Goal: Information Seeking & Learning: Learn about a topic

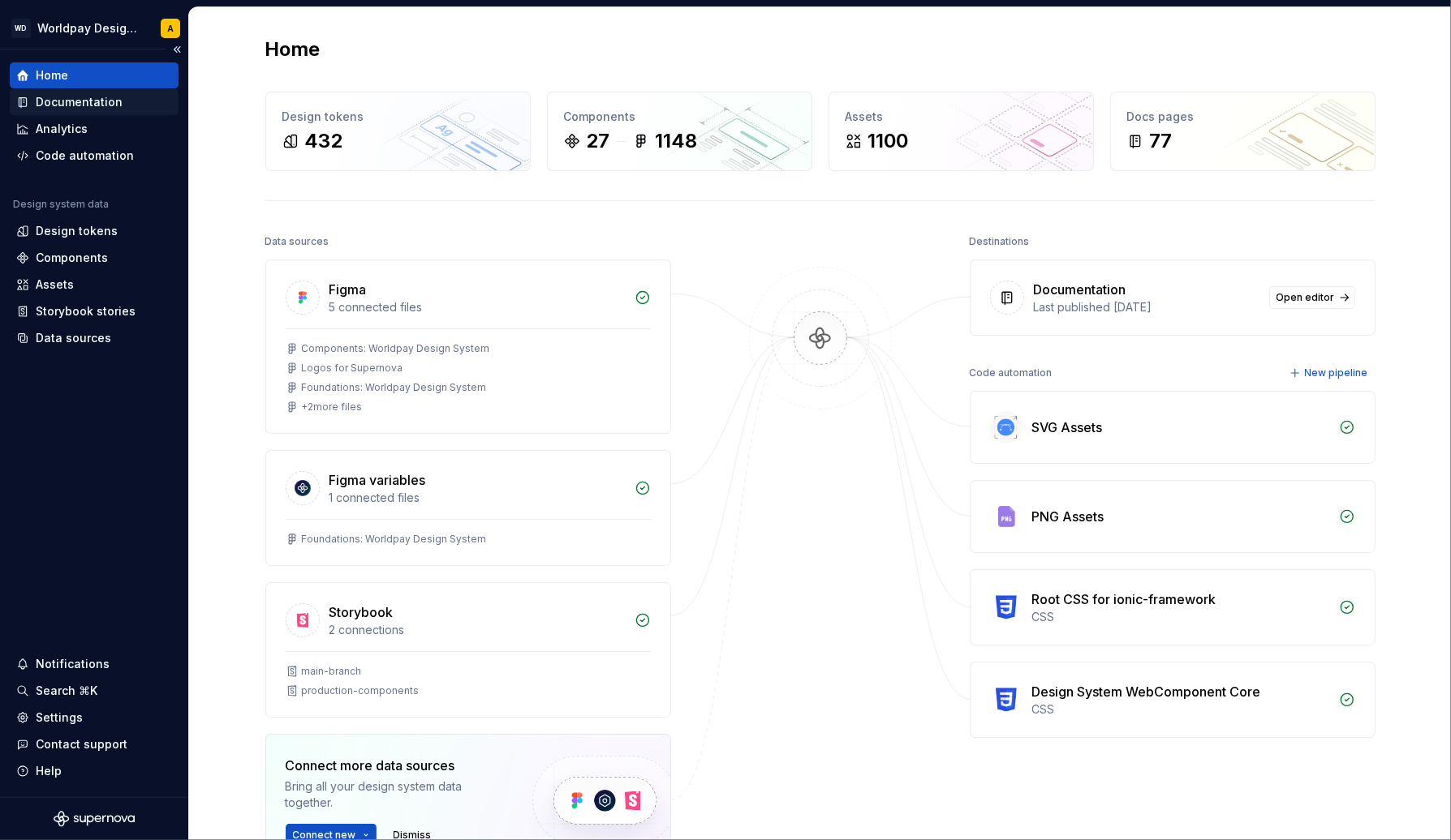
click at [68, 104] on div "Documentation" at bounding box center [79, 101] width 87 height 16
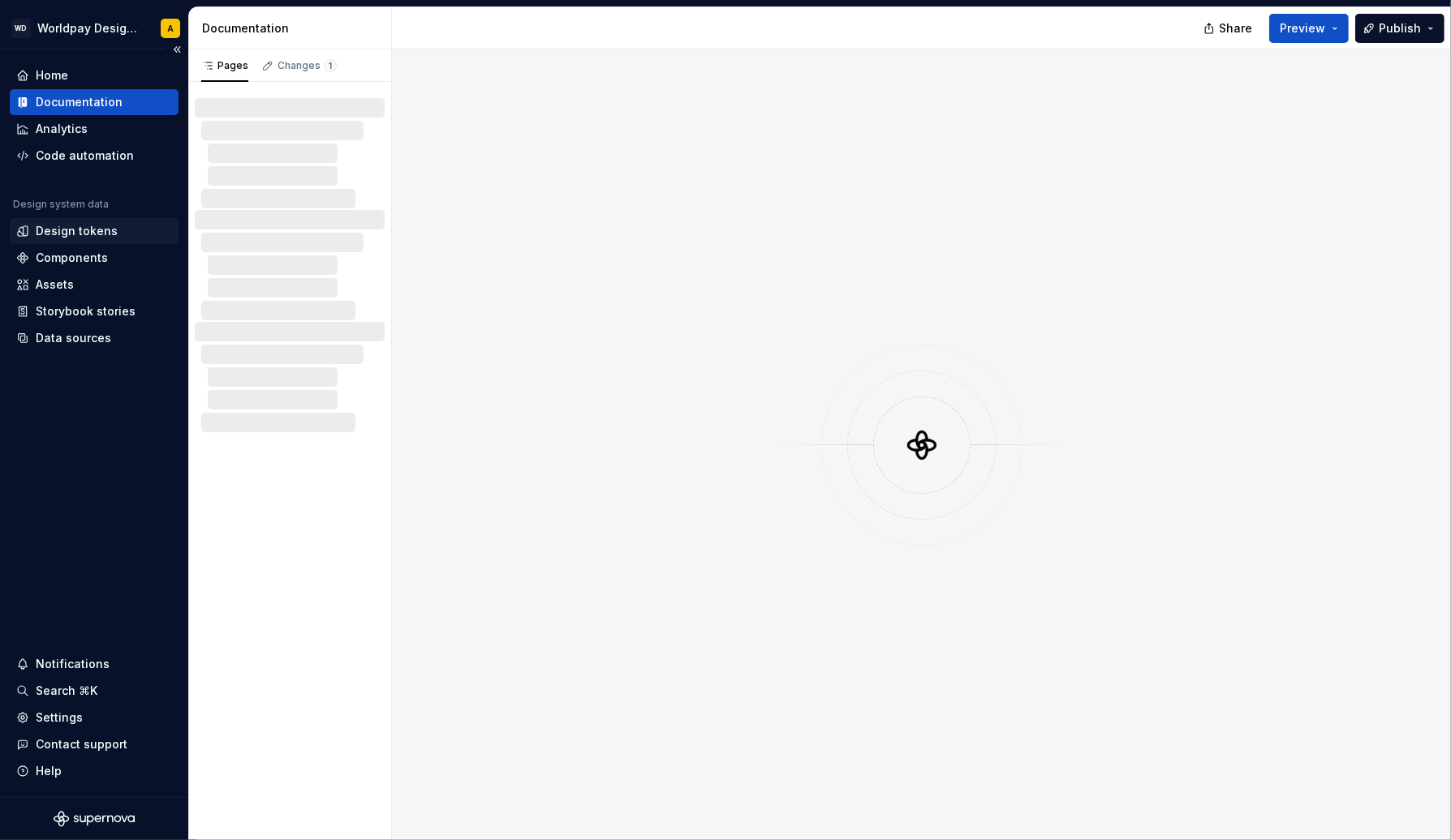
click at [84, 230] on div "Design tokens" at bounding box center [76, 231] width 82 height 16
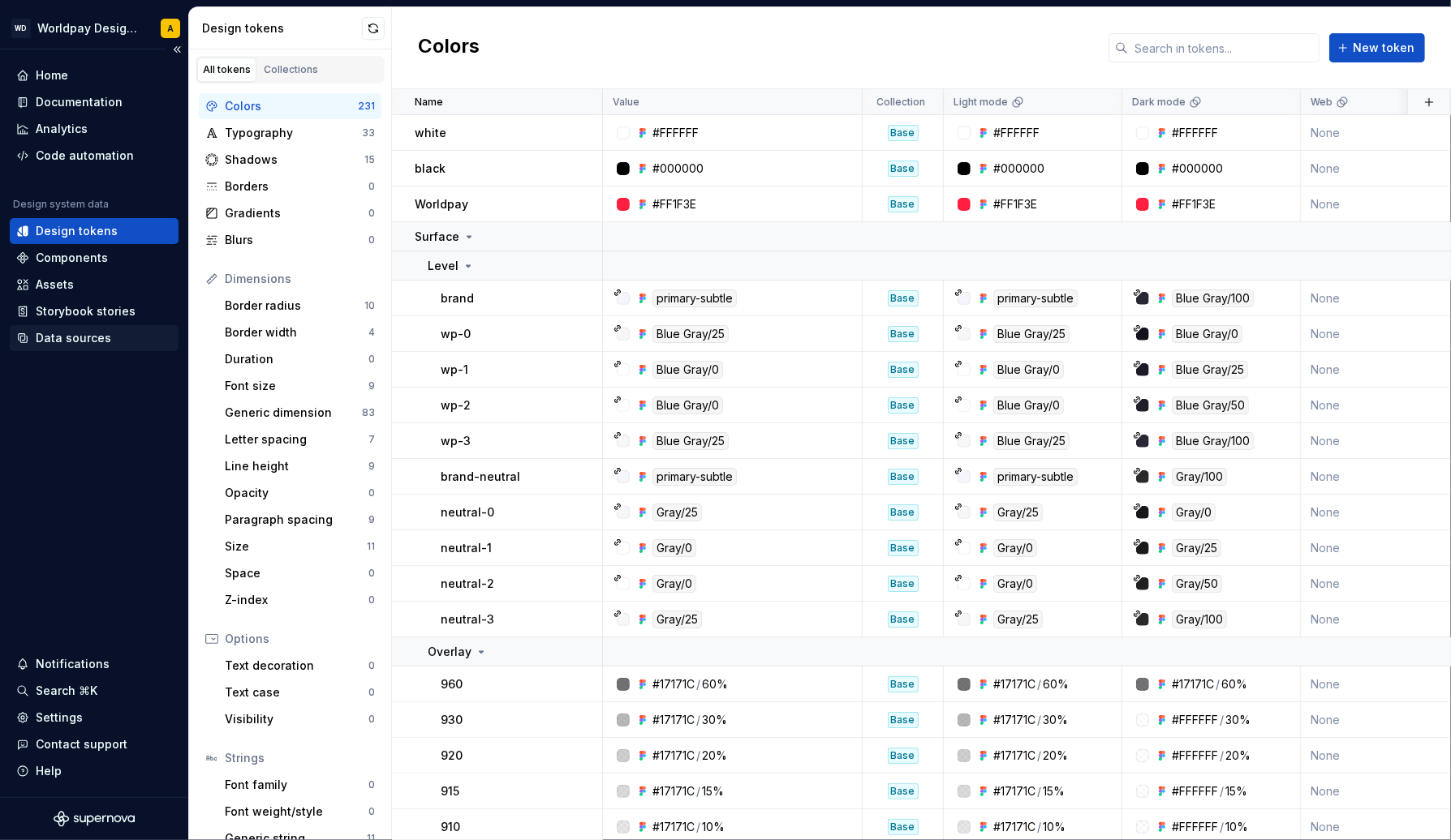
click at [97, 336] on div "Data sources" at bounding box center [73, 338] width 75 height 16
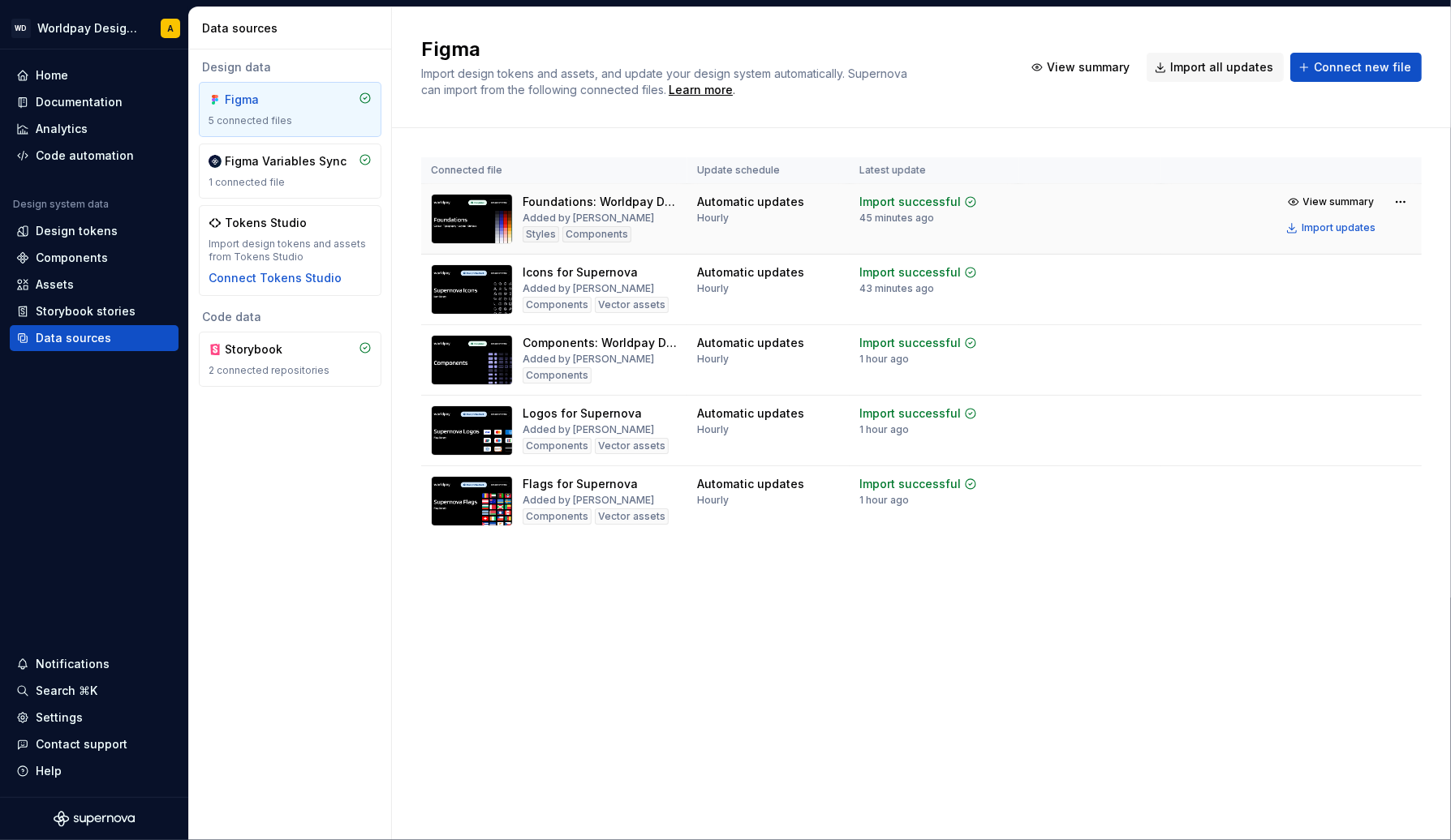
click at [1068, 213] on td at bounding box center [1089, 218] width 143 height 70
click at [1337, 229] on div "Import updates" at bounding box center [1338, 228] width 74 height 13
click at [81, 229] on div "Design tokens" at bounding box center [76, 231] width 82 height 16
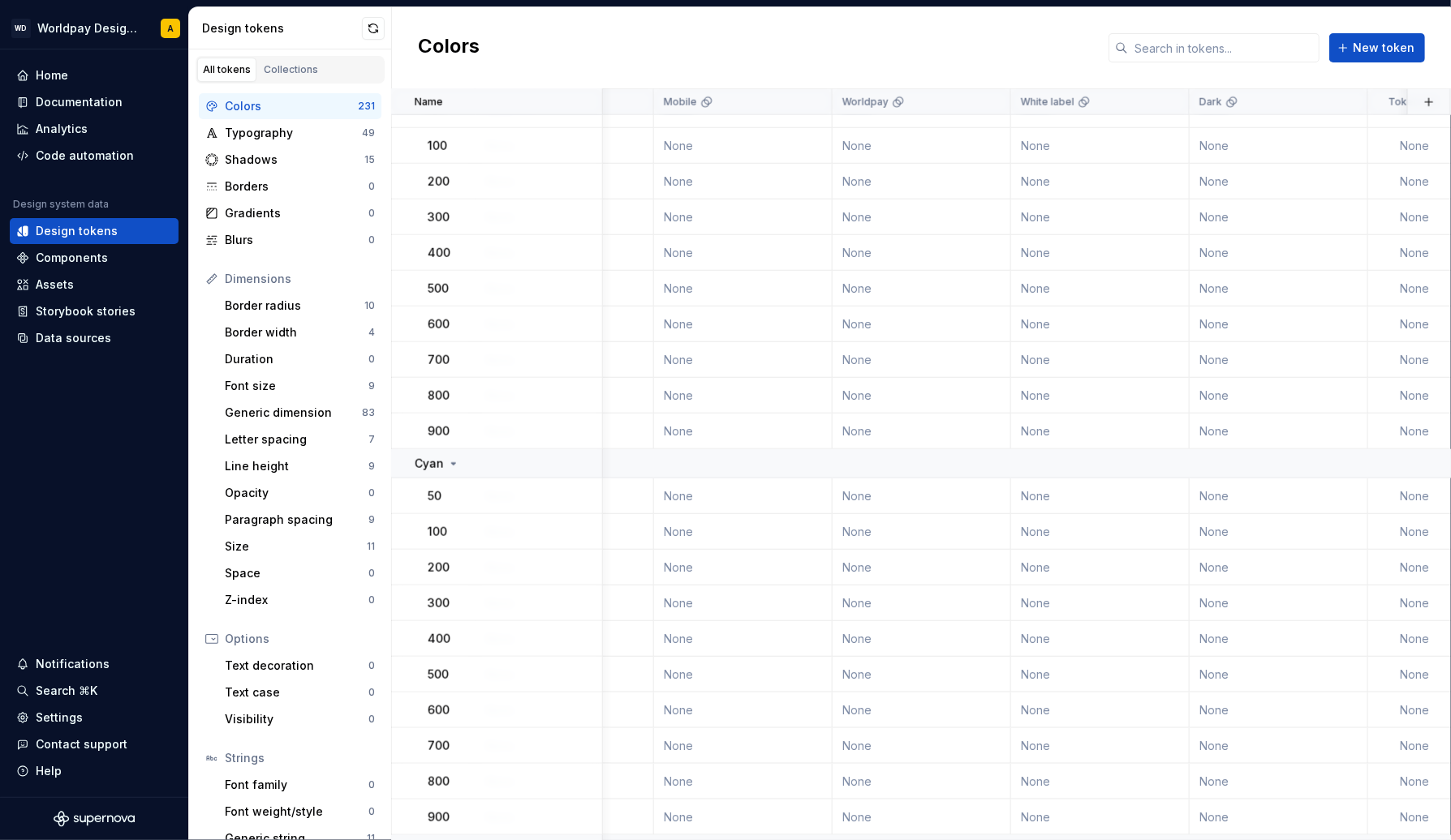
scroll to position [1732, 1733]
click at [372, 24] on button "button" at bounding box center [373, 28] width 23 height 22
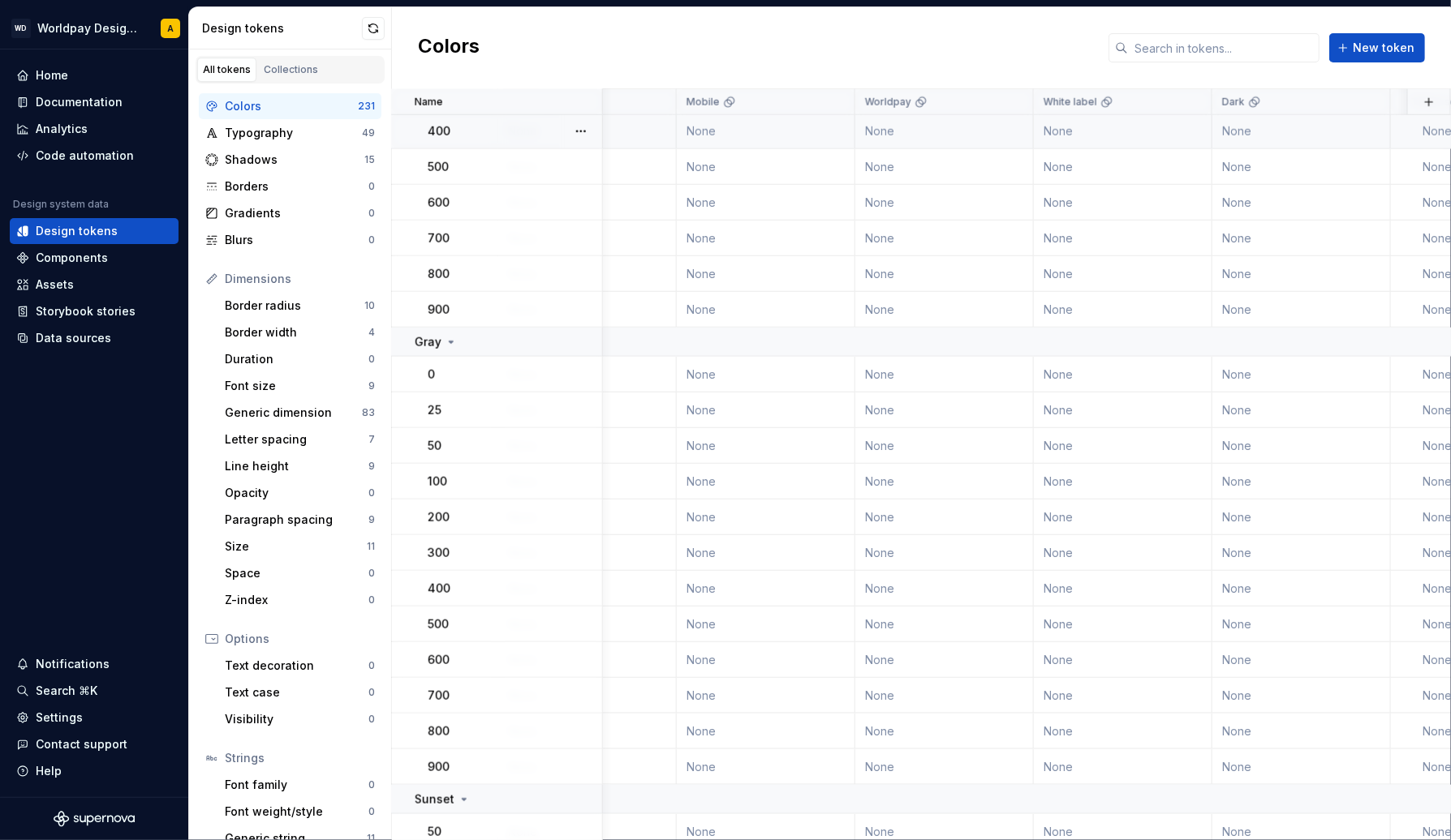
scroll to position [7894, 1710]
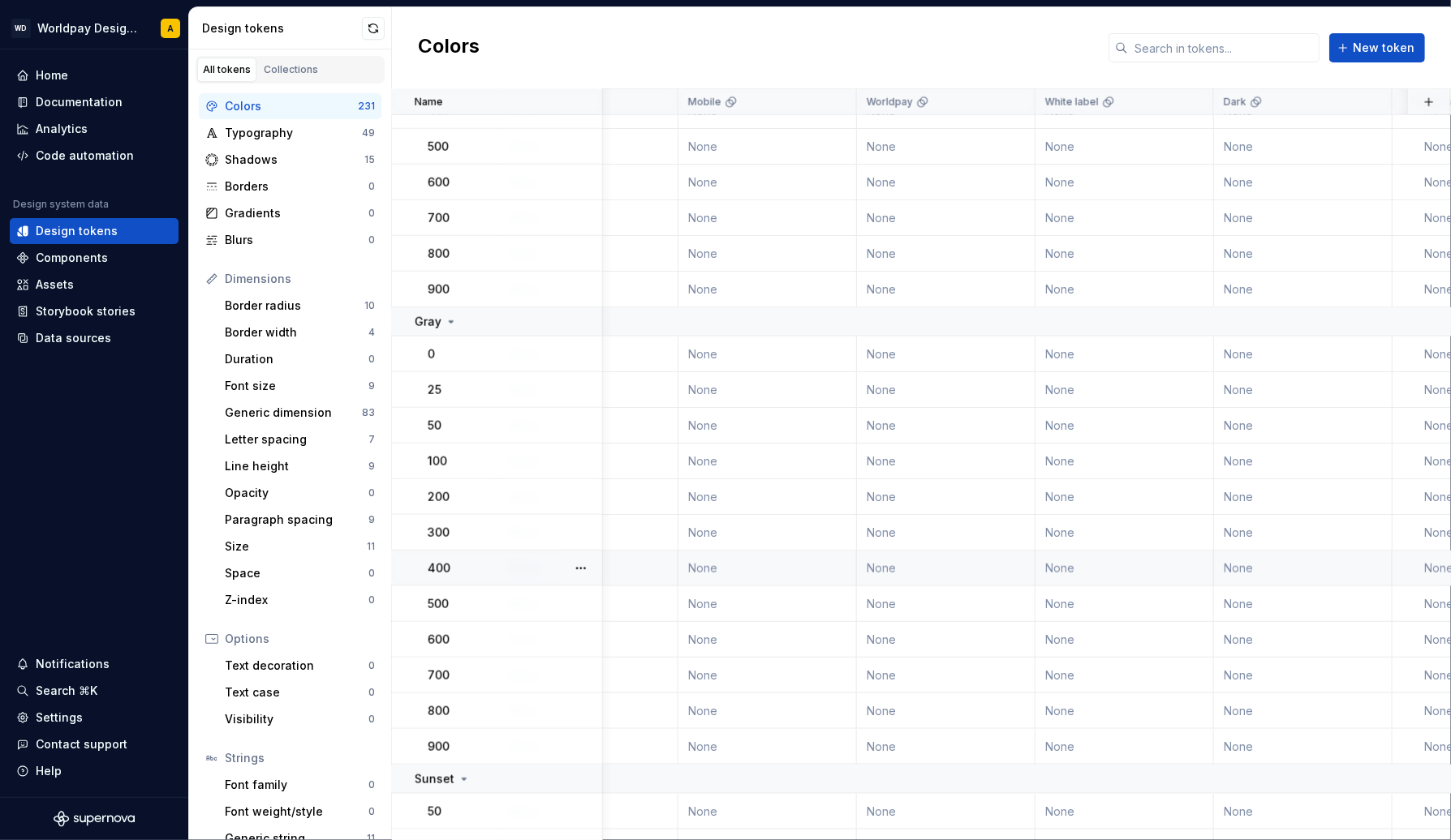
click at [521, 569] on div "400" at bounding box center [514, 568] width 174 height 16
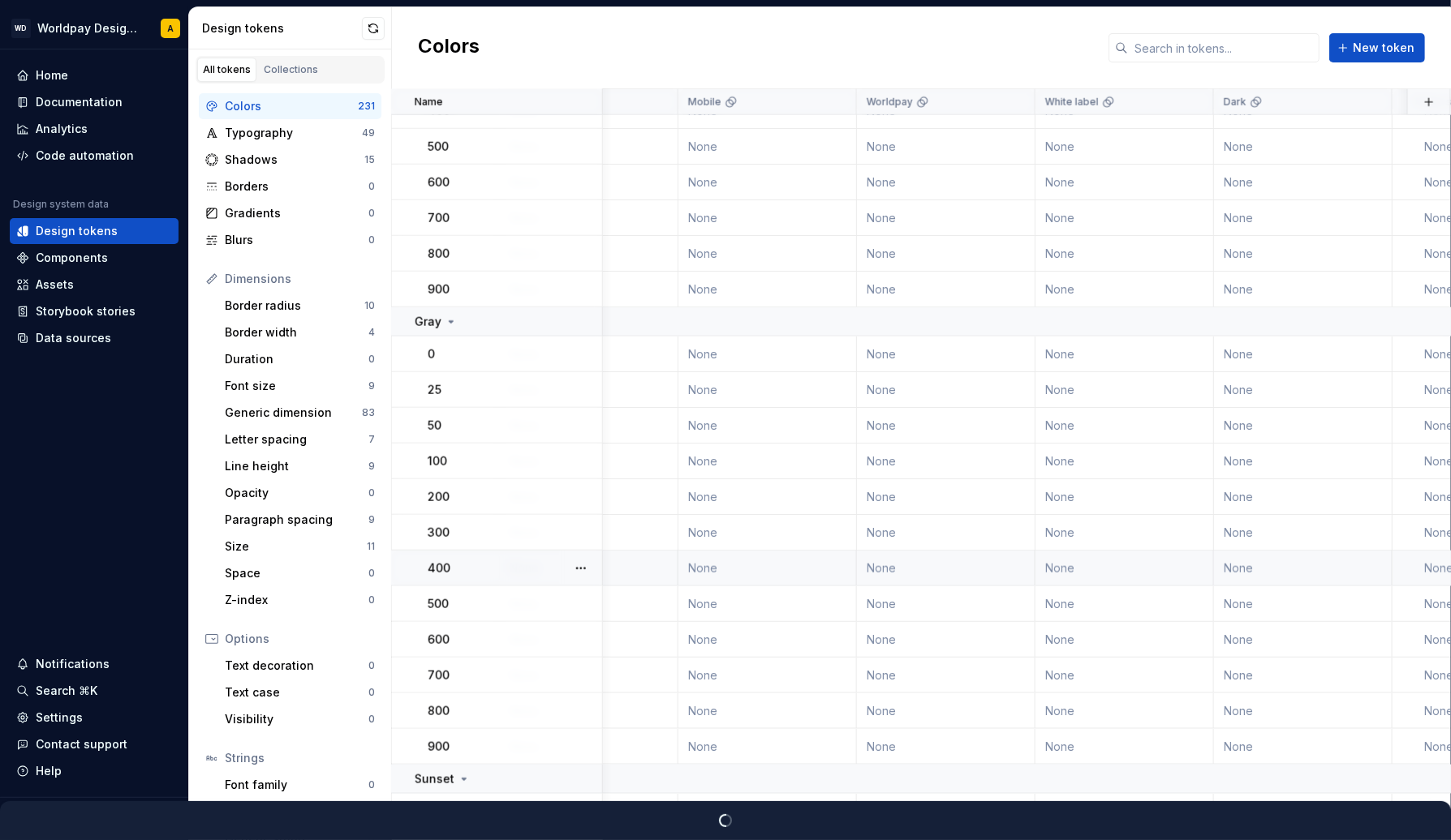
click at [737, 555] on td "None" at bounding box center [767, 568] width 178 height 36
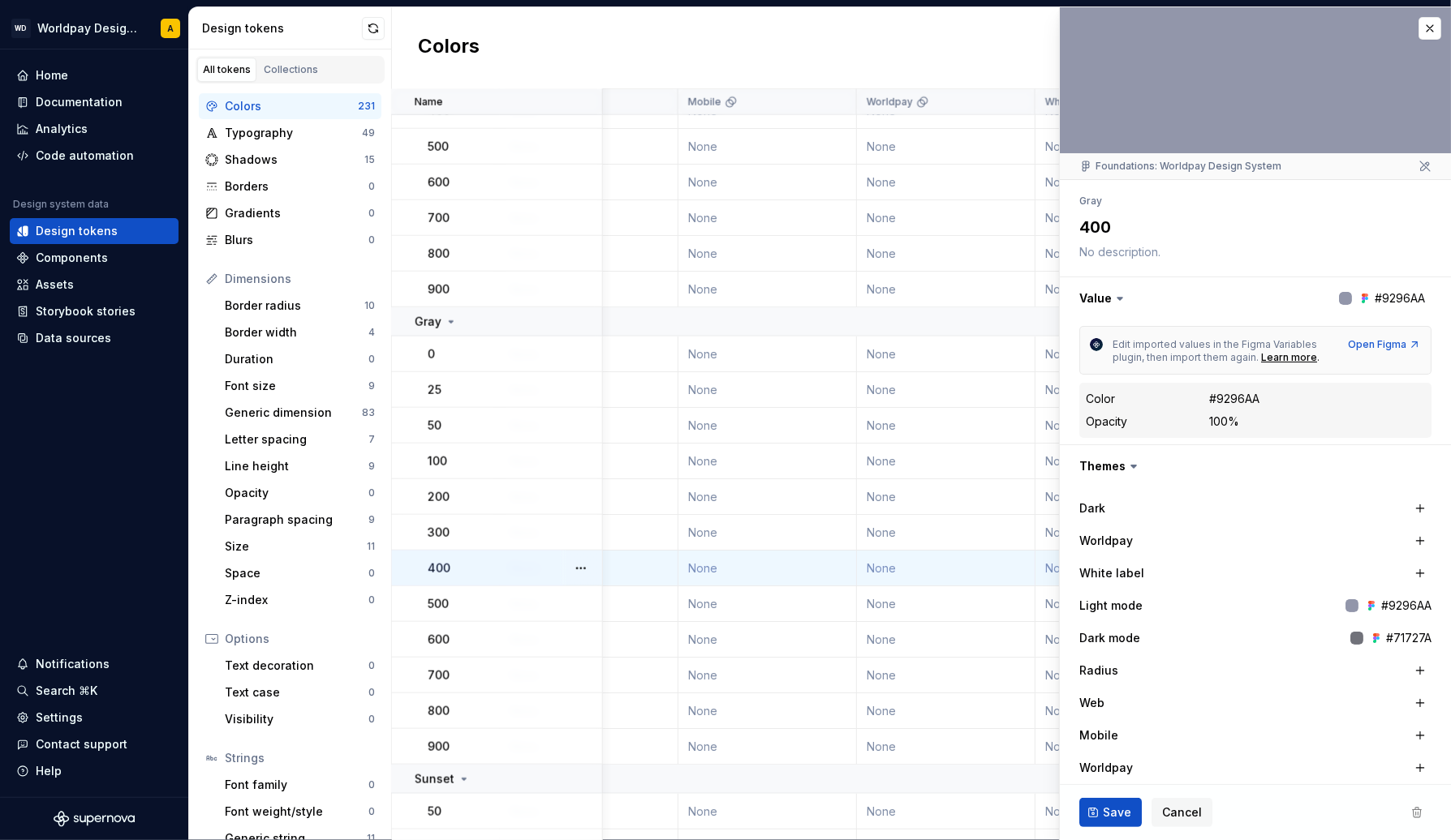
type textarea "*"
click at [1429, 24] on button "button" at bounding box center [1429, 28] width 23 height 22
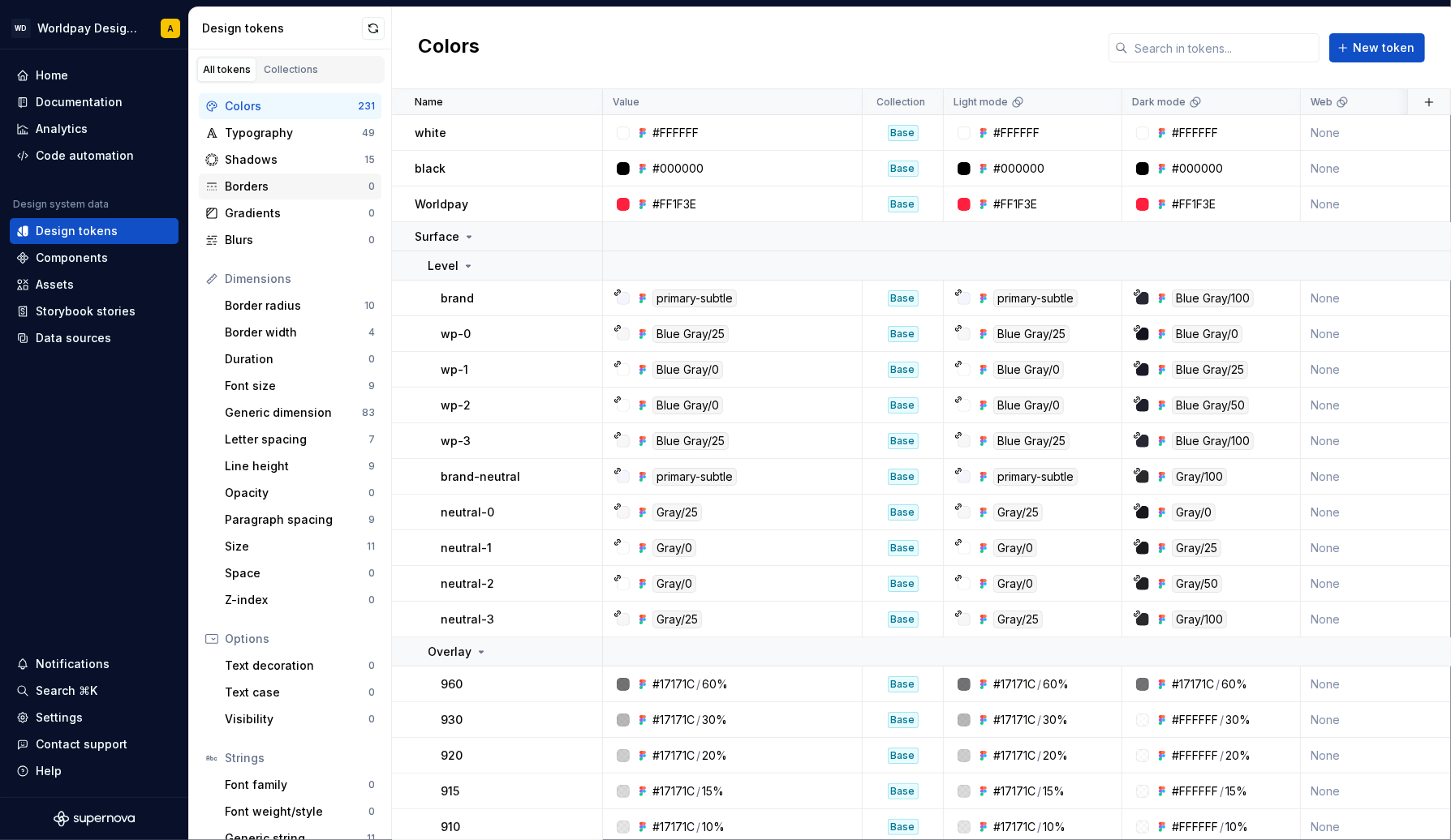
click at [266, 183] on div "Borders" at bounding box center [296, 186] width 144 height 16
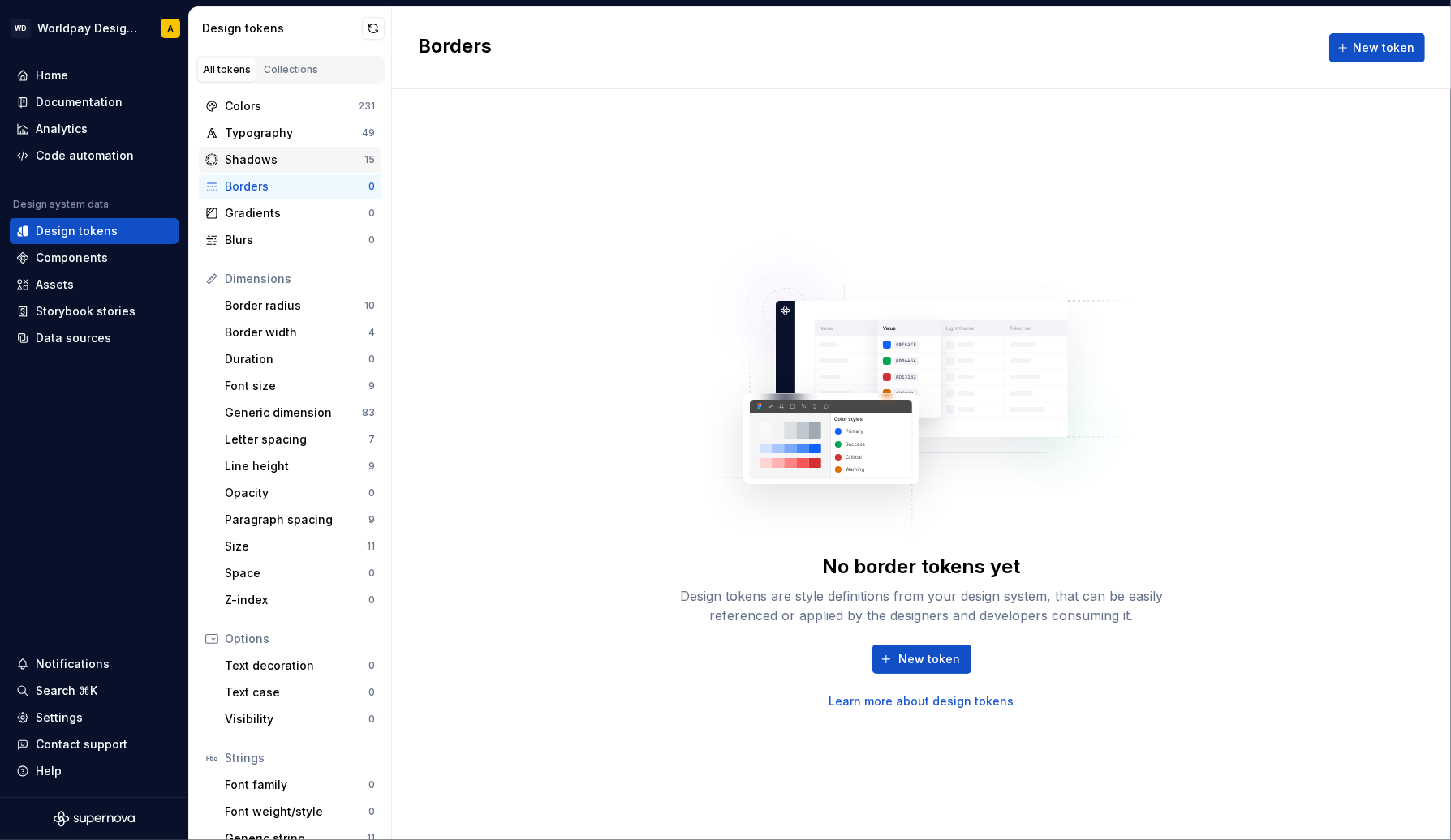
click at [267, 159] on div "Shadows" at bounding box center [295, 159] width 140 height 16
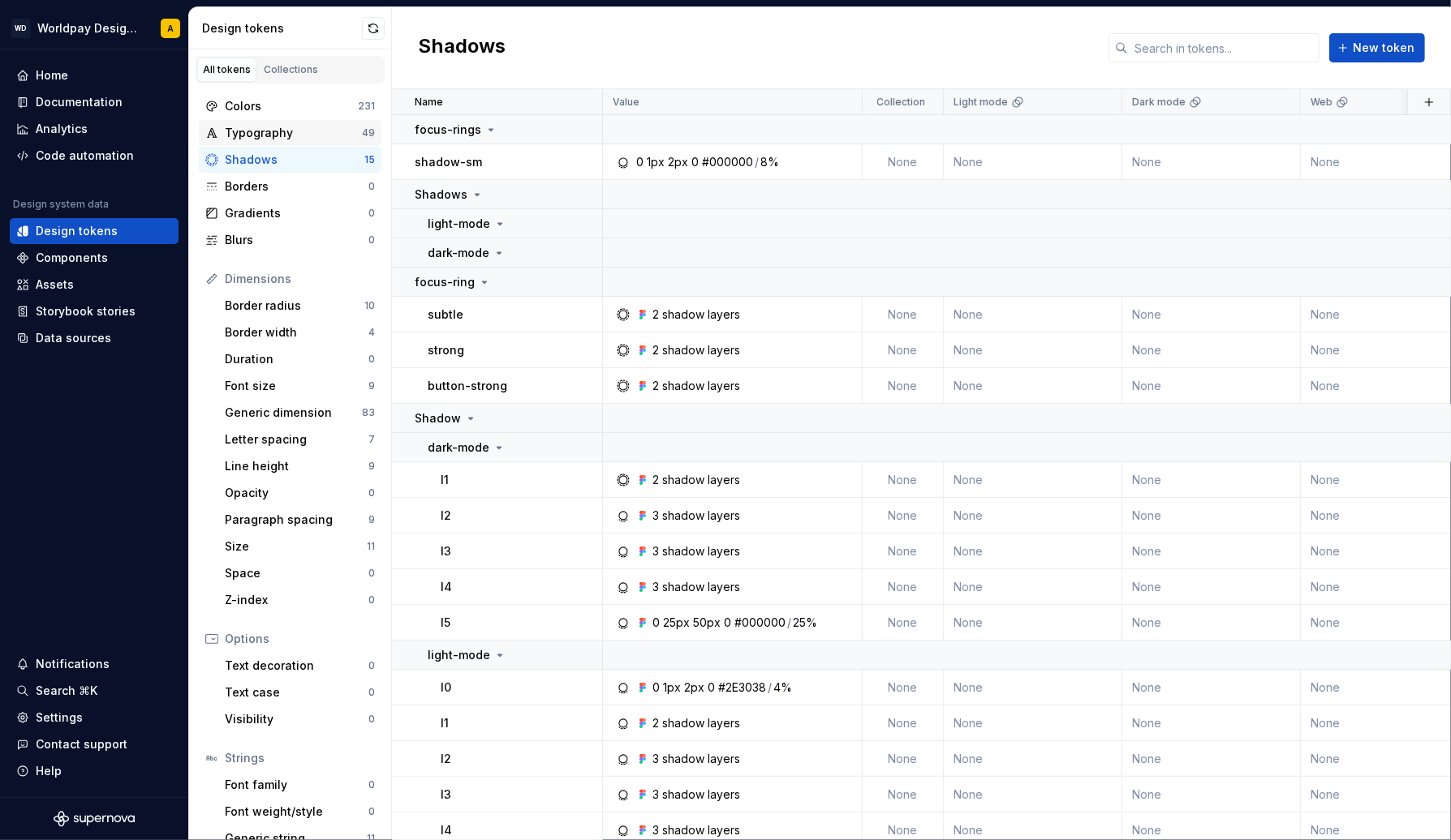
click at [272, 135] on div "Typography" at bounding box center [294, 132] width 137 height 16
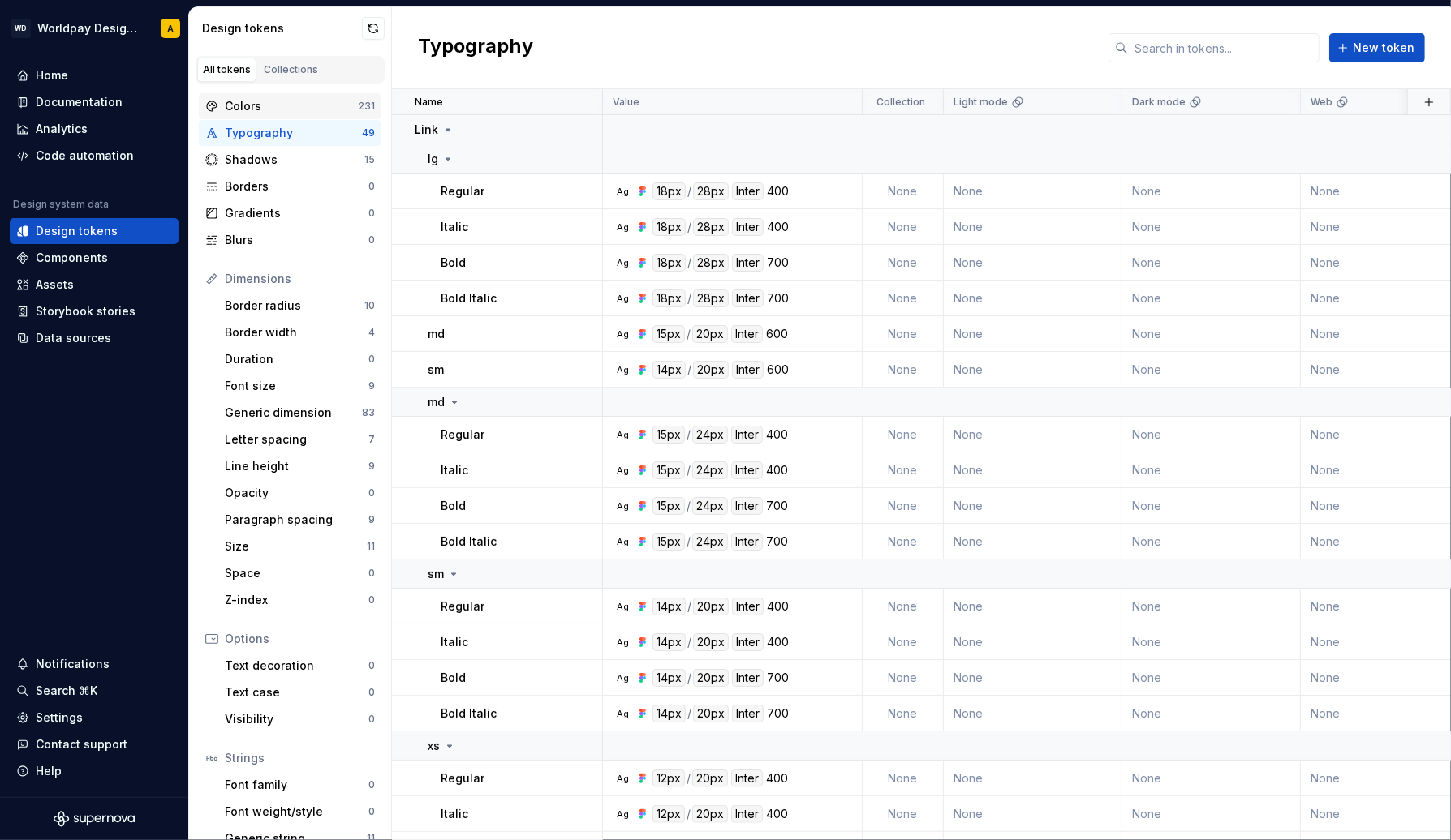
click at [267, 99] on div "Colors" at bounding box center [292, 106] width 133 height 16
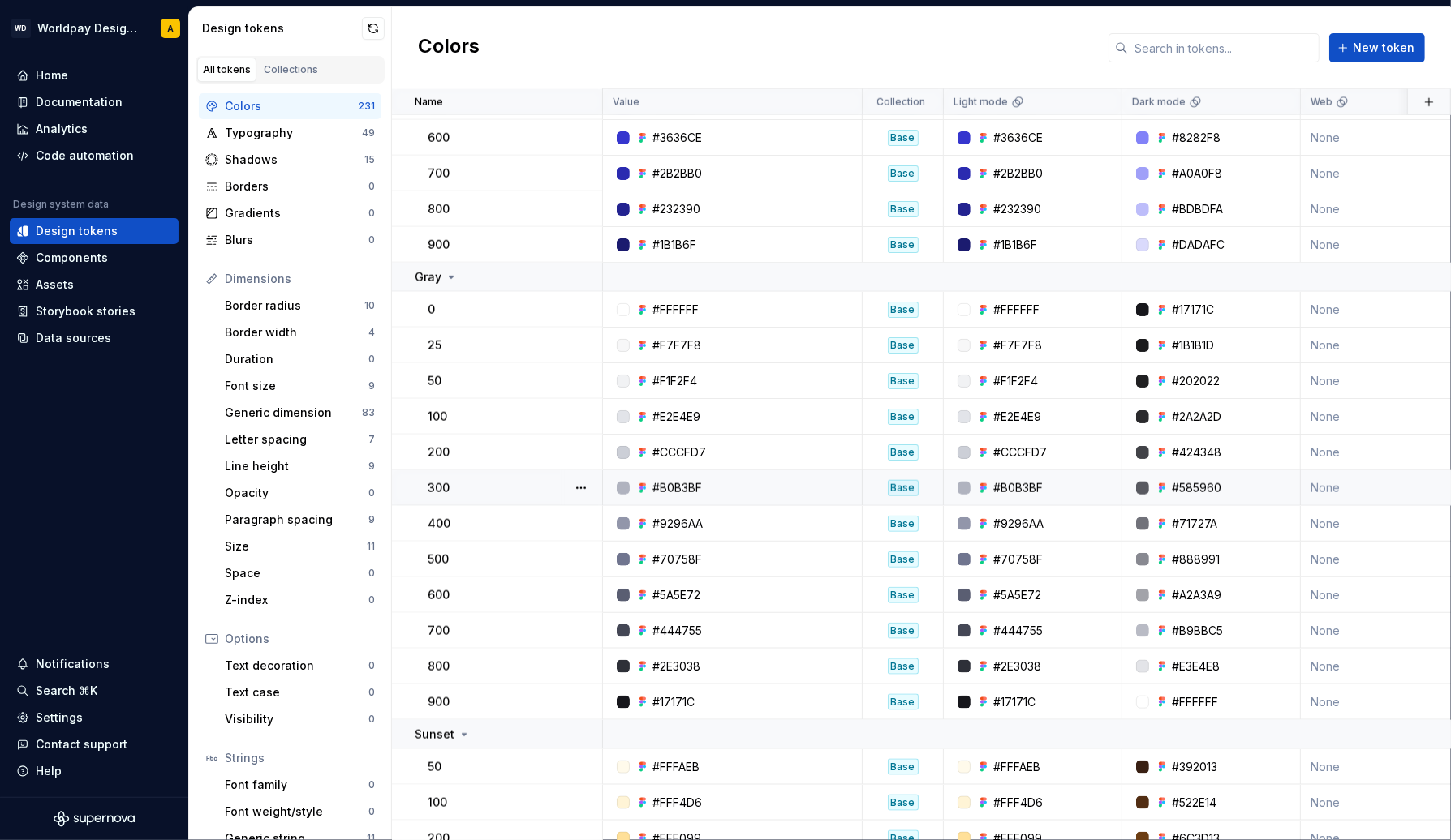
scroll to position [7942, 0]
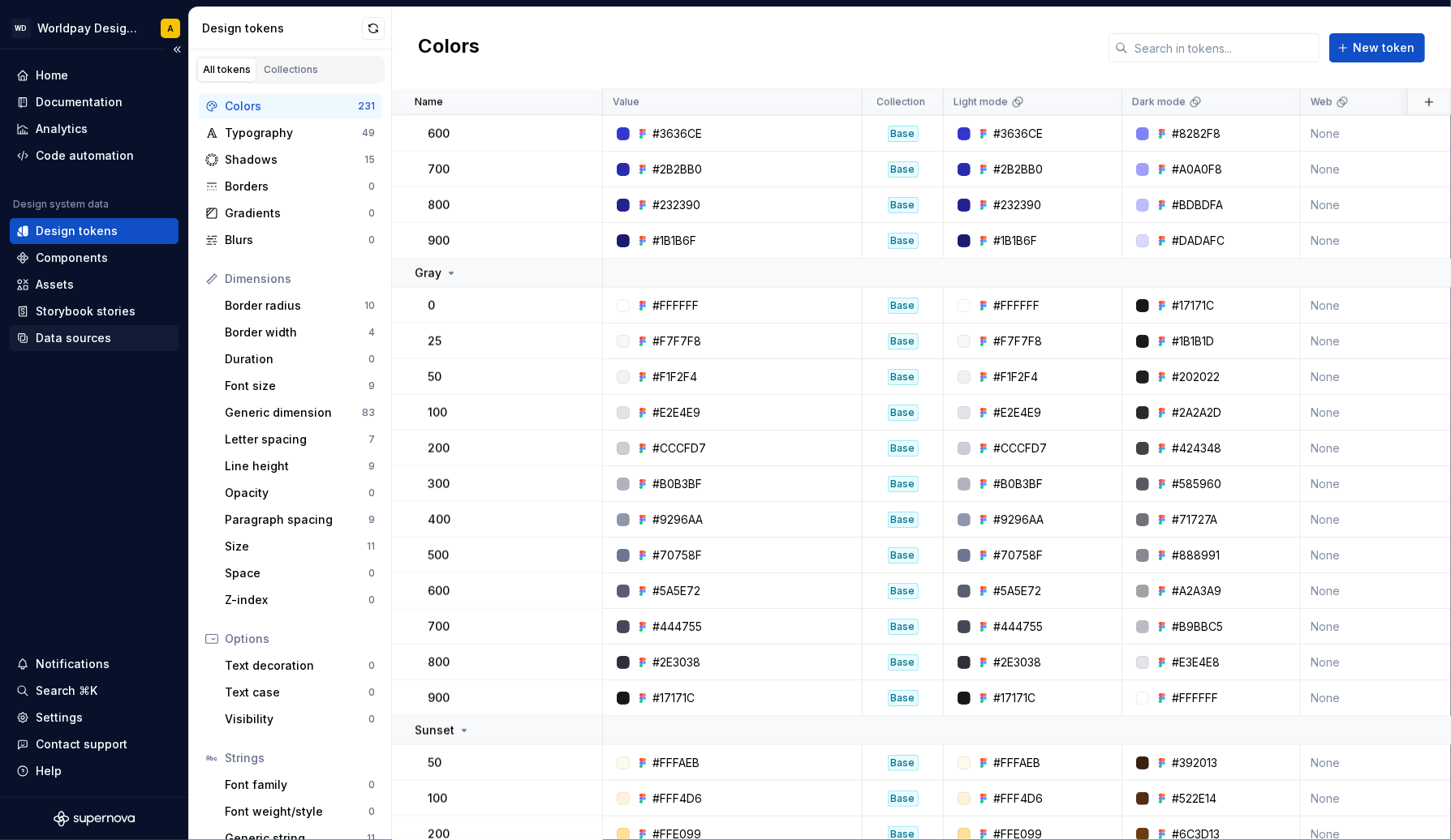
click at [58, 339] on div "Data sources" at bounding box center [73, 338] width 75 height 16
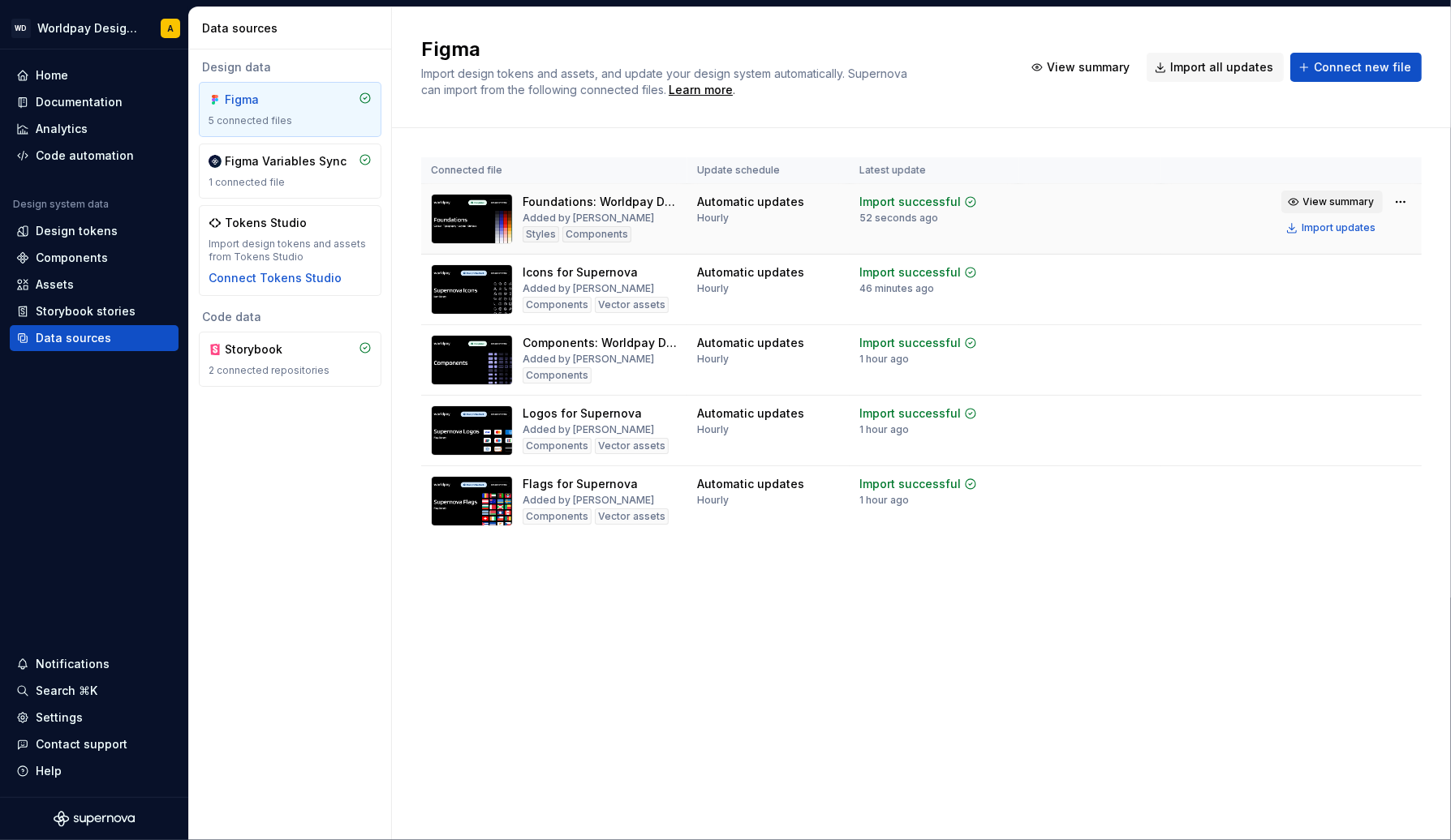
click at [1345, 198] on span "View summary" at bounding box center [1338, 202] width 71 height 13
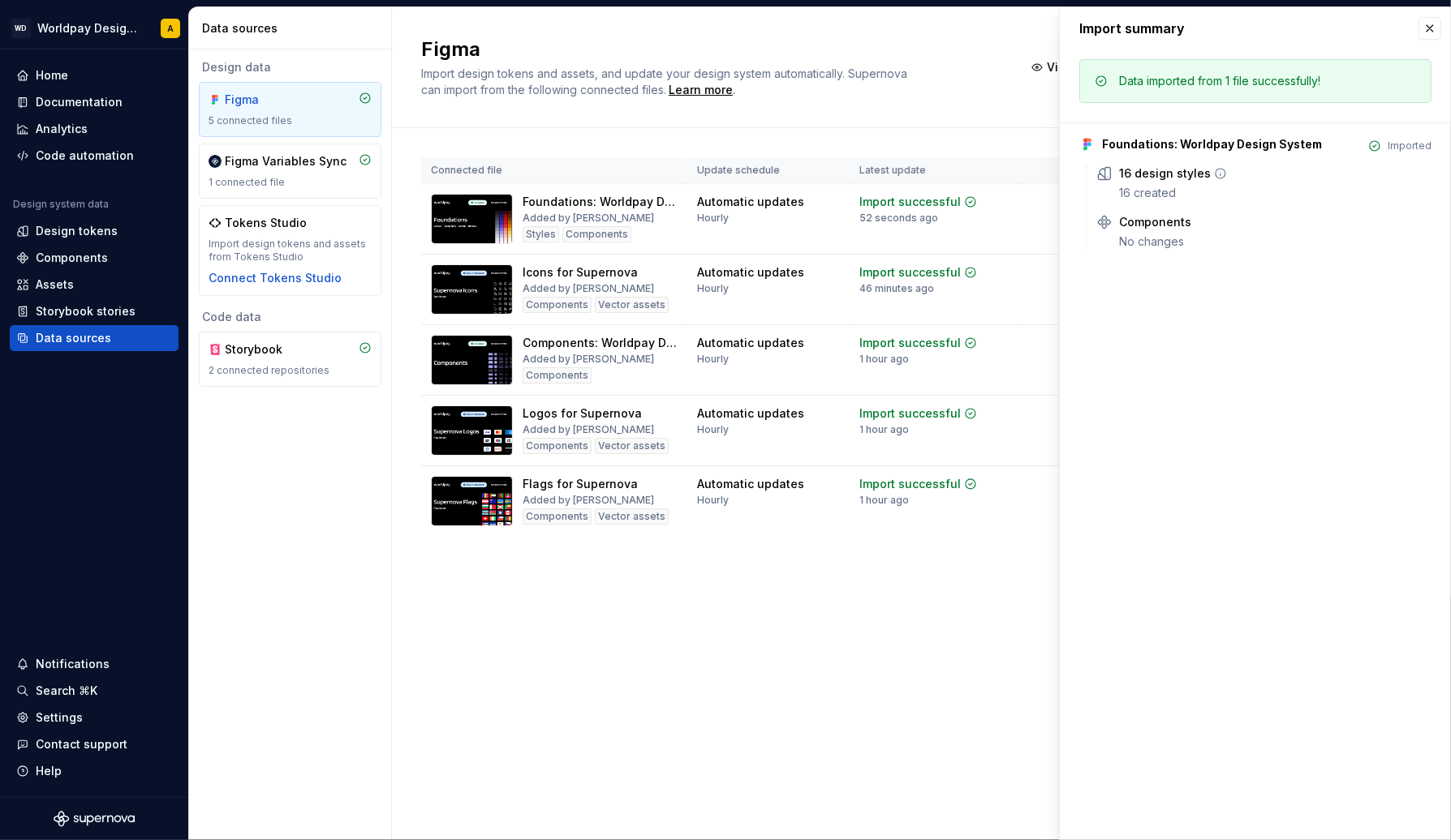
click at [1160, 179] on div "16 design styles" at bounding box center [1165, 172] width 92 height 16
click at [1430, 24] on button "button" at bounding box center [1429, 28] width 23 height 22
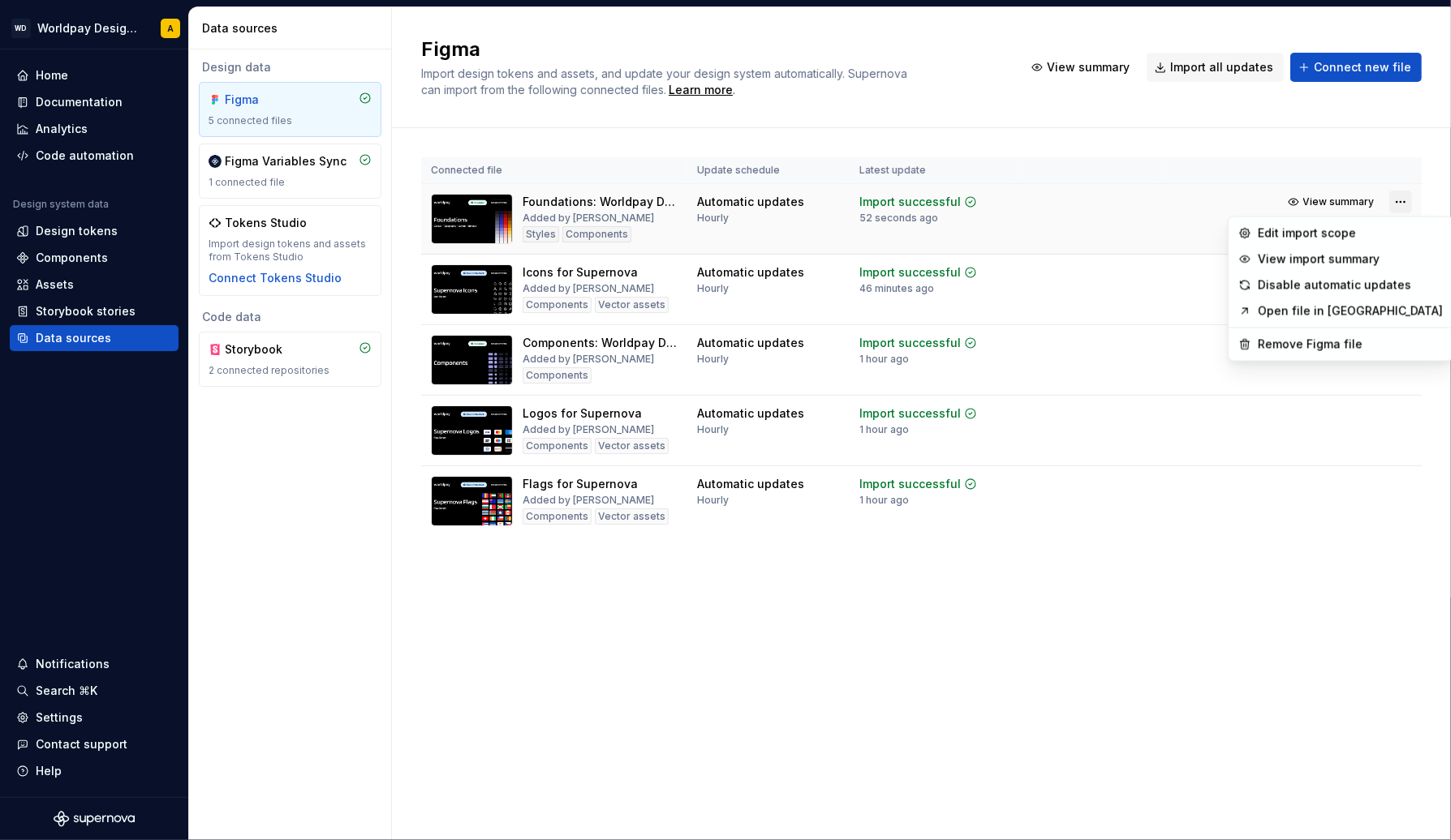
click at [1394, 198] on html "WD Worldpay Design System A Home Documentation Analytics Code automation Design…" at bounding box center [725, 420] width 1451 height 840
click at [1345, 232] on div "Edit import scope" at bounding box center [1351, 232] width 185 height 16
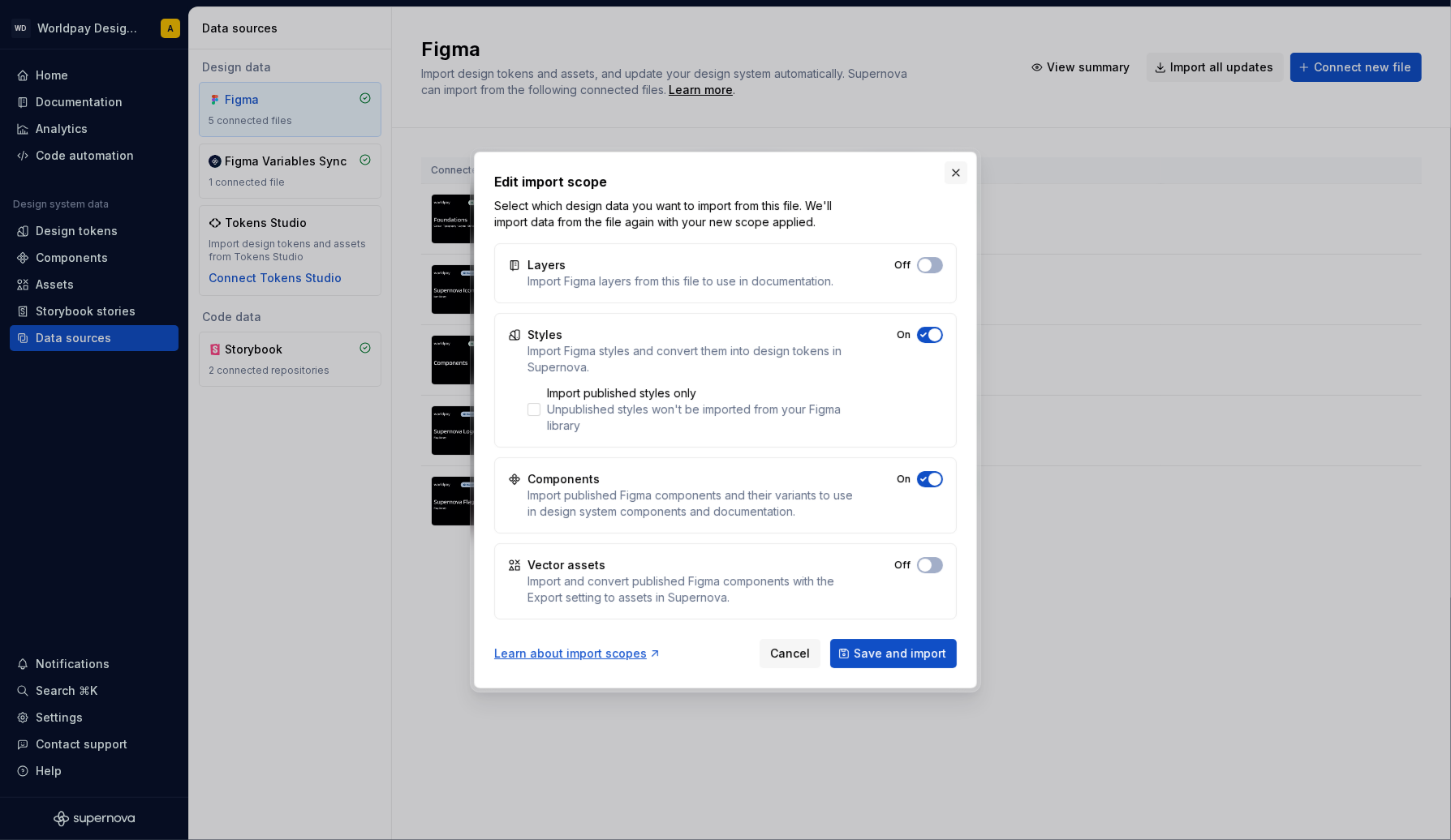
click at [954, 173] on button "button" at bounding box center [956, 172] width 23 height 22
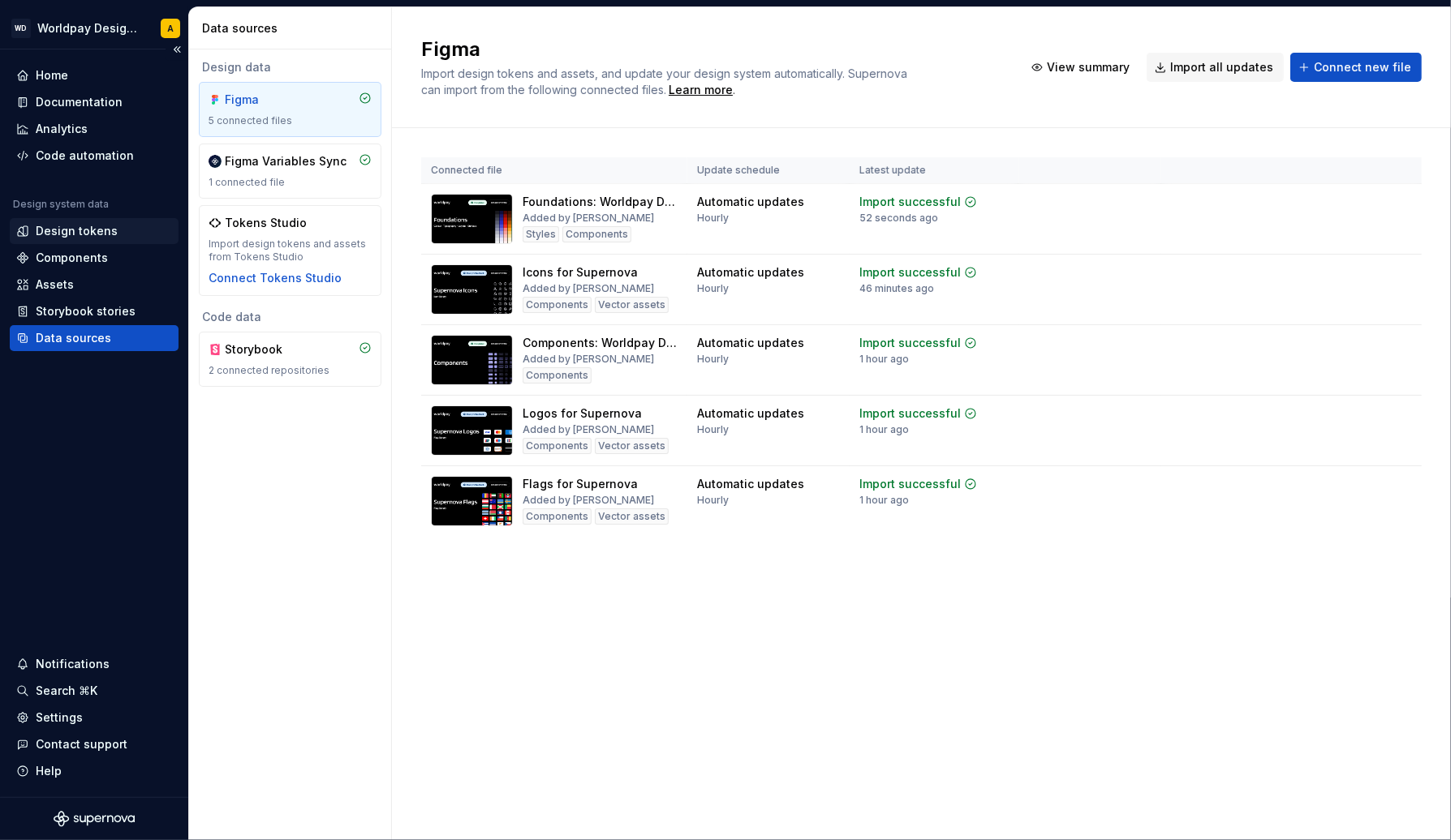
click at [68, 229] on div "Design tokens" at bounding box center [76, 231] width 82 height 16
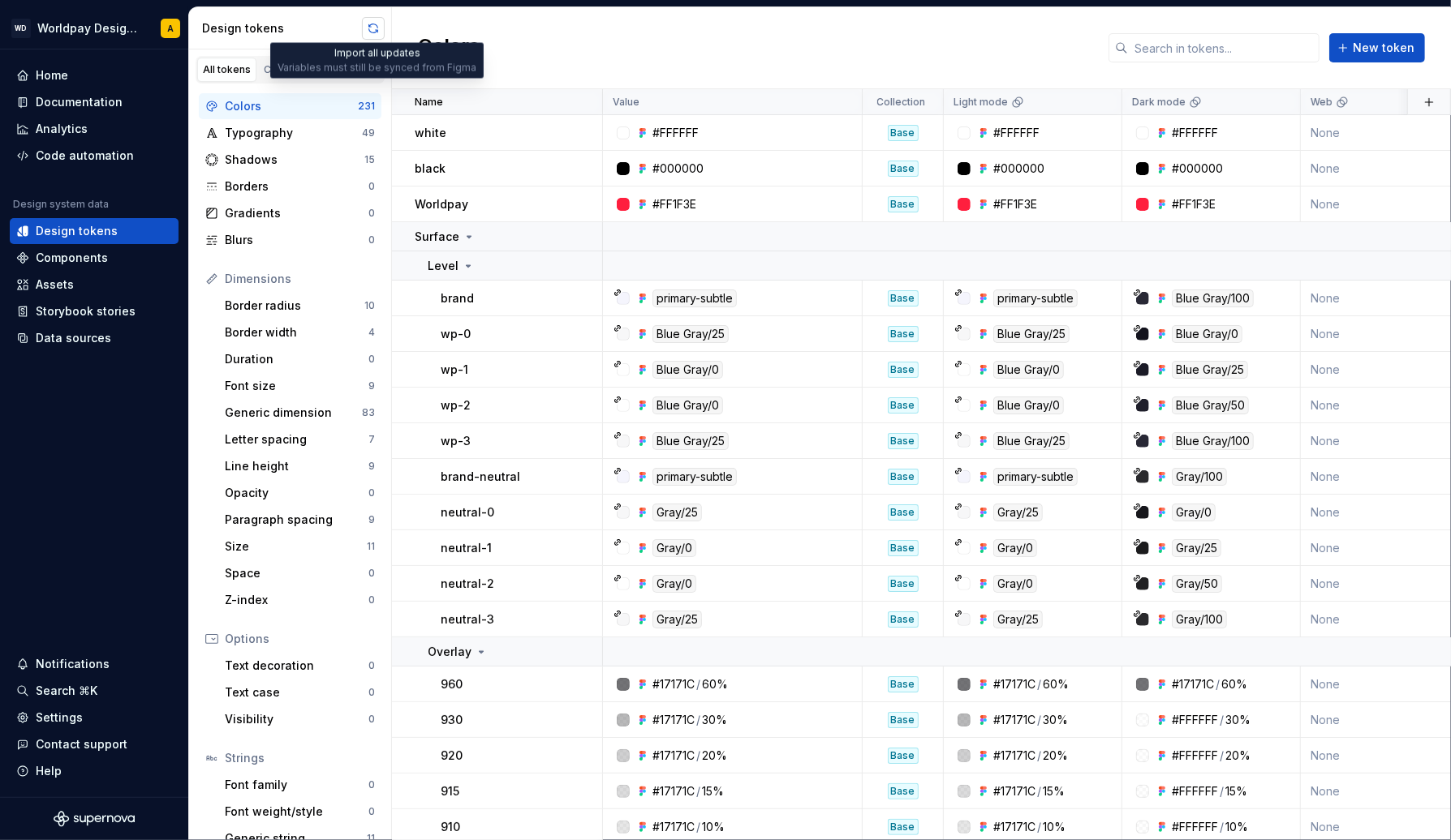
click at [372, 29] on button "button" at bounding box center [373, 28] width 23 height 22
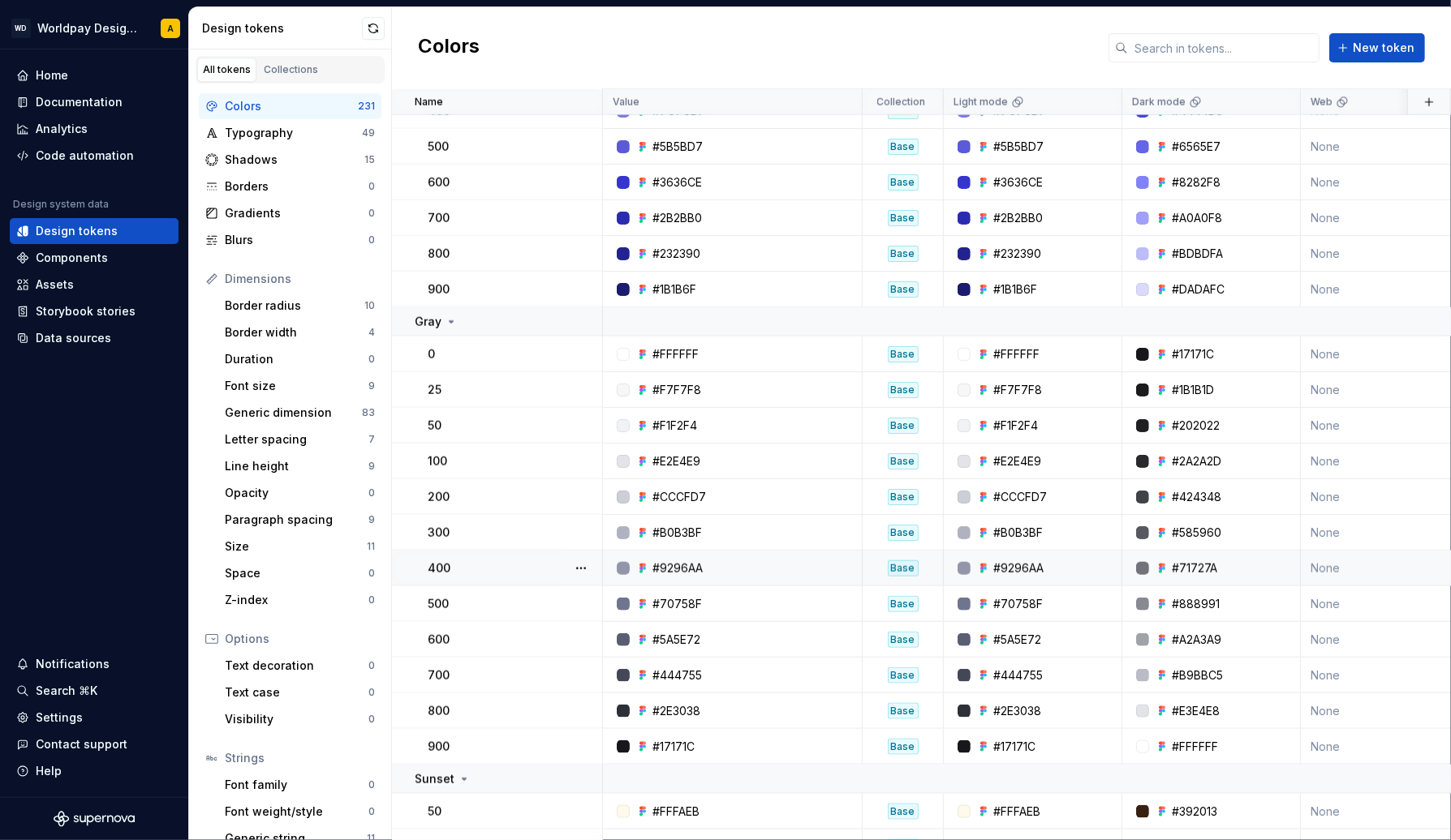
scroll to position [7894, 0]
click at [627, 565] on div at bounding box center [623, 568] width 13 height 13
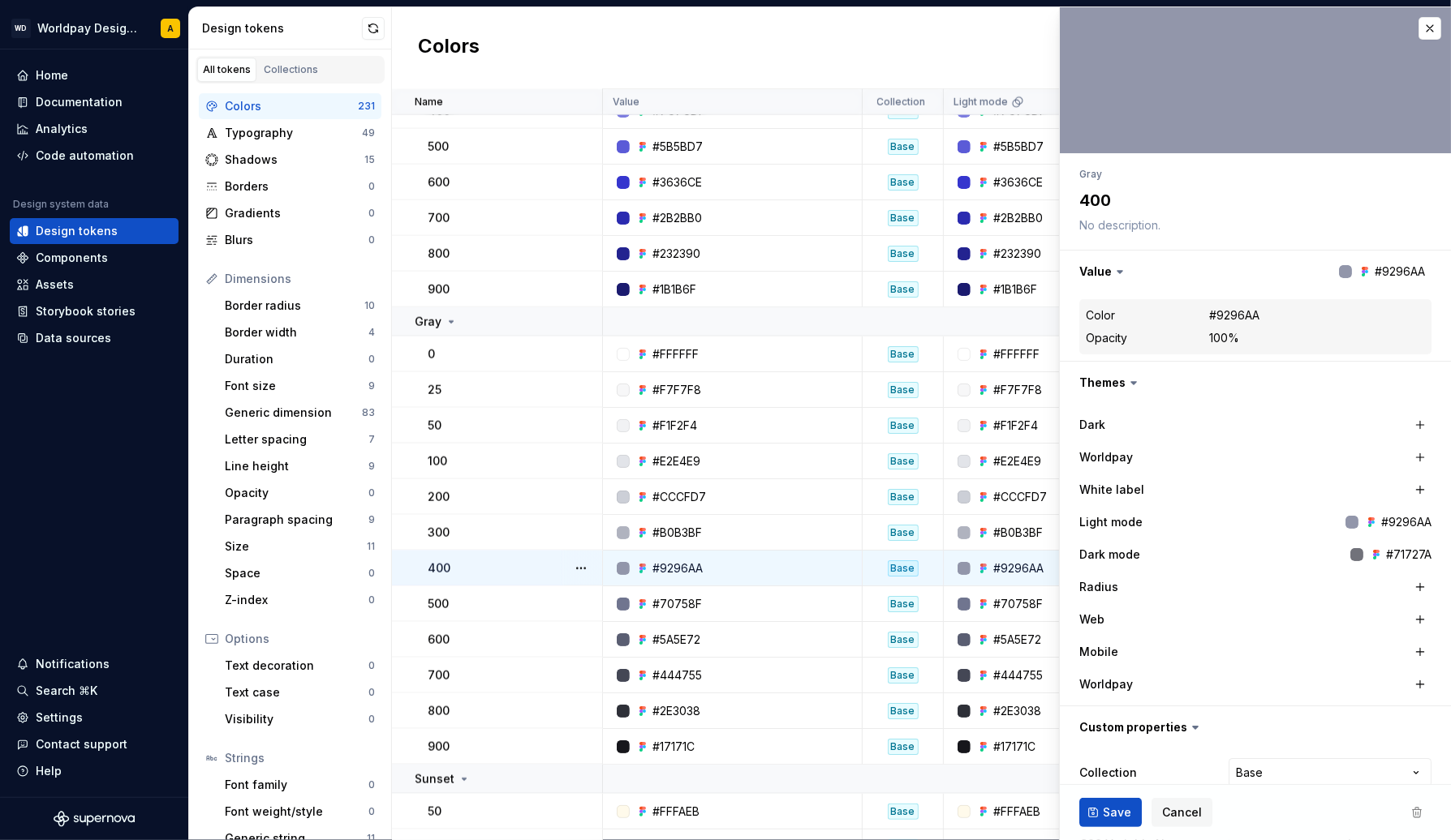
type textarea "*"
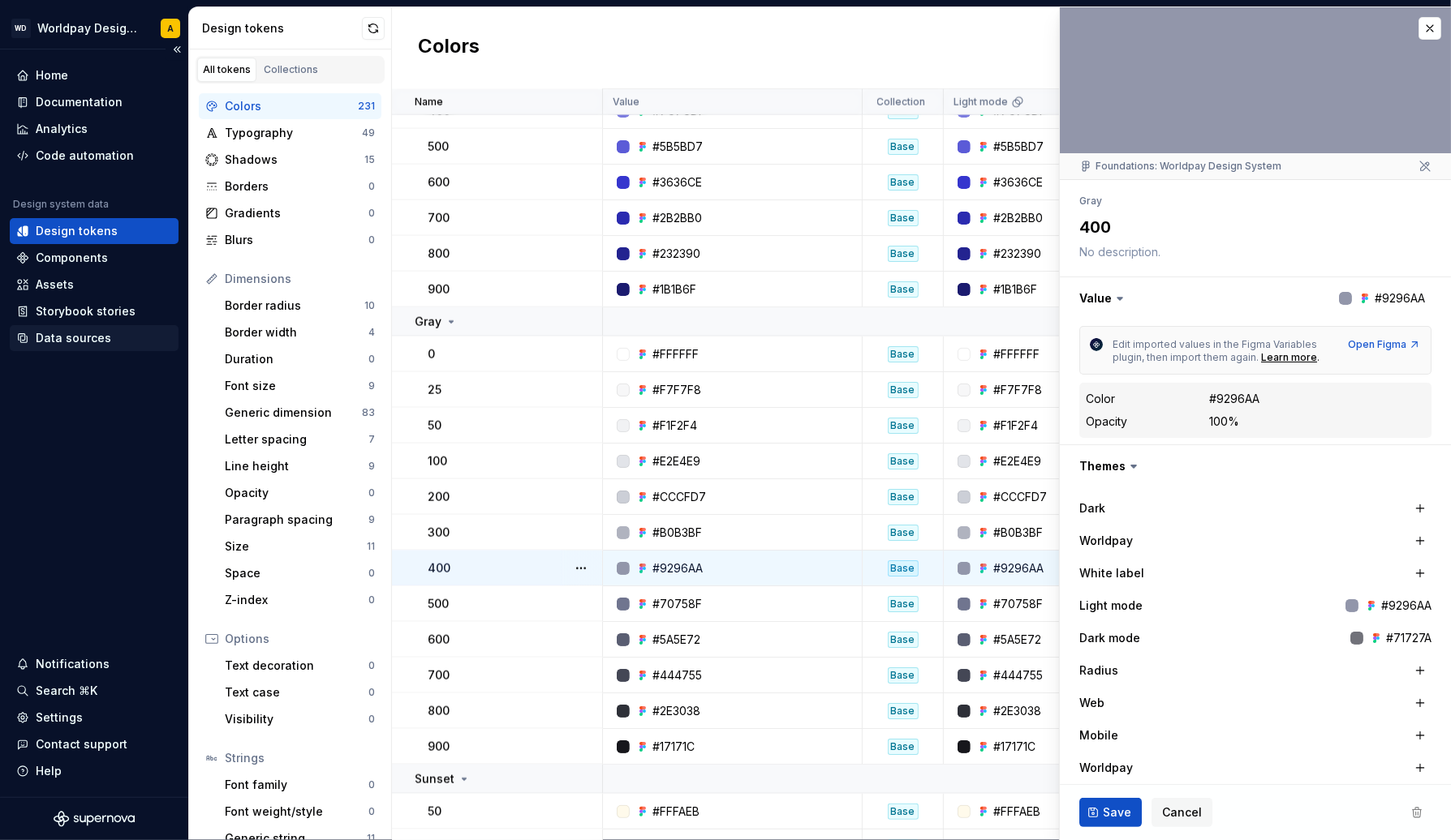
click at [54, 342] on div "Data sources" at bounding box center [73, 338] width 75 height 16
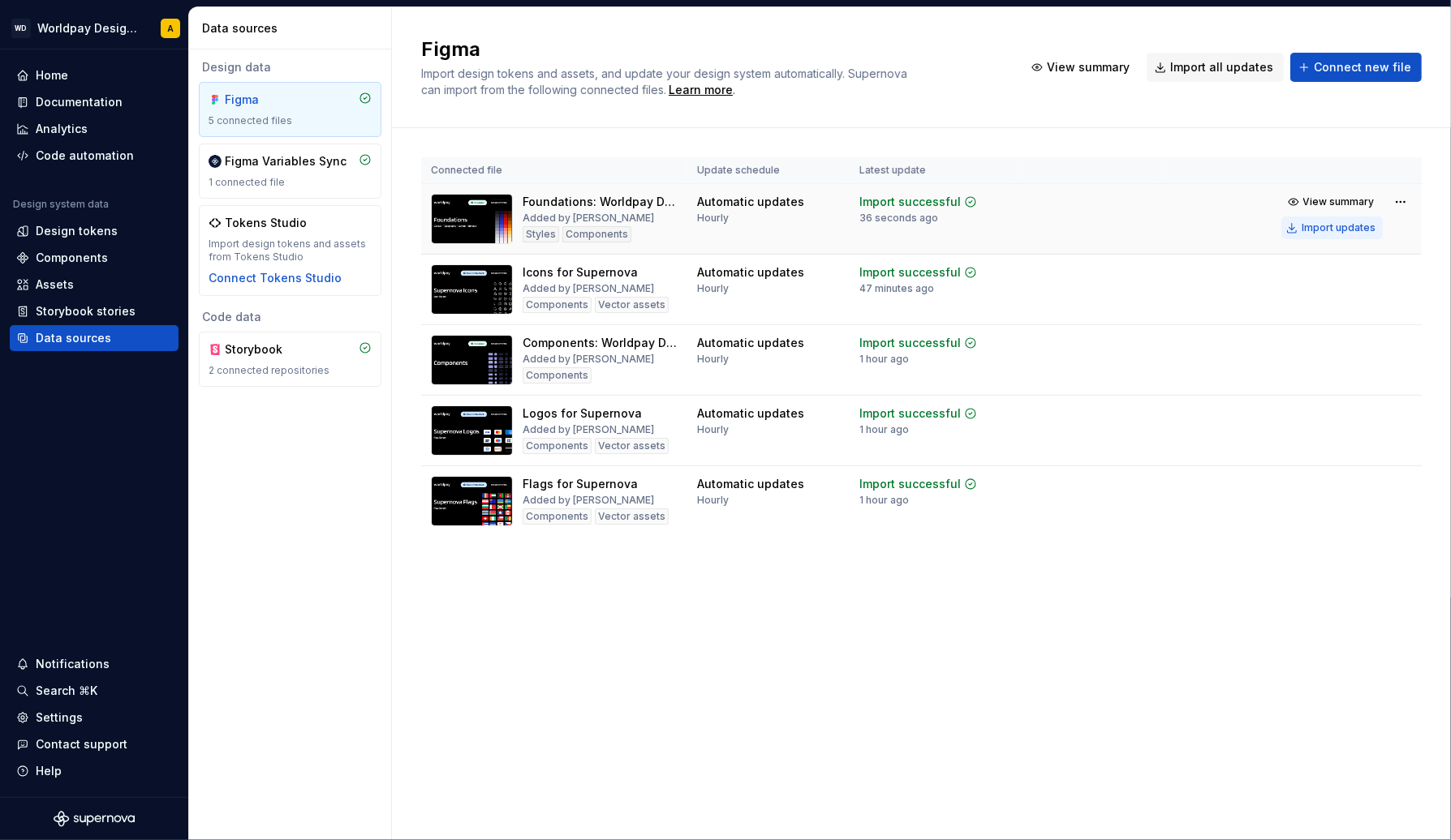
click at [1327, 224] on div "Import updates" at bounding box center [1338, 228] width 74 height 13
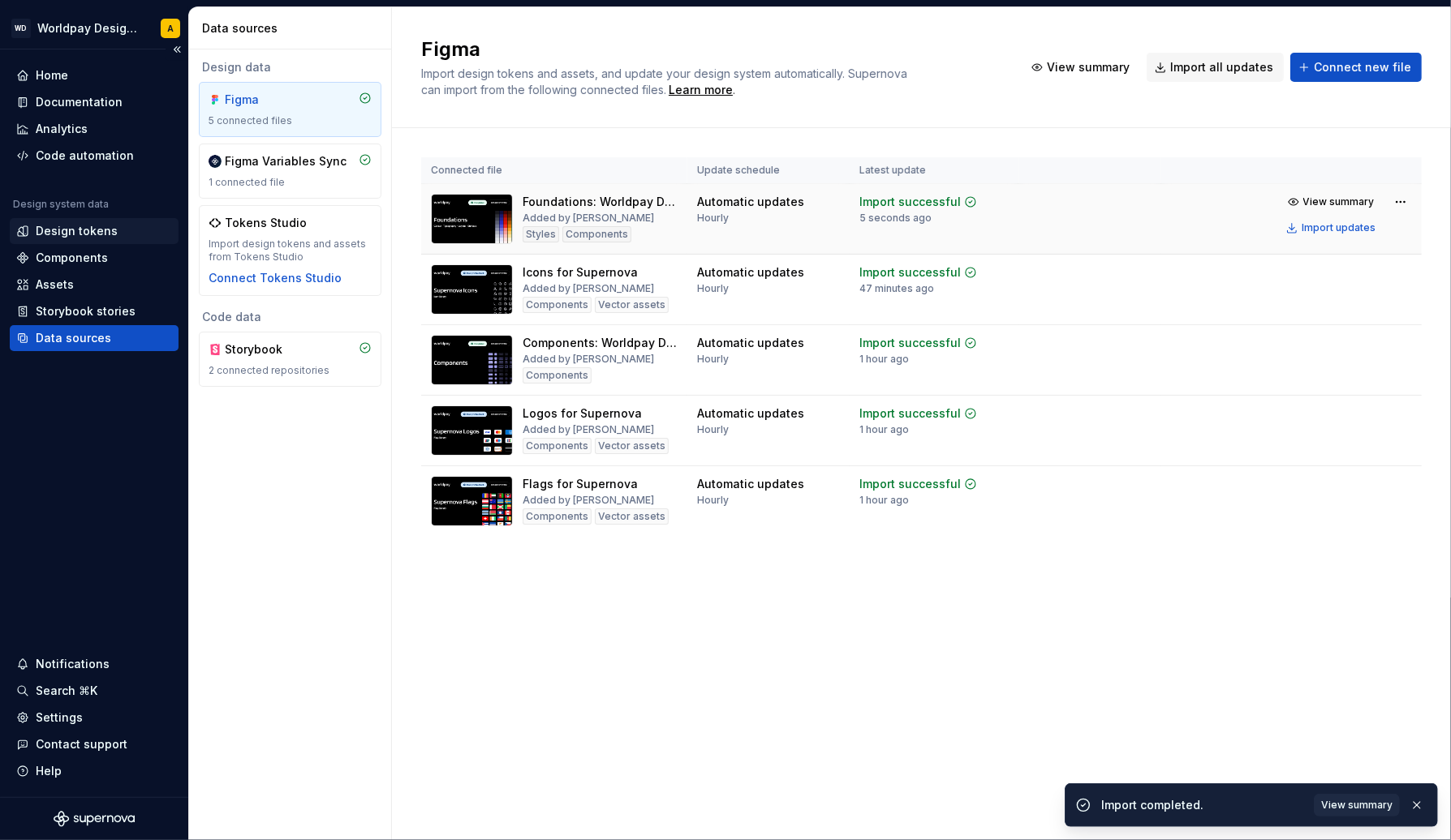
click at [80, 231] on div "Design tokens" at bounding box center [76, 231] width 82 height 16
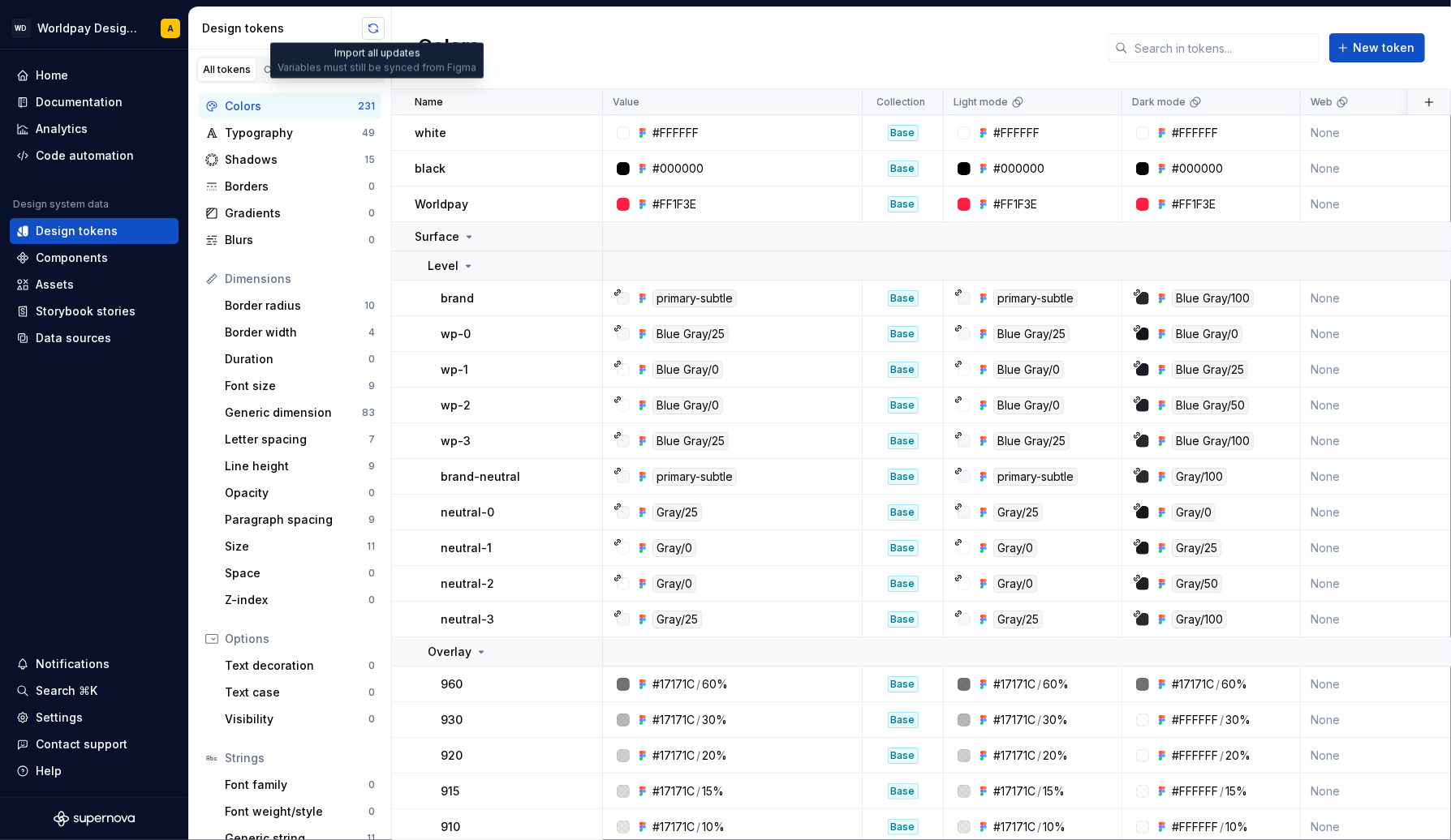
click at [370, 28] on button "button" at bounding box center [373, 28] width 23 height 22
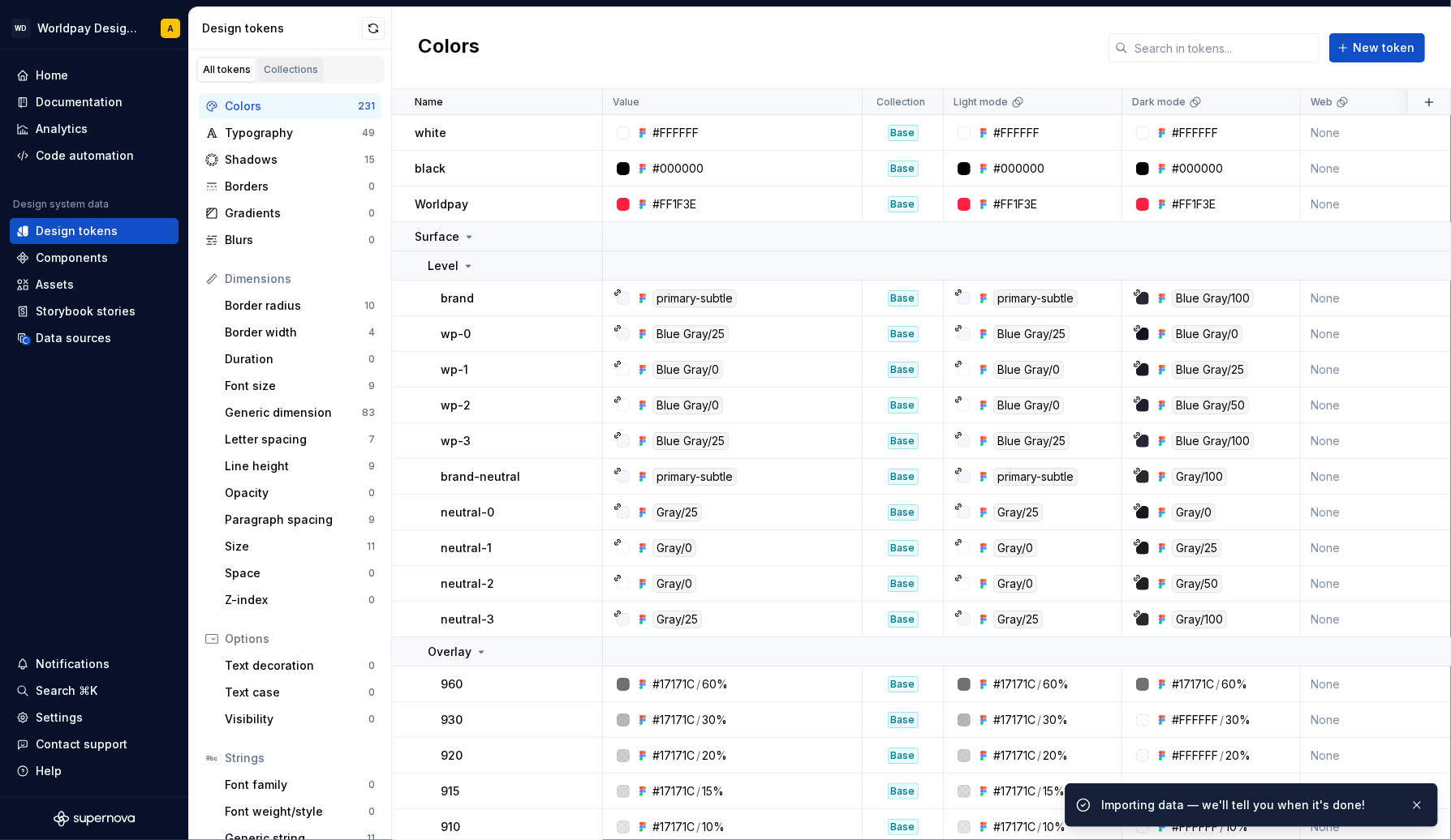
click at [273, 64] on div "Collections" at bounding box center [291, 69] width 54 height 13
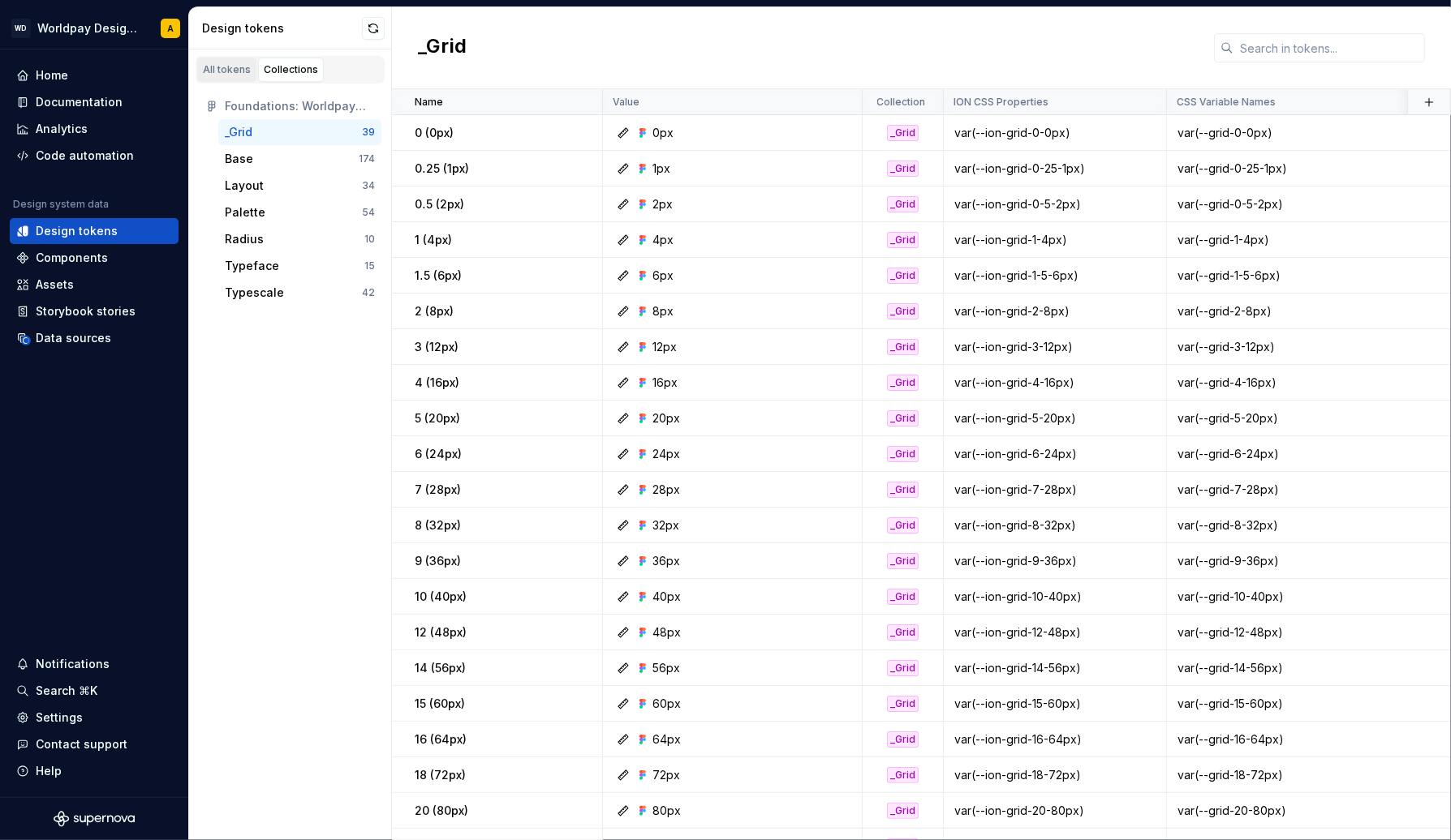
click at [232, 71] on div "All tokens" at bounding box center [226, 69] width 48 height 13
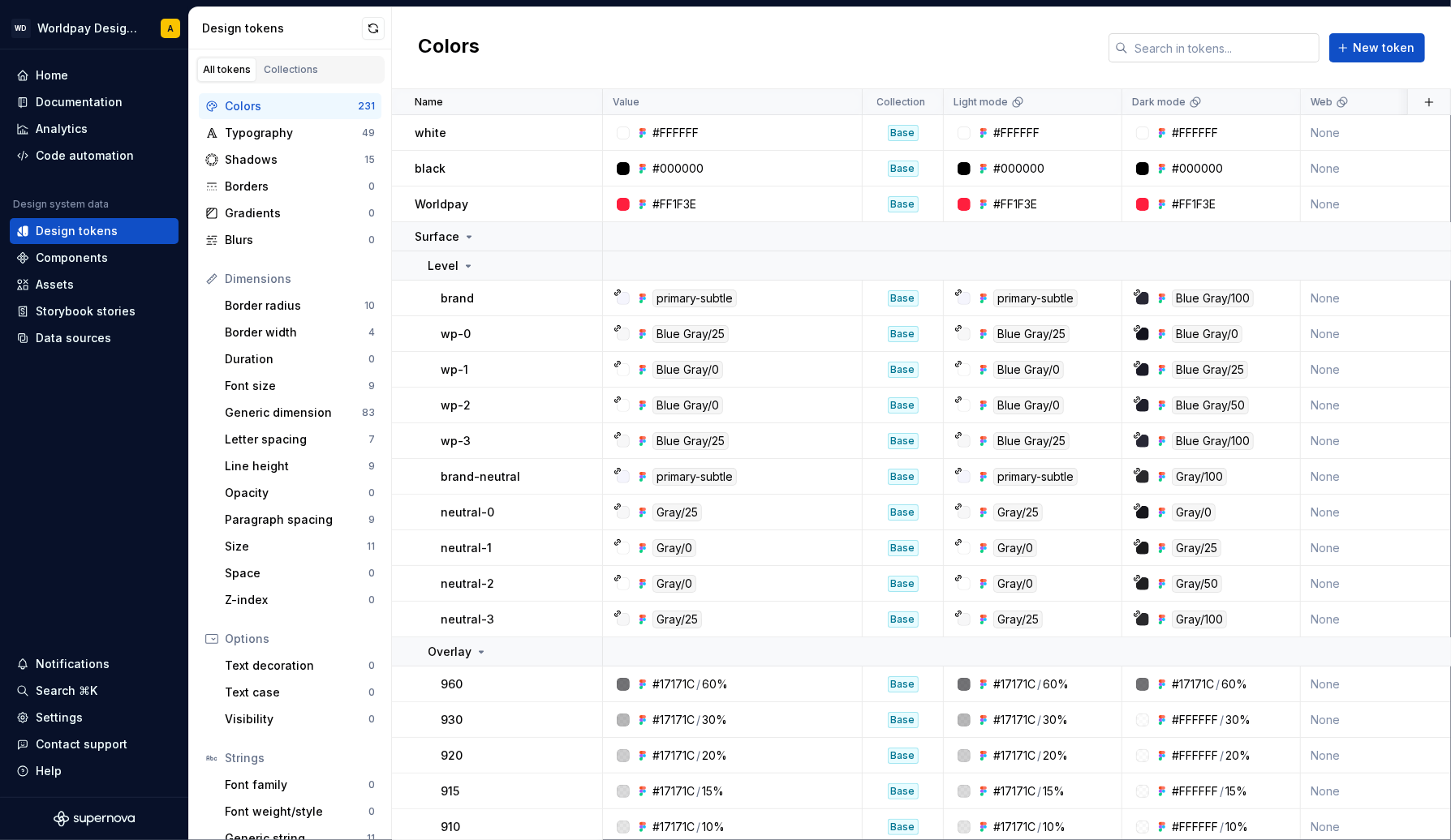
click at [1186, 48] on input "text" at bounding box center [1223, 47] width 191 height 29
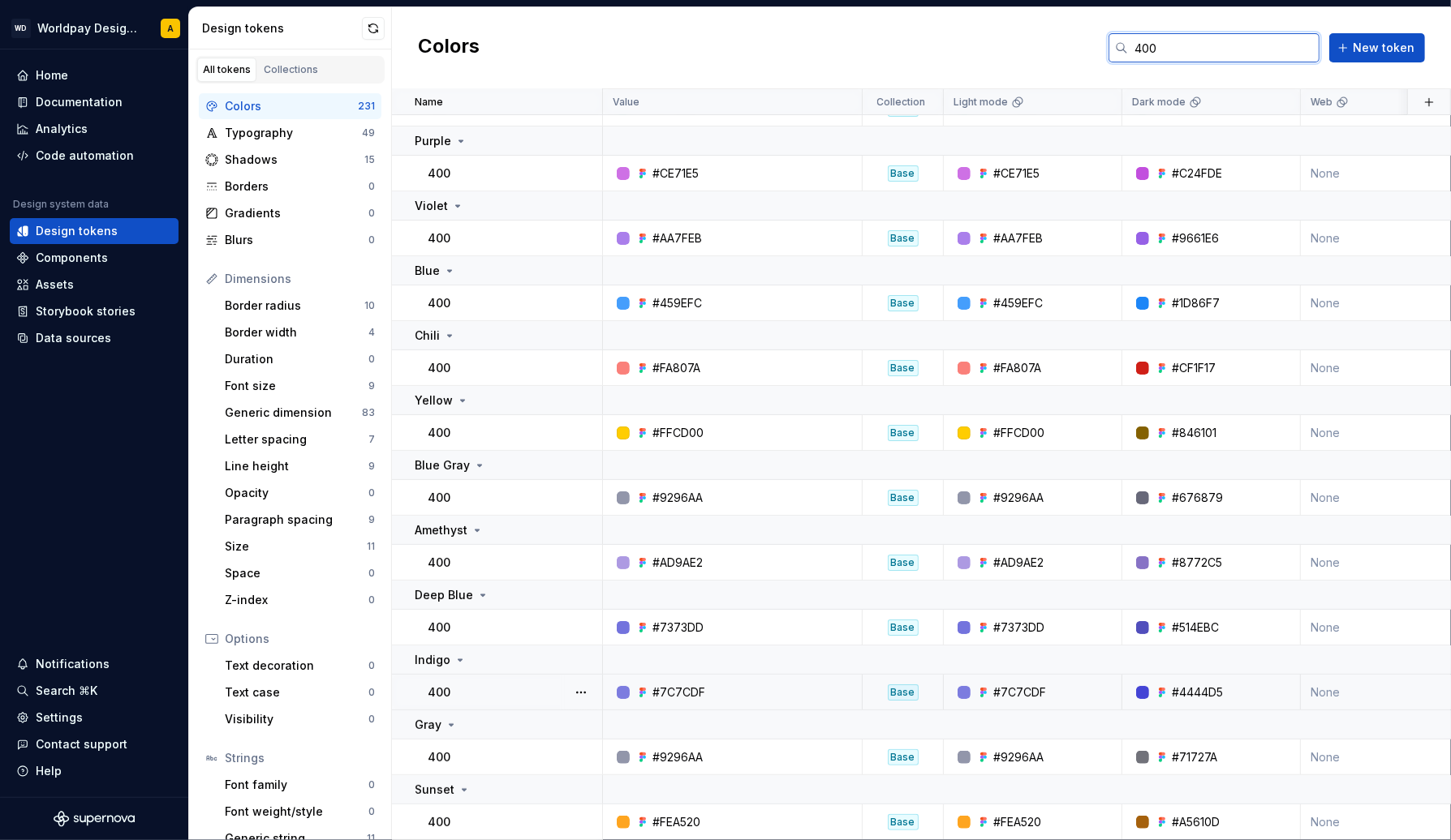
scroll to position [183, 0]
type input "400"
click at [375, 28] on button "button" at bounding box center [373, 28] width 23 height 22
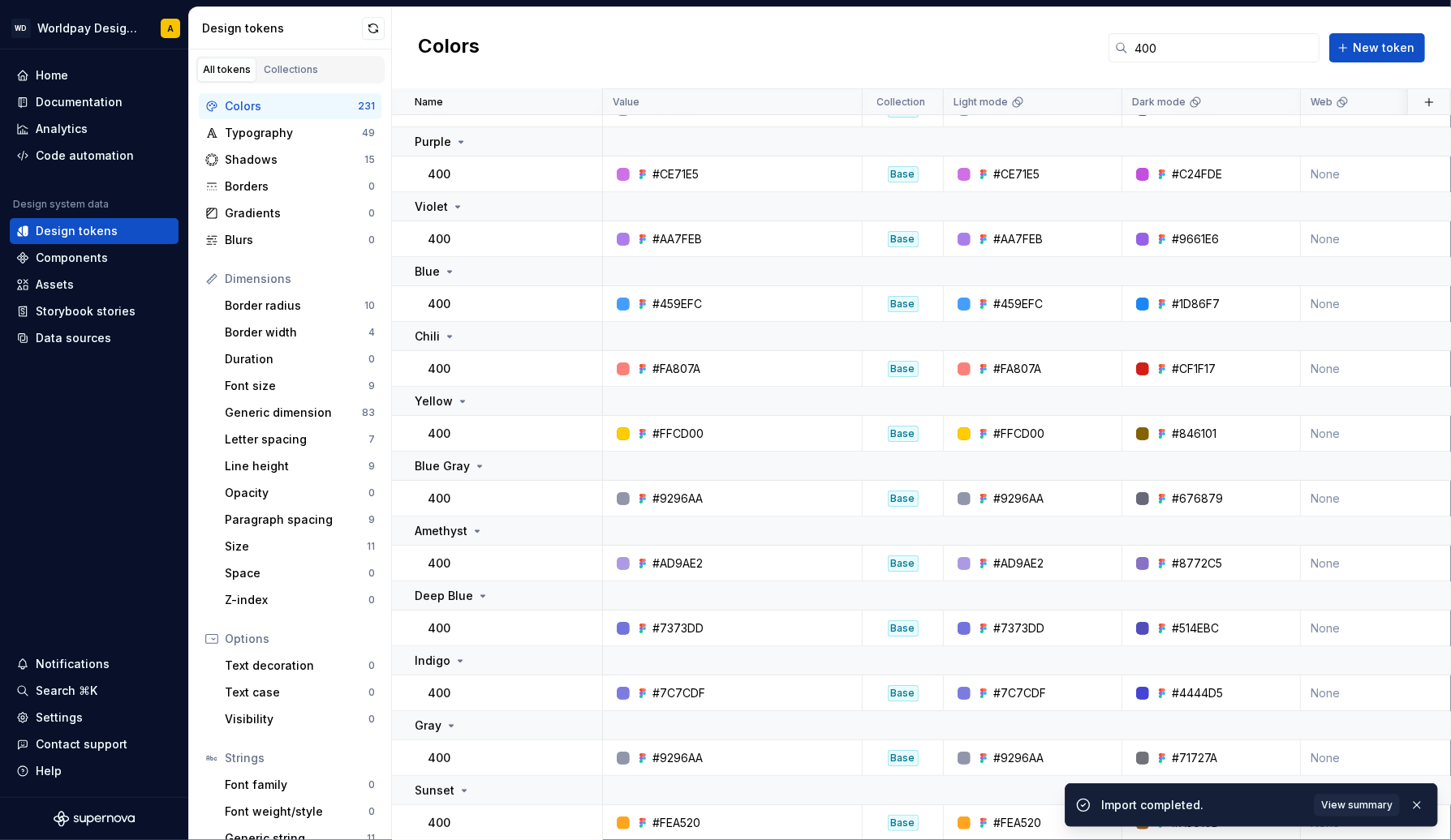
click at [622, 758] on div at bounding box center [623, 758] width 13 height 13
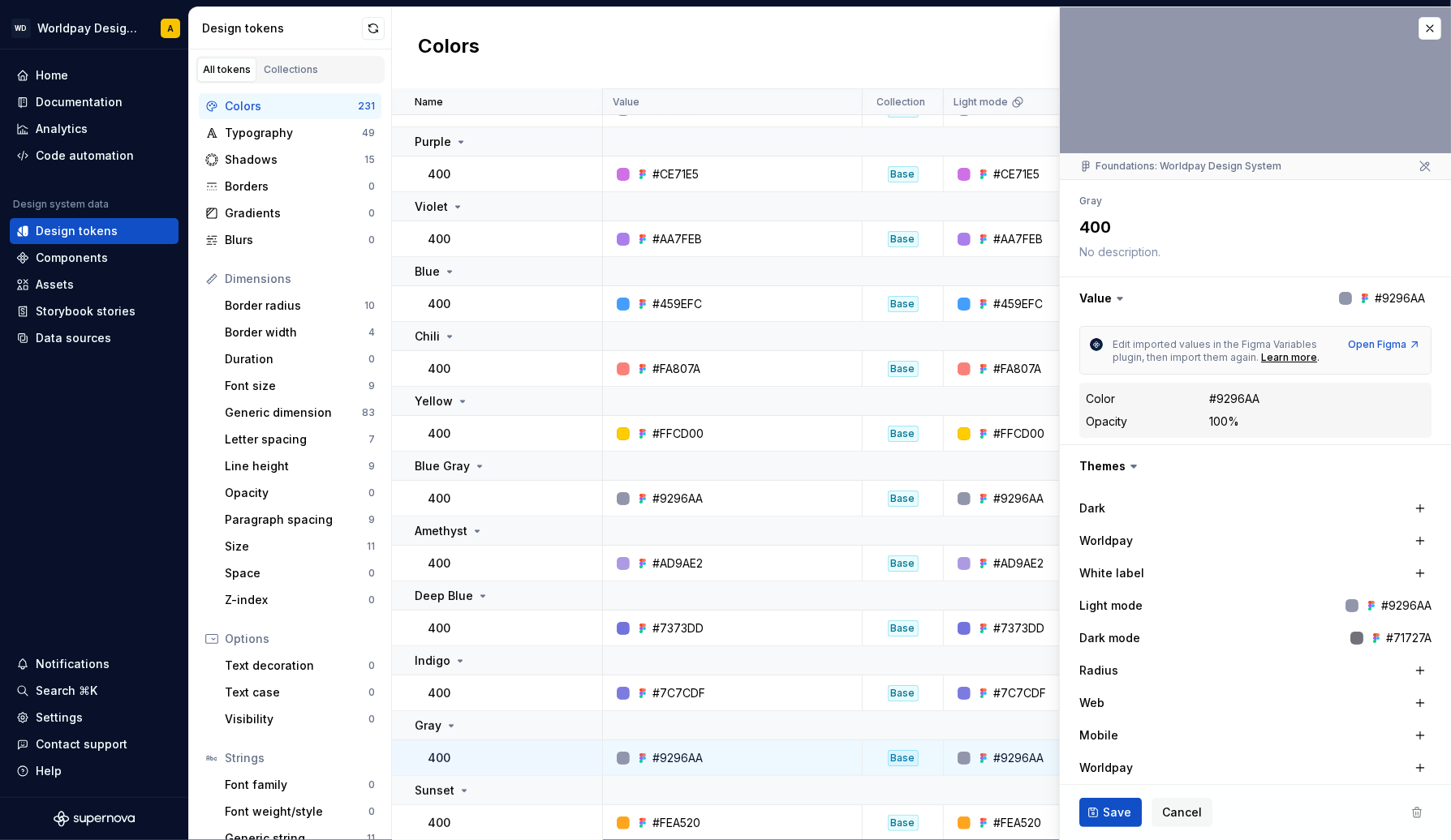
type textarea "*"
click at [1427, 26] on button "button" at bounding box center [1429, 28] width 23 height 22
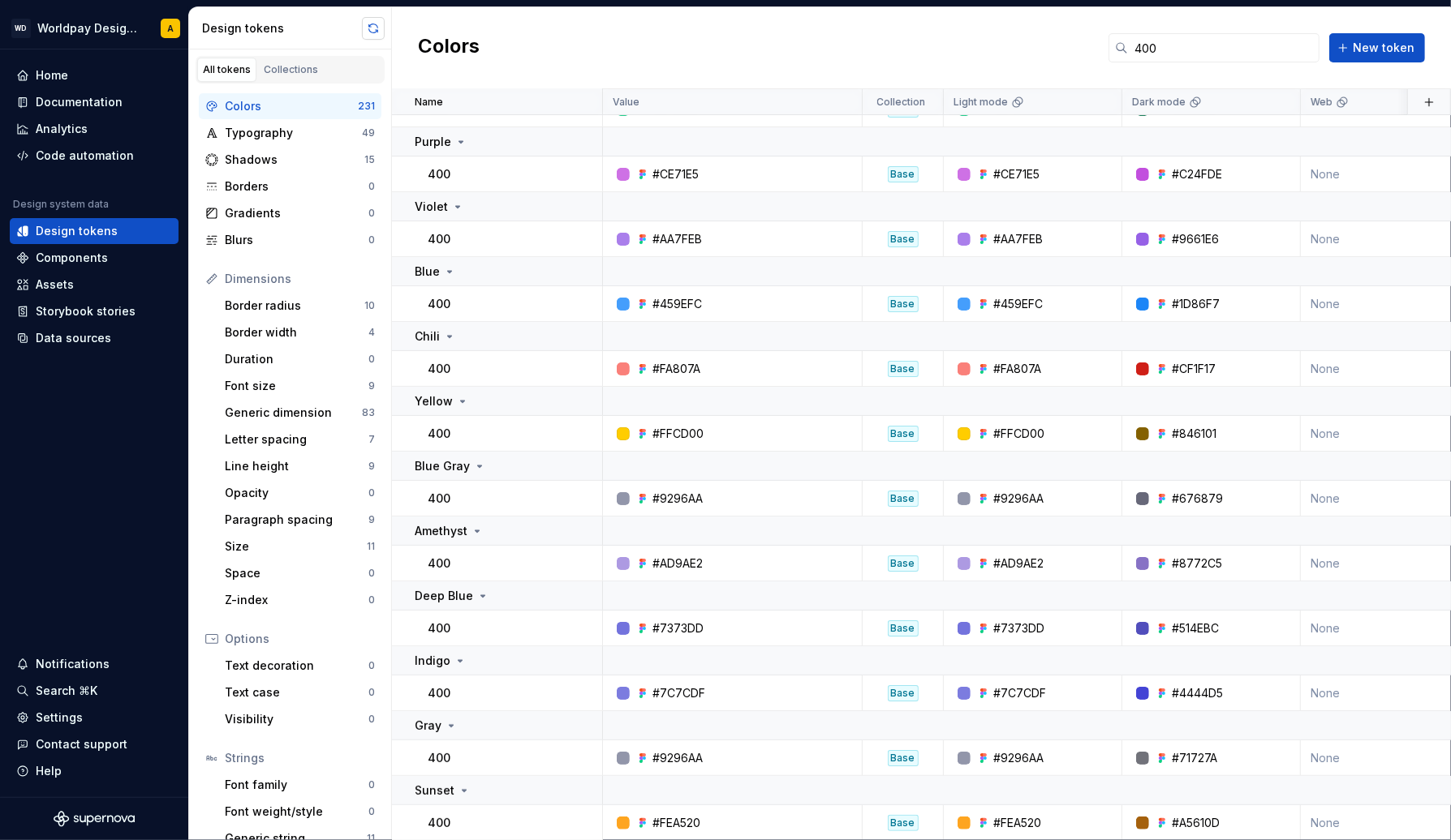
click at [364, 32] on button "button" at bounding box center [373, 28] width 23 height 22
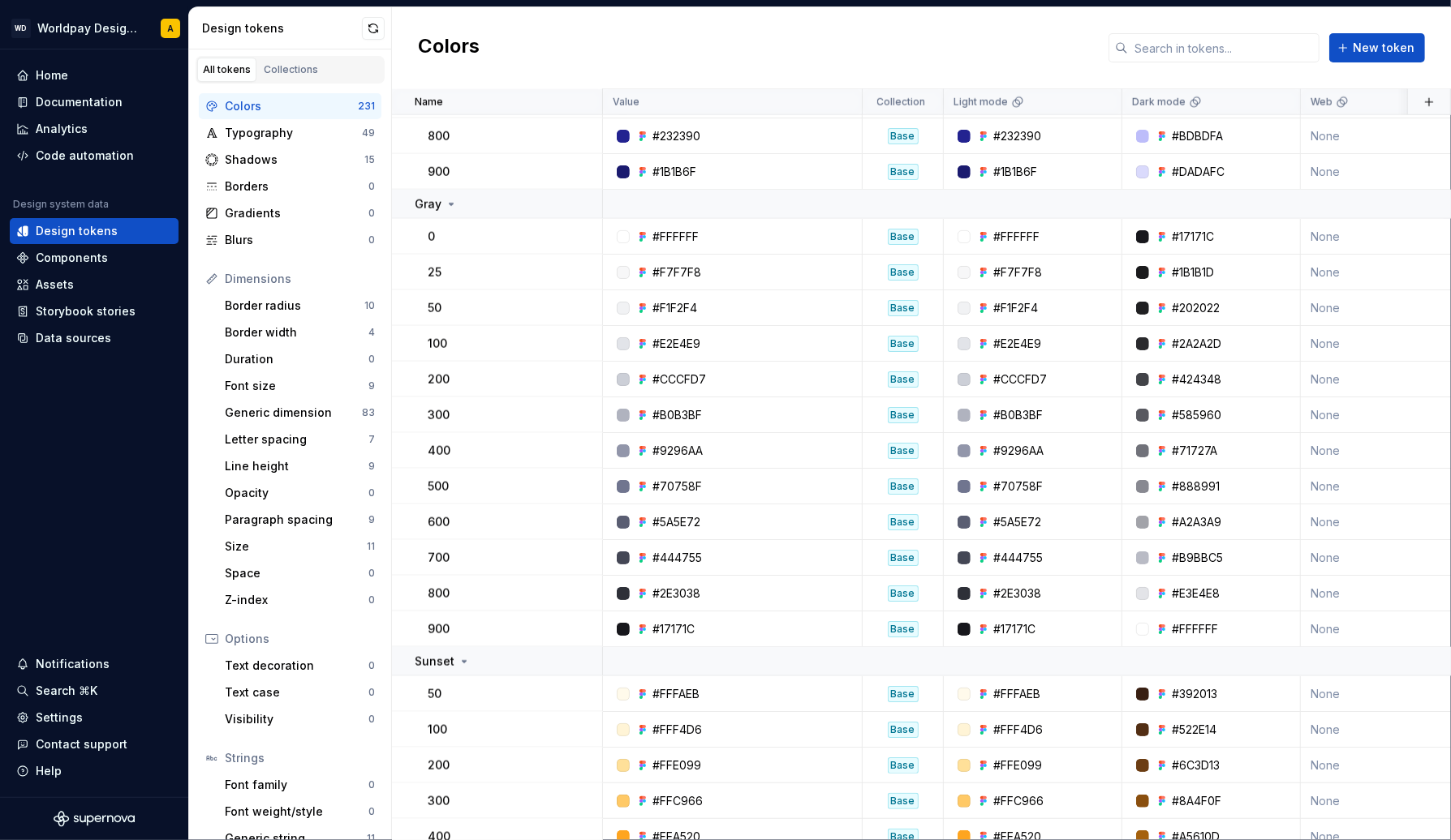
scroll to position [8012, 0]
click at [81, 338] on div "Data sources" at bounding box center [73, 338] width 75 height 16
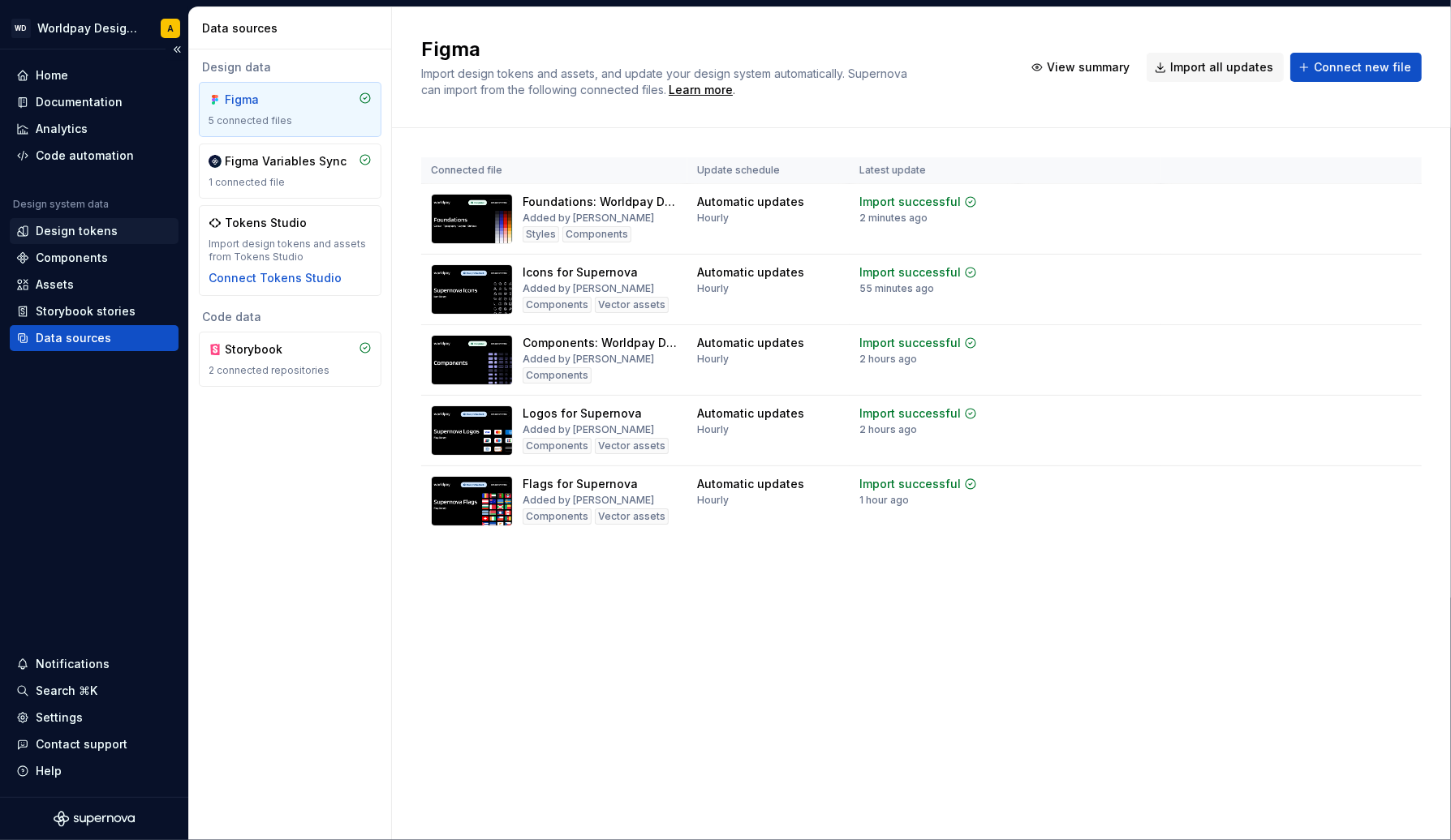
click at [93, 236] on div "Design tokens" at bounding box center [76, 231] width 82 height 16
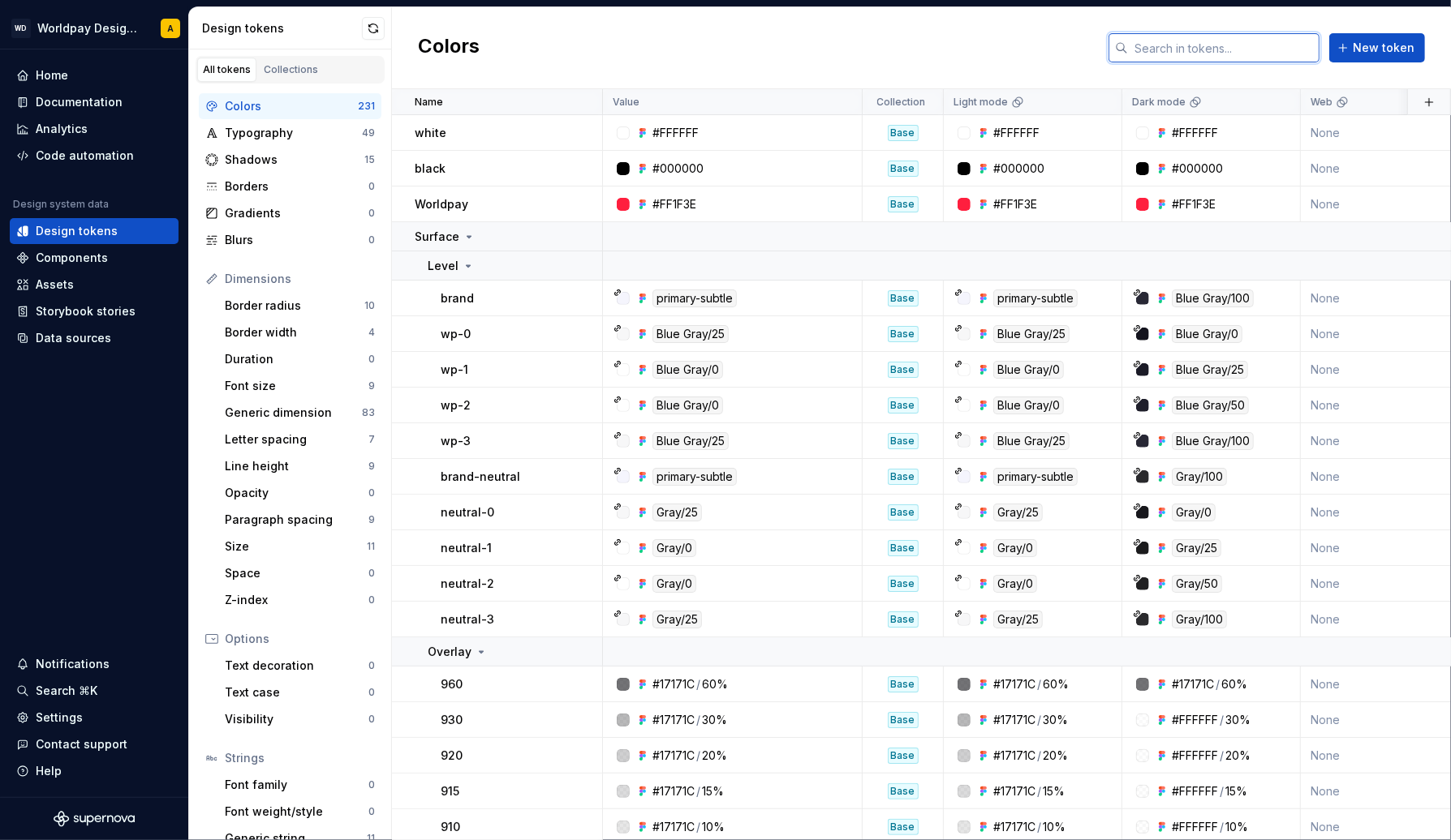
click at [1277, 42] on input "text" at bounding box center [1223, 47] width 191 height 29
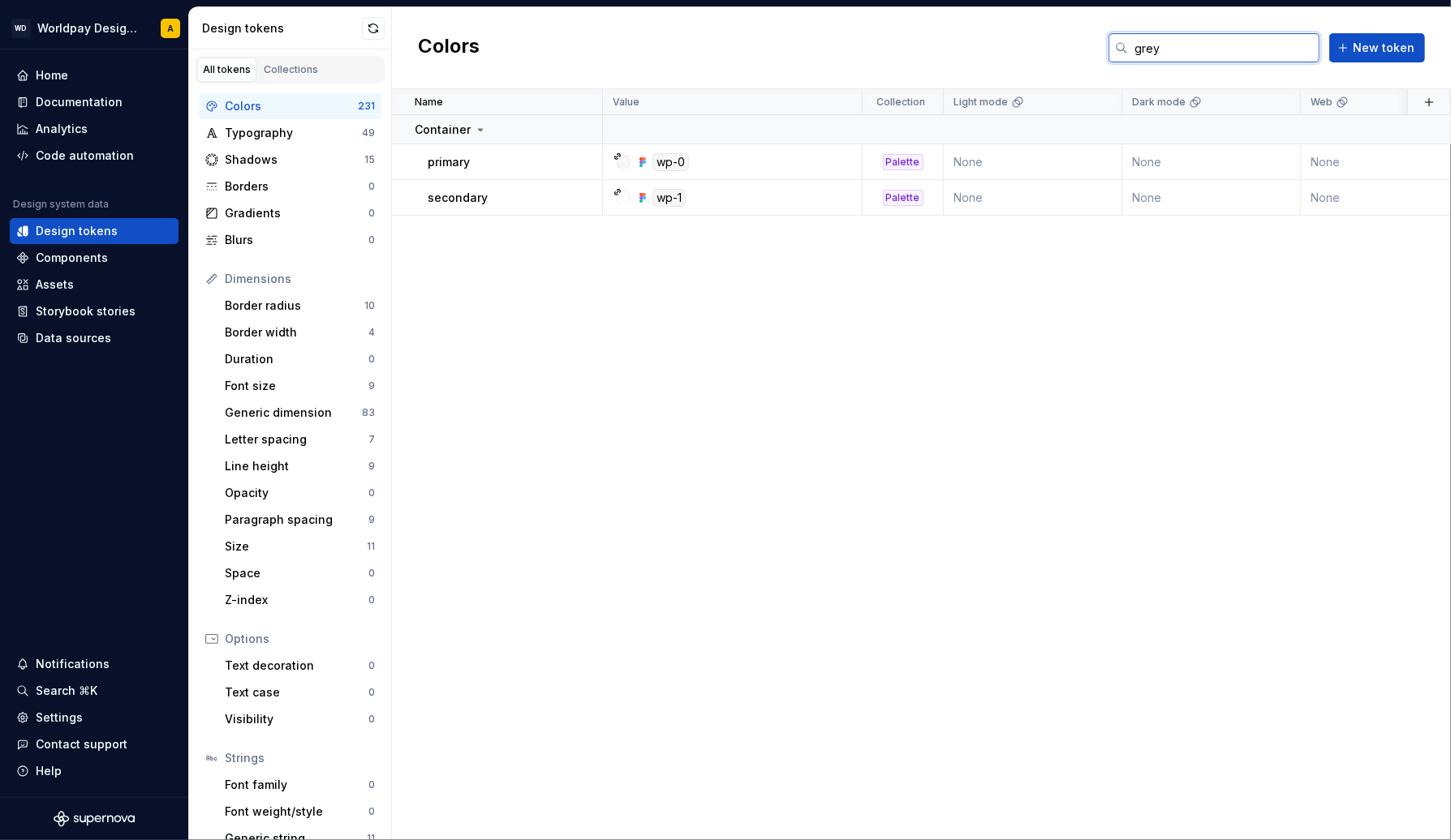
click at [1157, 56] on input "grey" at bounding box center [1223, 47] width 191 height 29
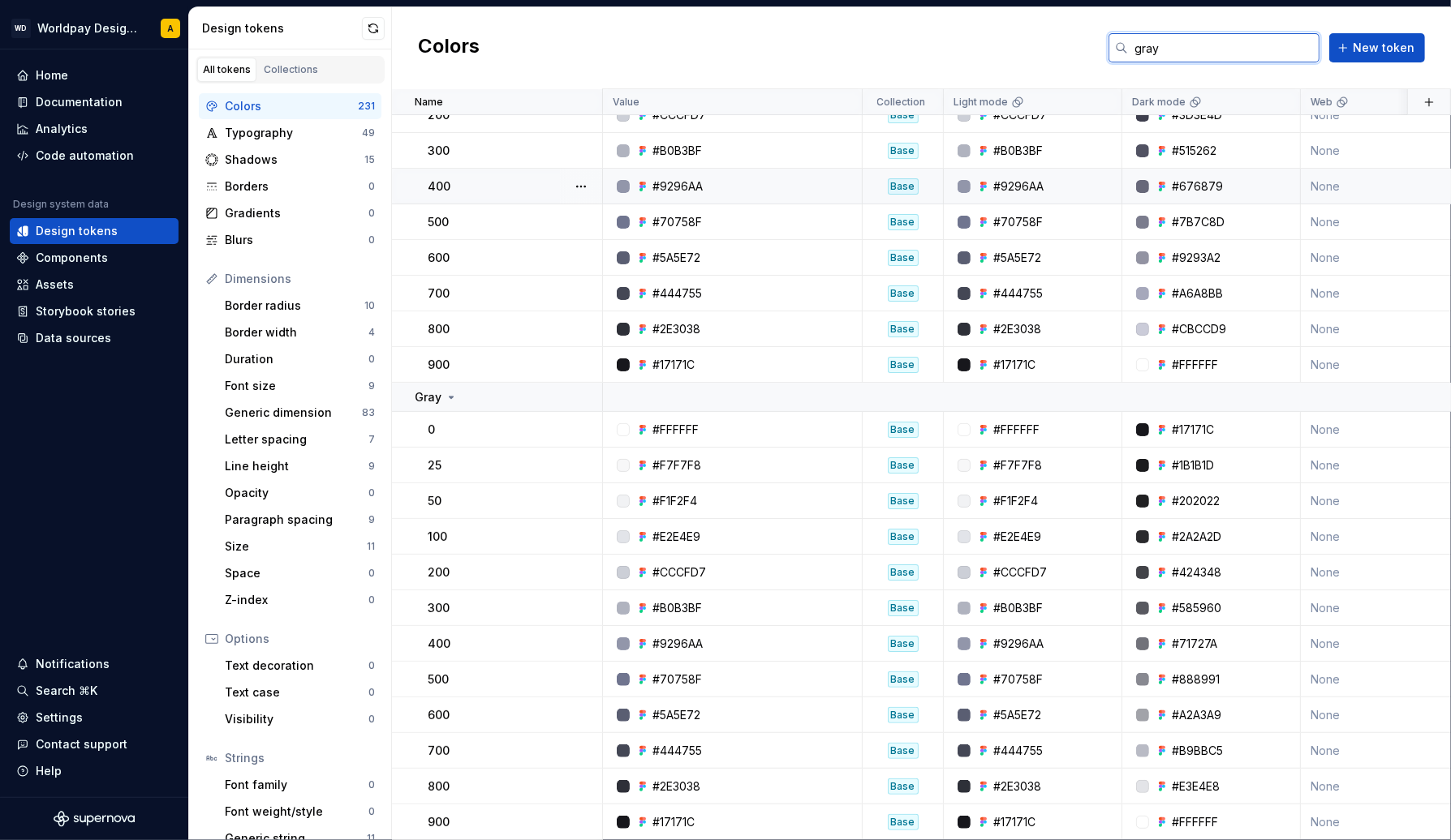
scroll to position [189, 0]
type input "gray"
click at [652, 642] on div "#9296AA" at bounding box center [677, 643] width 51 height 16
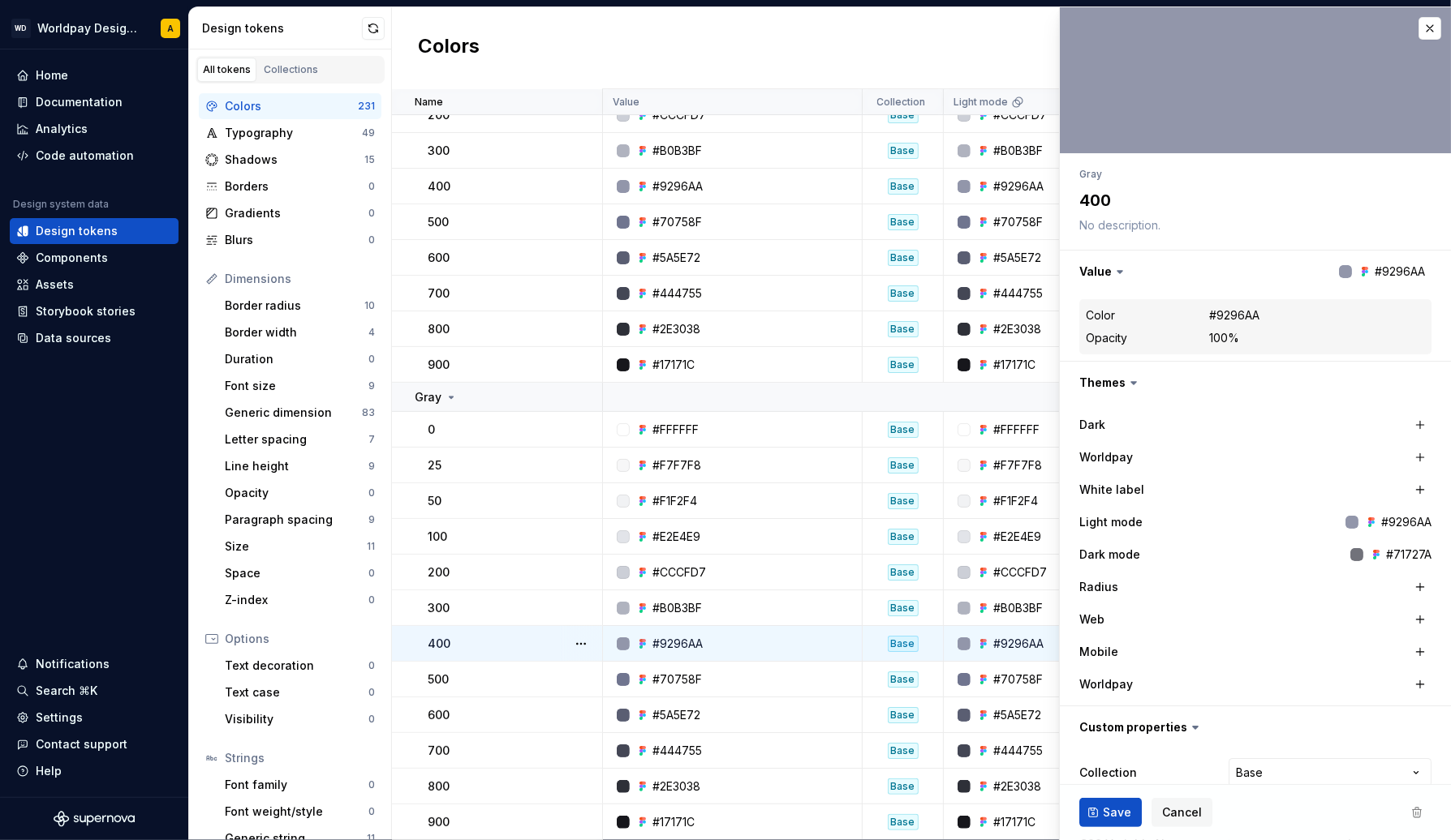
click at [612, 640] on div at bounding box center [608, 644] width 9 height 36
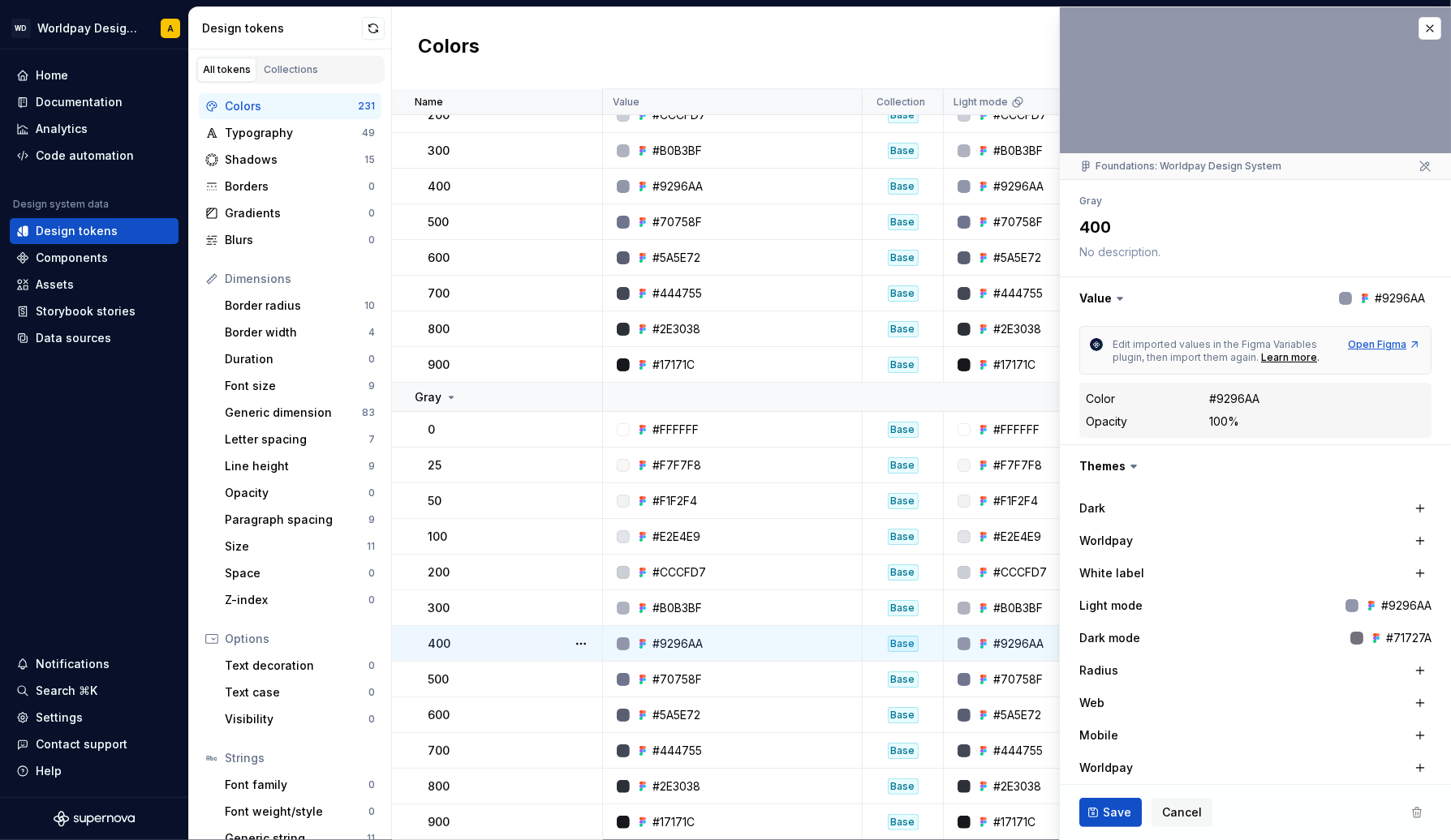
click at [1367, 344] on div "Open Figma" at bounding box center [1384, 345] width 73 height 13
type textarea "*"
click at [364, 32] on button "button" at bounding box center [373, 28] width 23 height 22
click at [1180, 813] on span "Cancel" at bounding box center [1182, 812] width 39 height 16
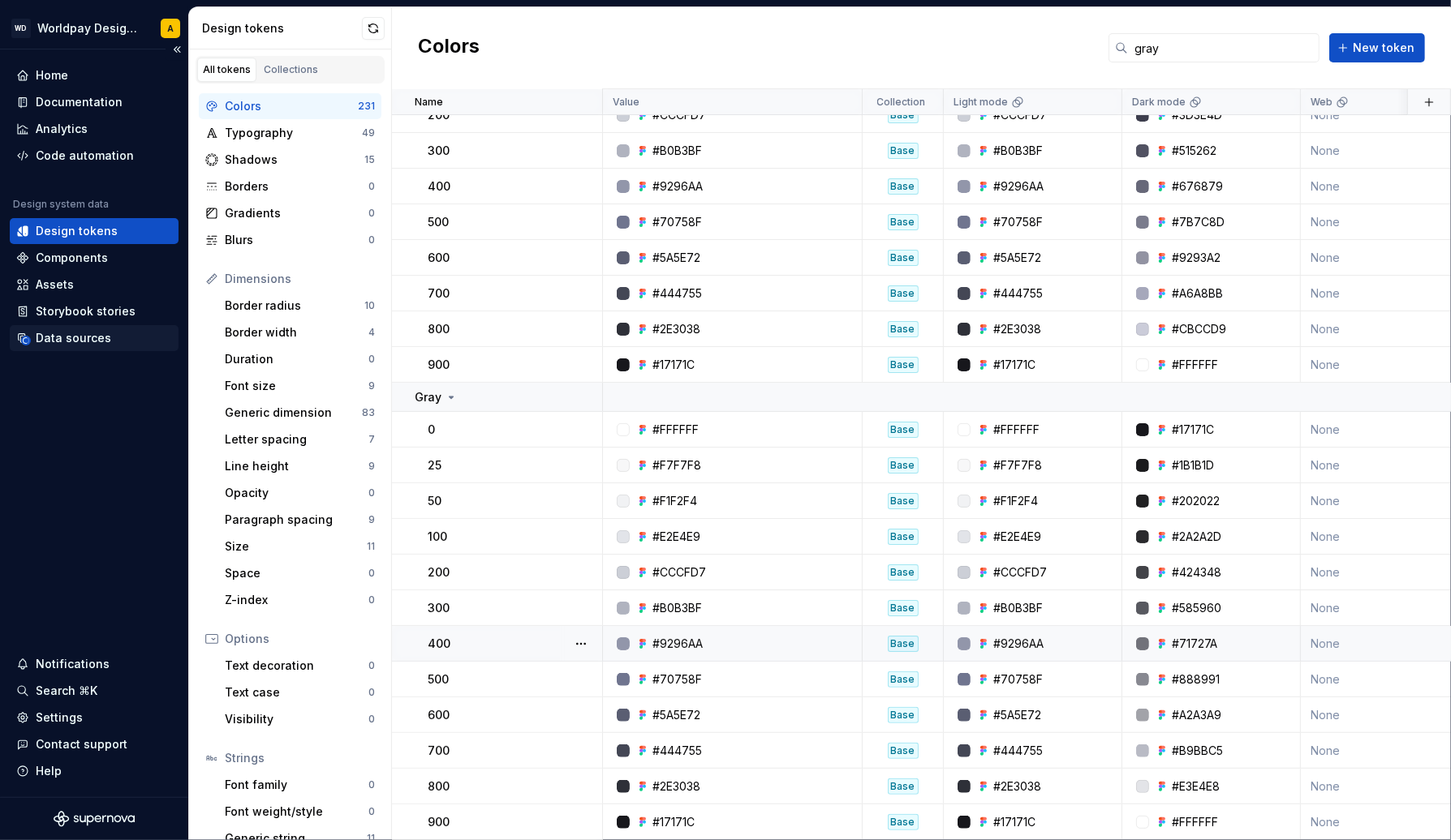
click at [87, 338] on div "Data sources" at bounding box center [73, 338] width 75 height 16
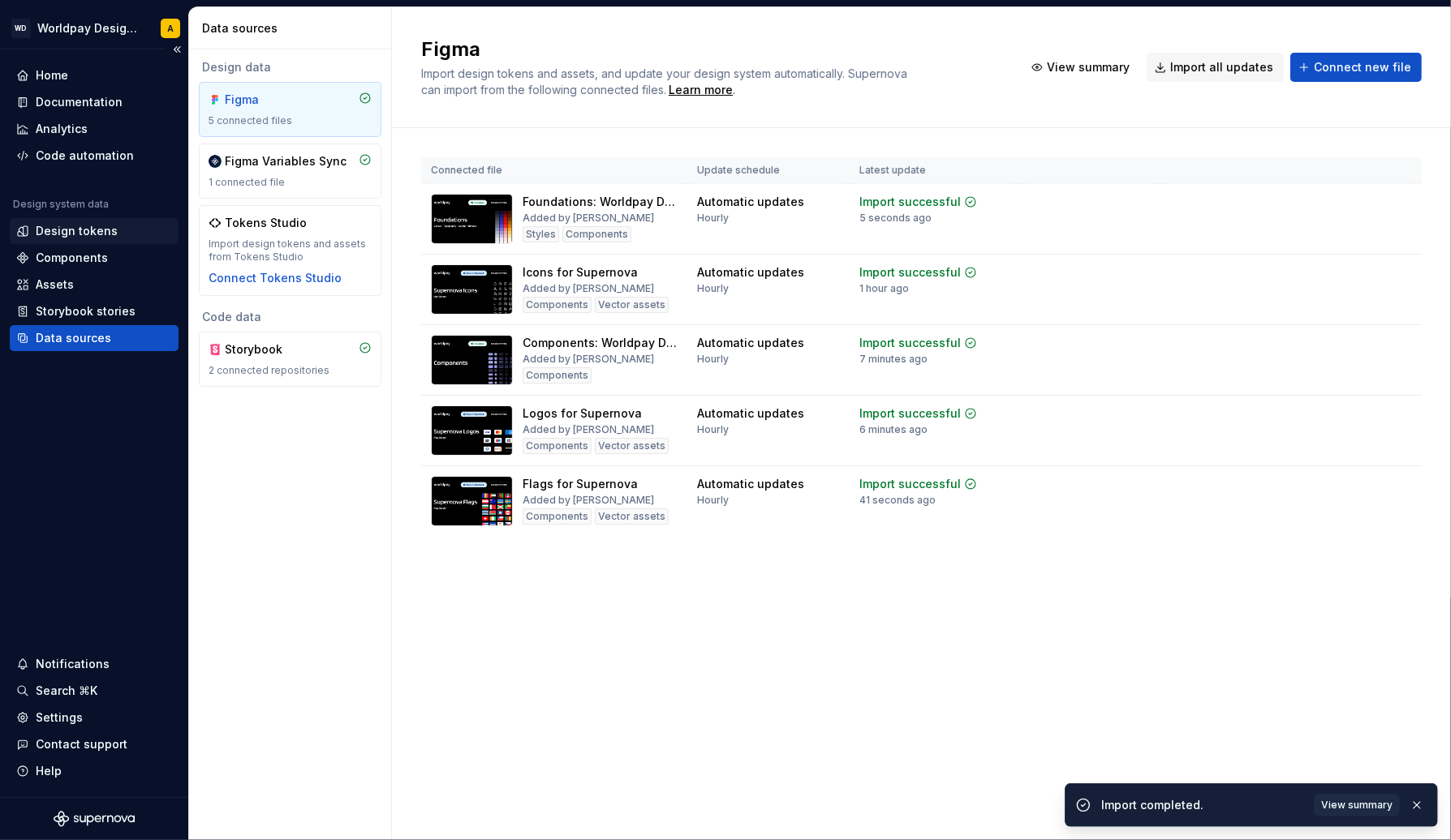
click at [115, 234] on div "Design tokens" at bounding box center [94, 231] width 156 height 16
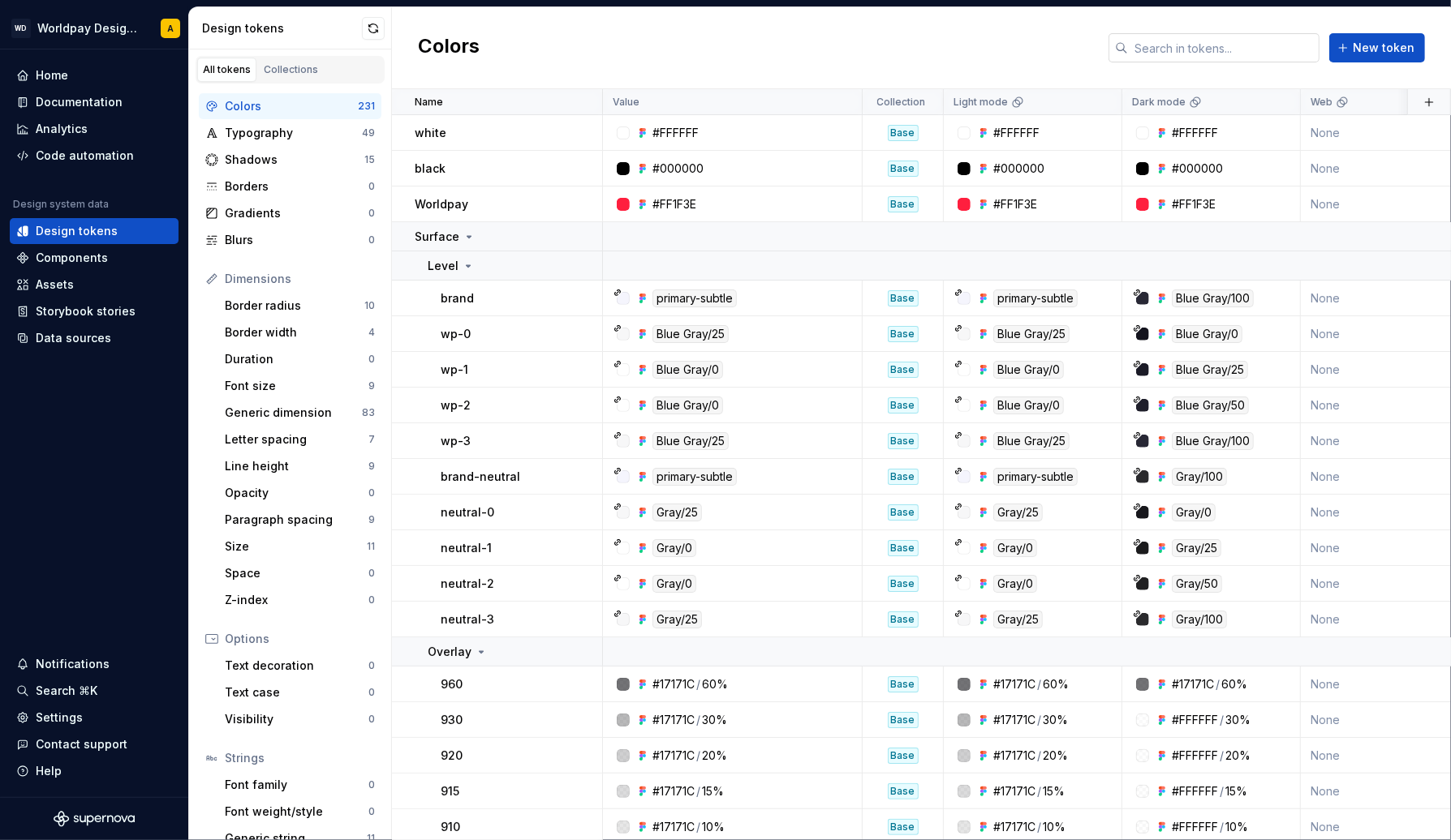
click at [1257, 56] on input "text" at bounding box center [1223, 47] width 191 height 29
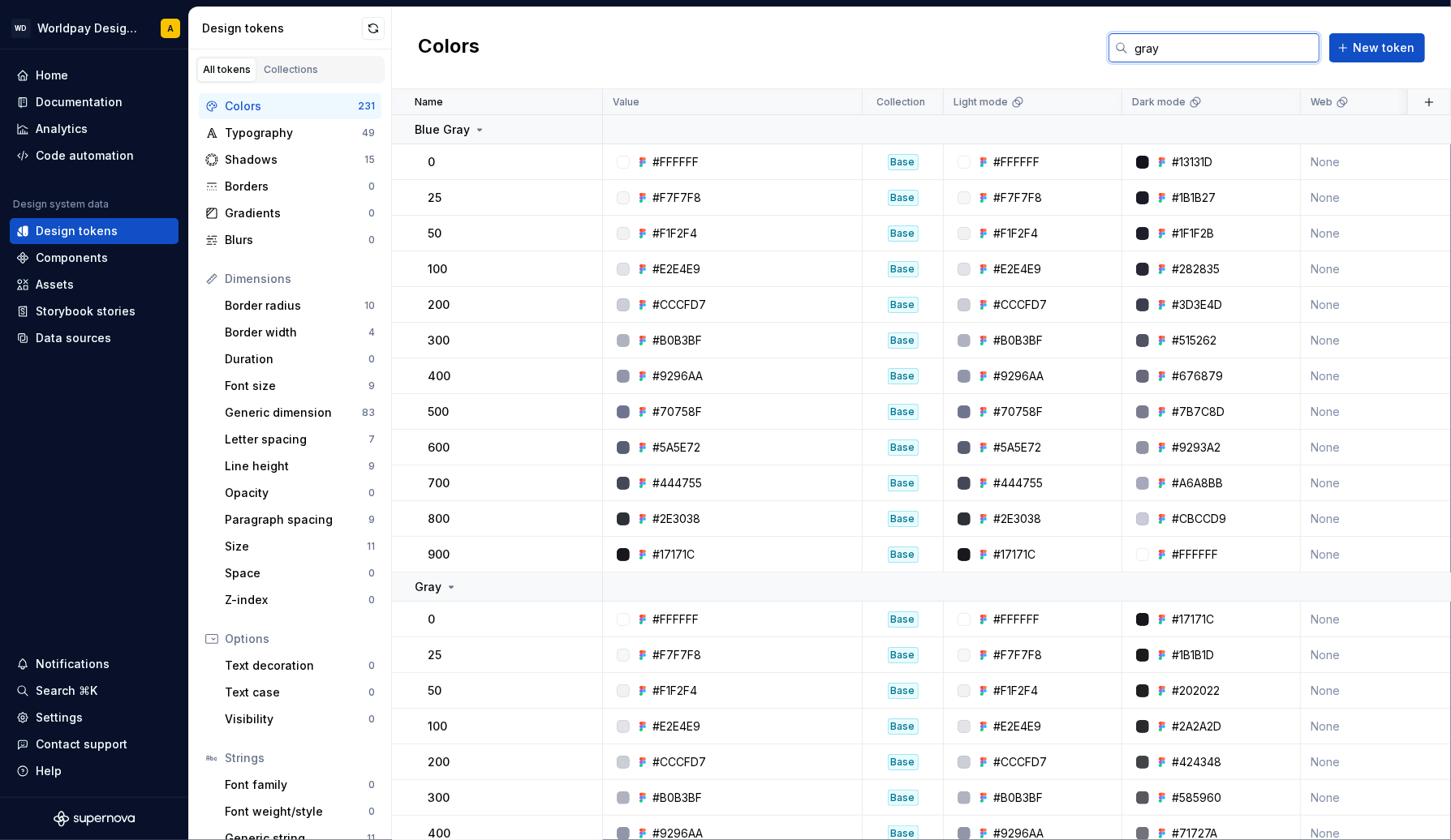
type input "gray"
click at [374, 41] on div "Design tokens" at bounding box center [291, 28] width 203 height 42
click at [374, 29] on button "button" at bounding box center [373, 28] width 23 height 22
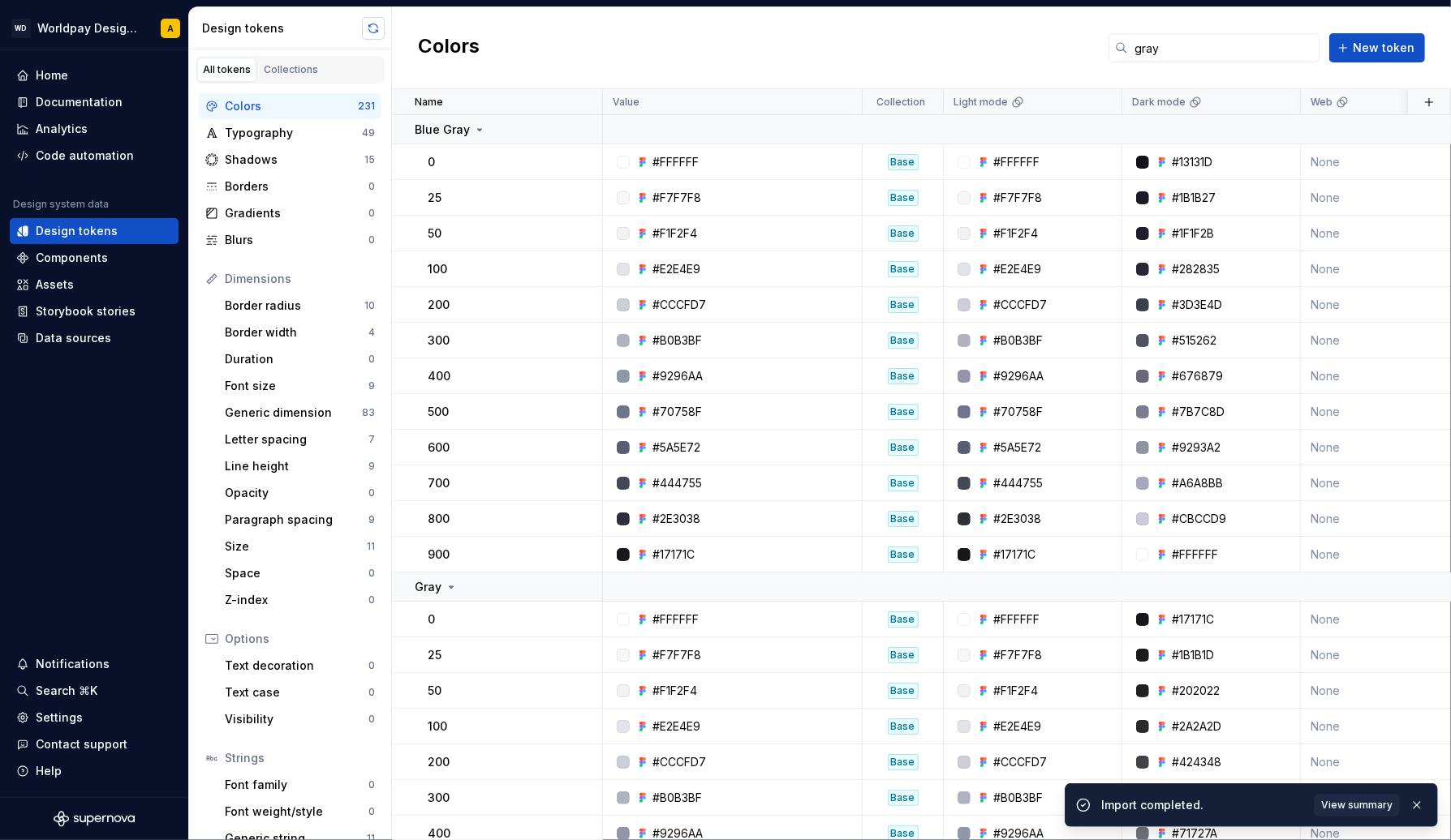
click at [366, 25] on button "button" at bounding box center [373, 28] width 23 height 22
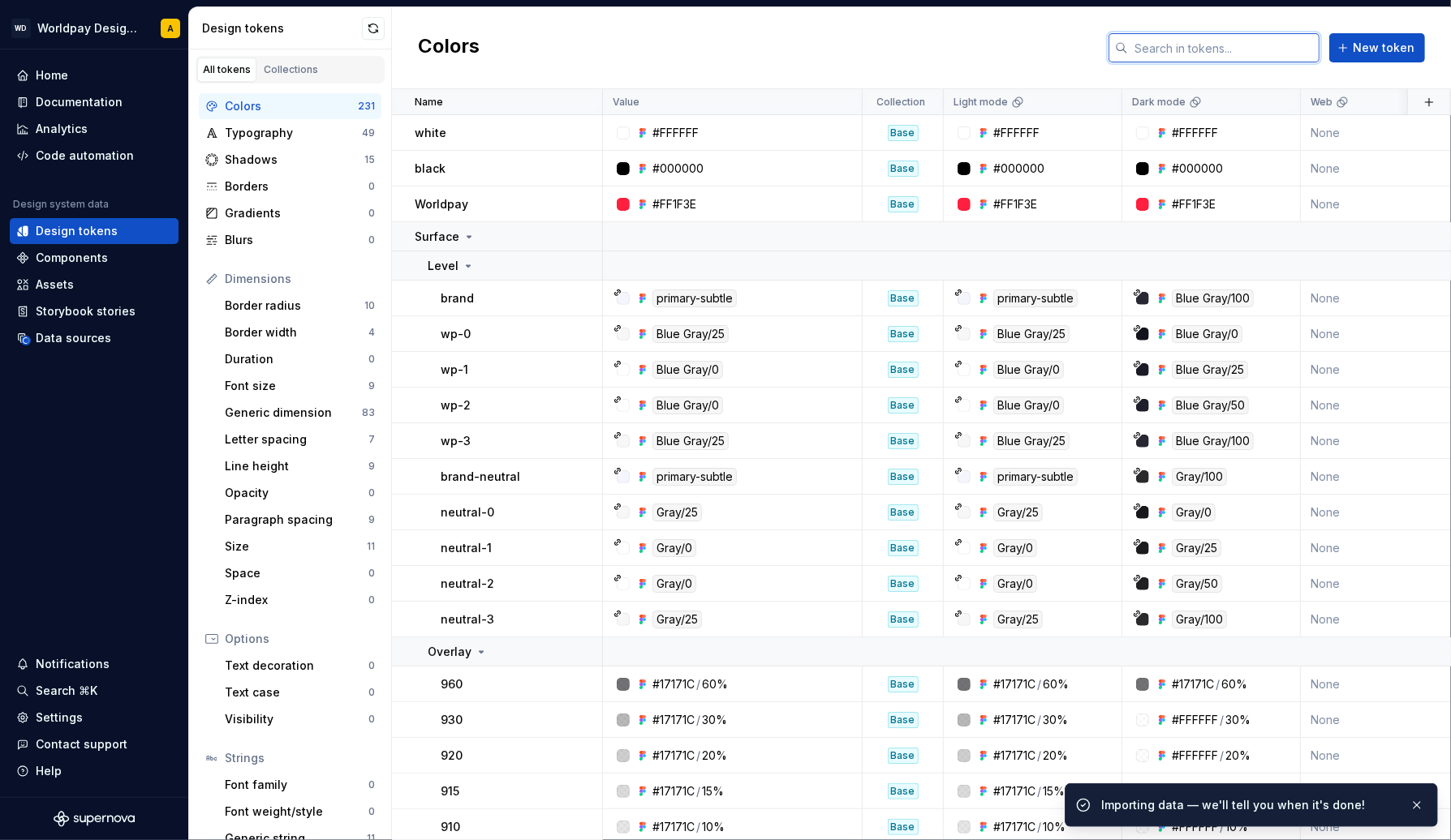
click at [1234, 52] on input "text" at bounding box center [1223, 47] width 191 height 29
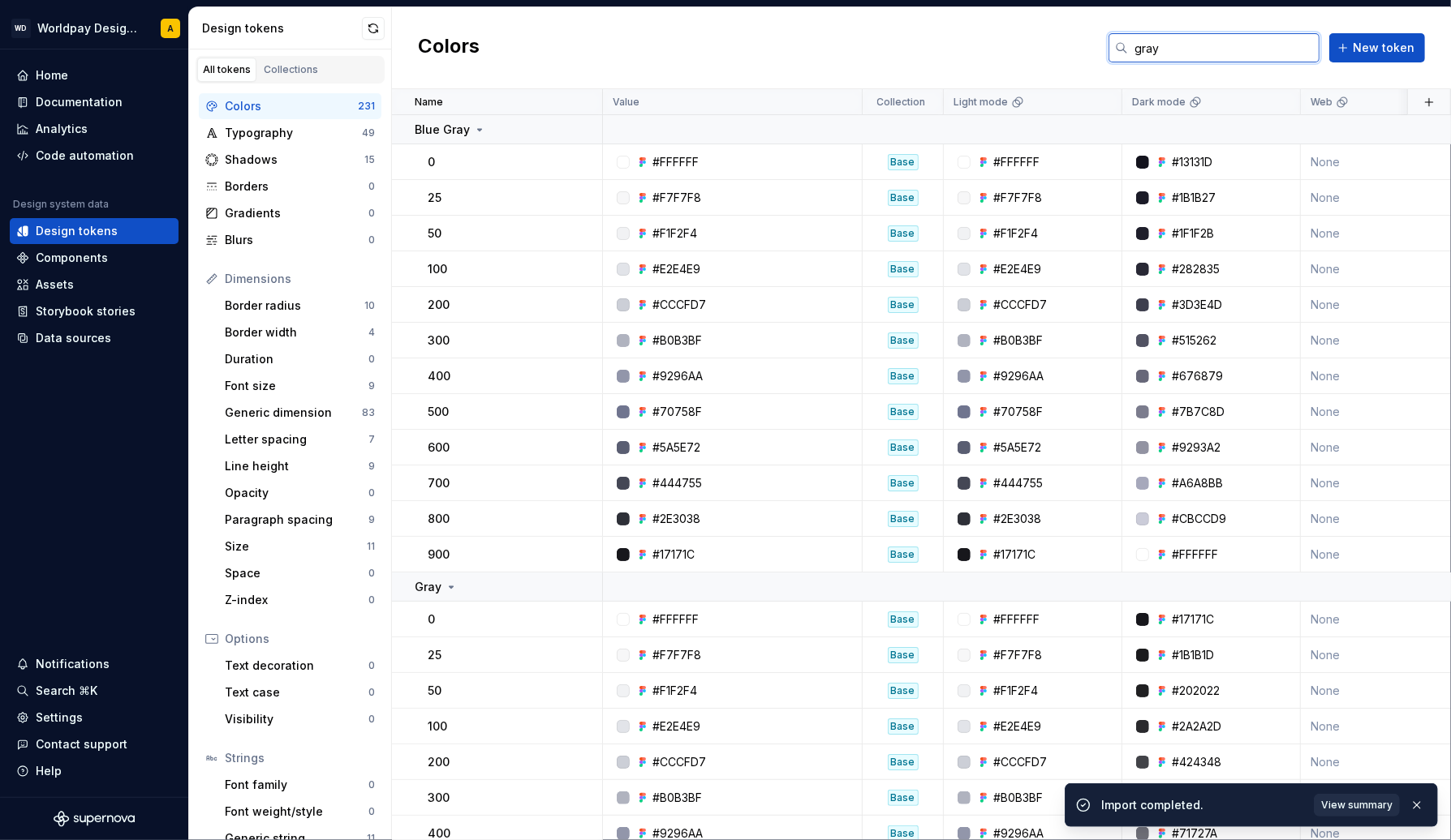
type input "gray"
click at [1359, 801] on span "View summary" at bounding box center [1356, 805] width 71 height 13
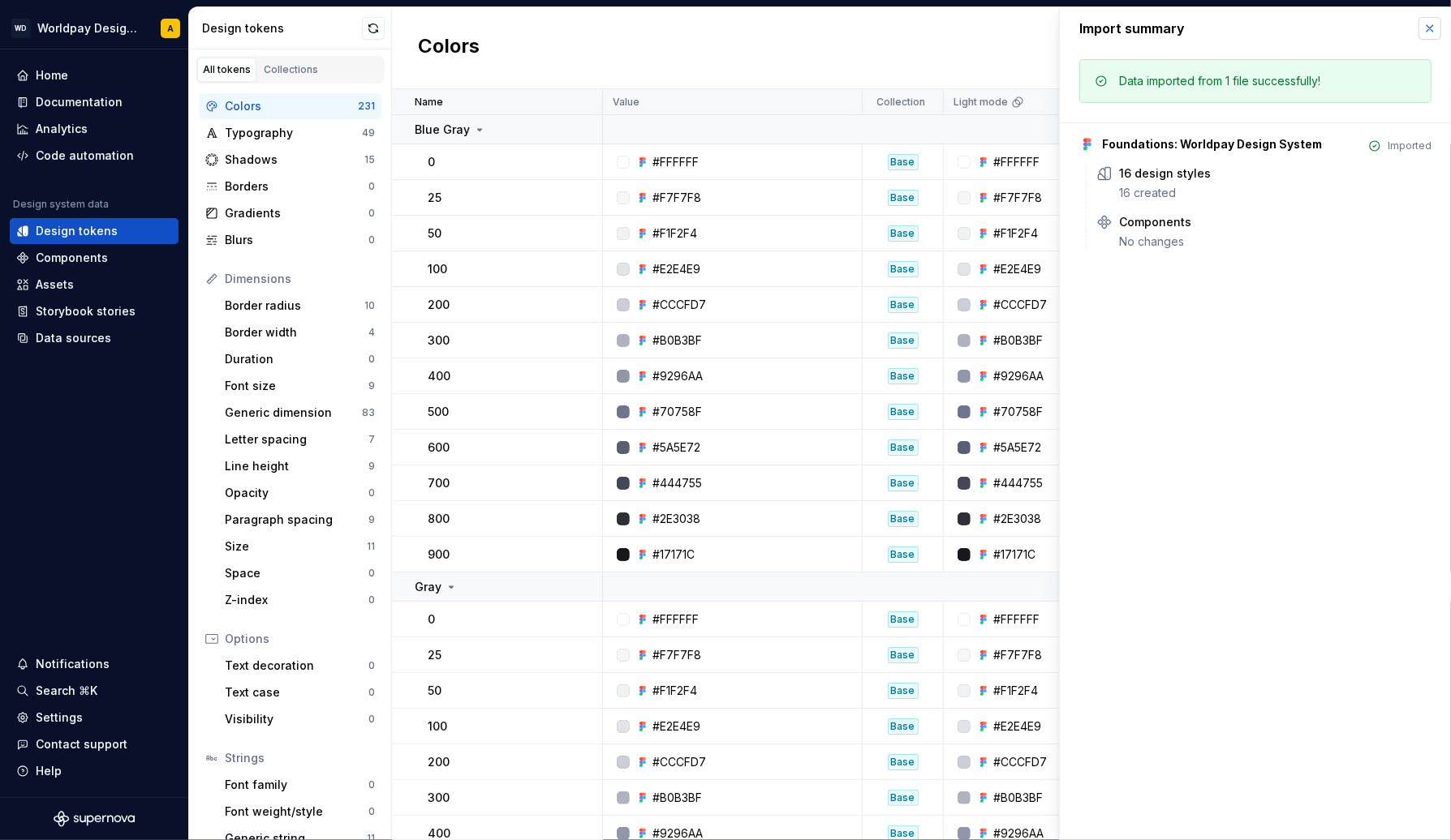
click at [1425, 29] on button "button" at bounding box center [1429, 28] width 23 height 22
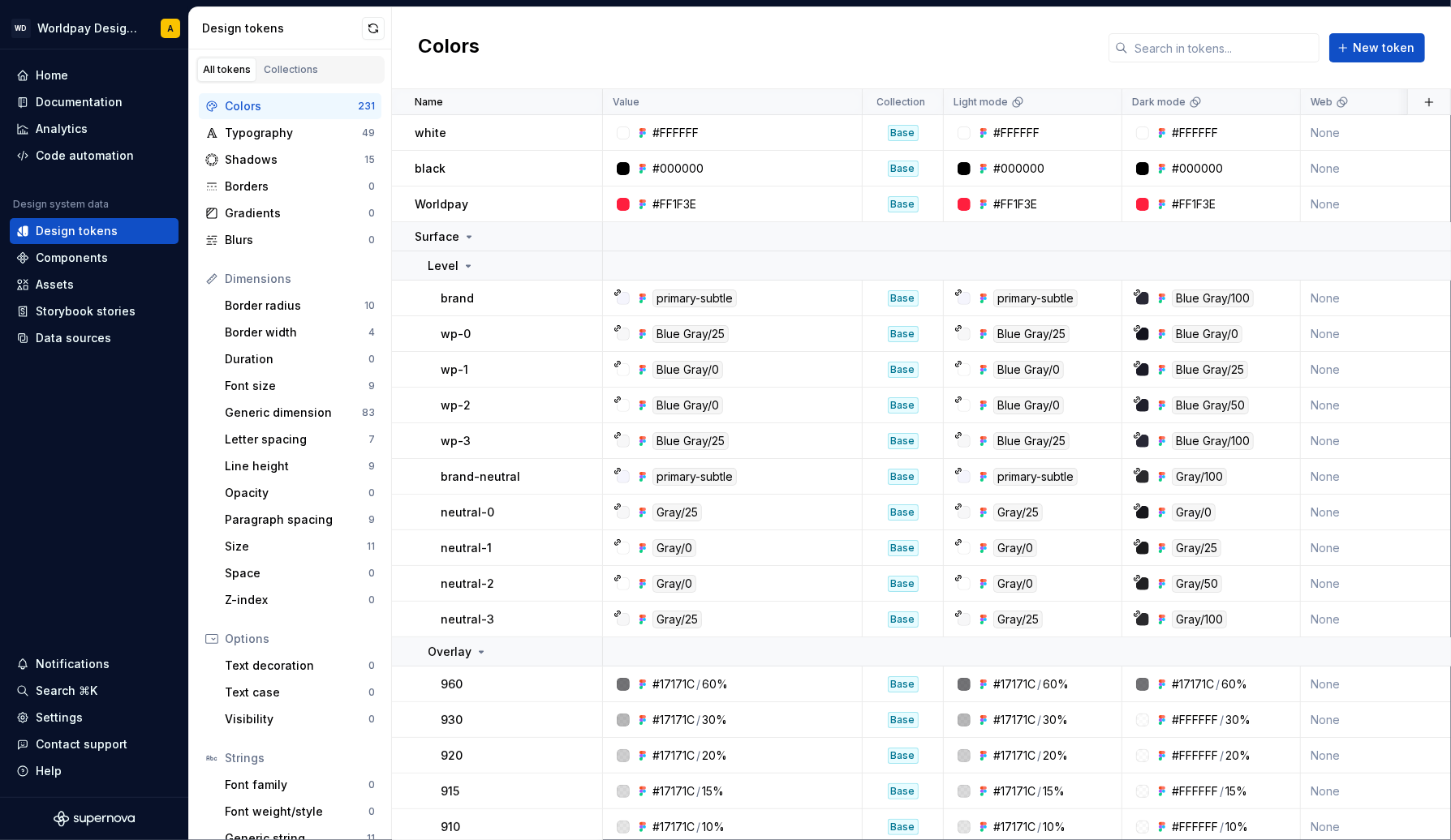
click at [1210, 51] on input "text" at bounding box center [1223, 47] width 191 height 29
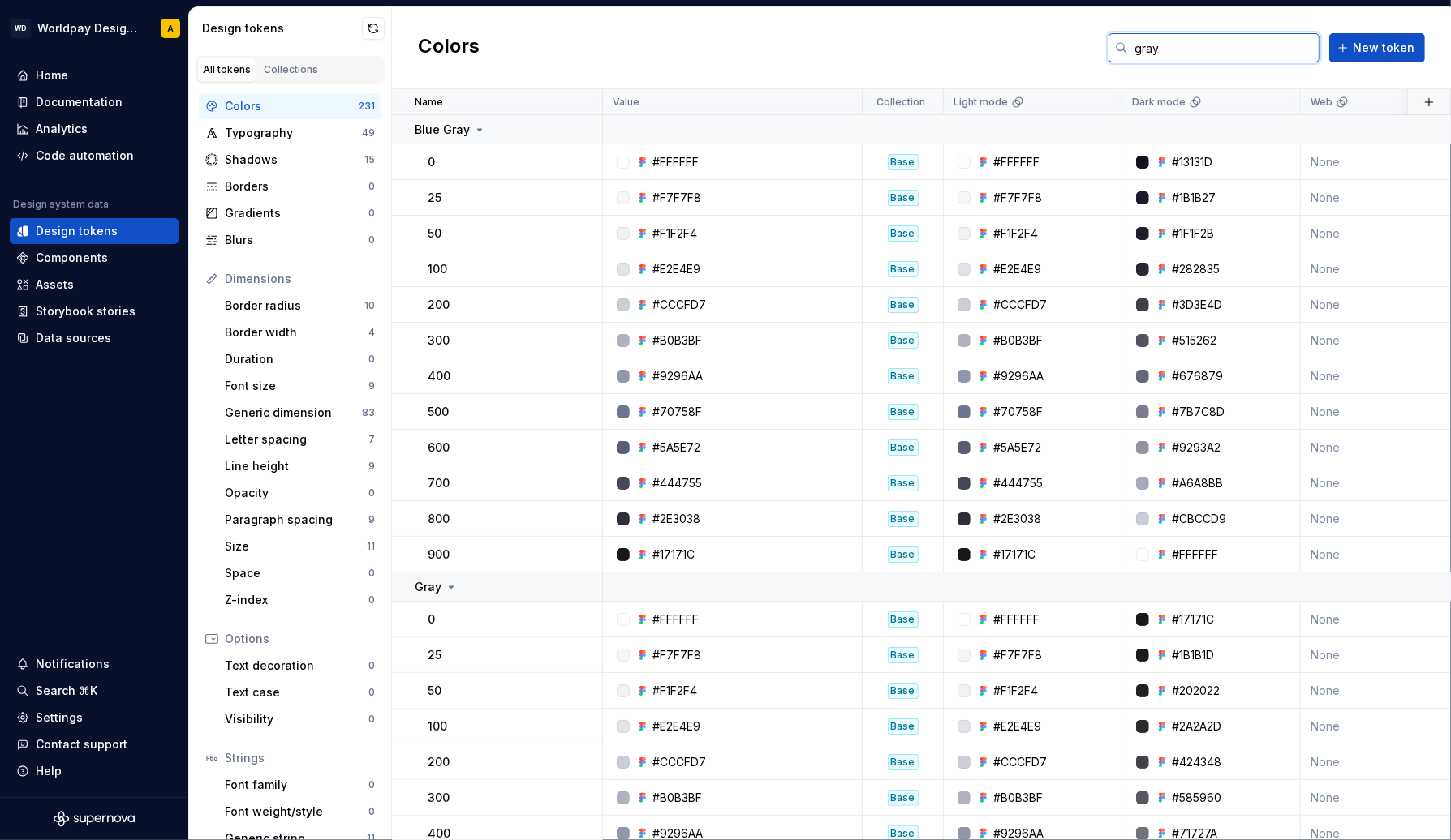
type input "gray"
click at [1056, 41] on div "Colors gray New token" at bounding box center [921, 48] width 1059 height 82
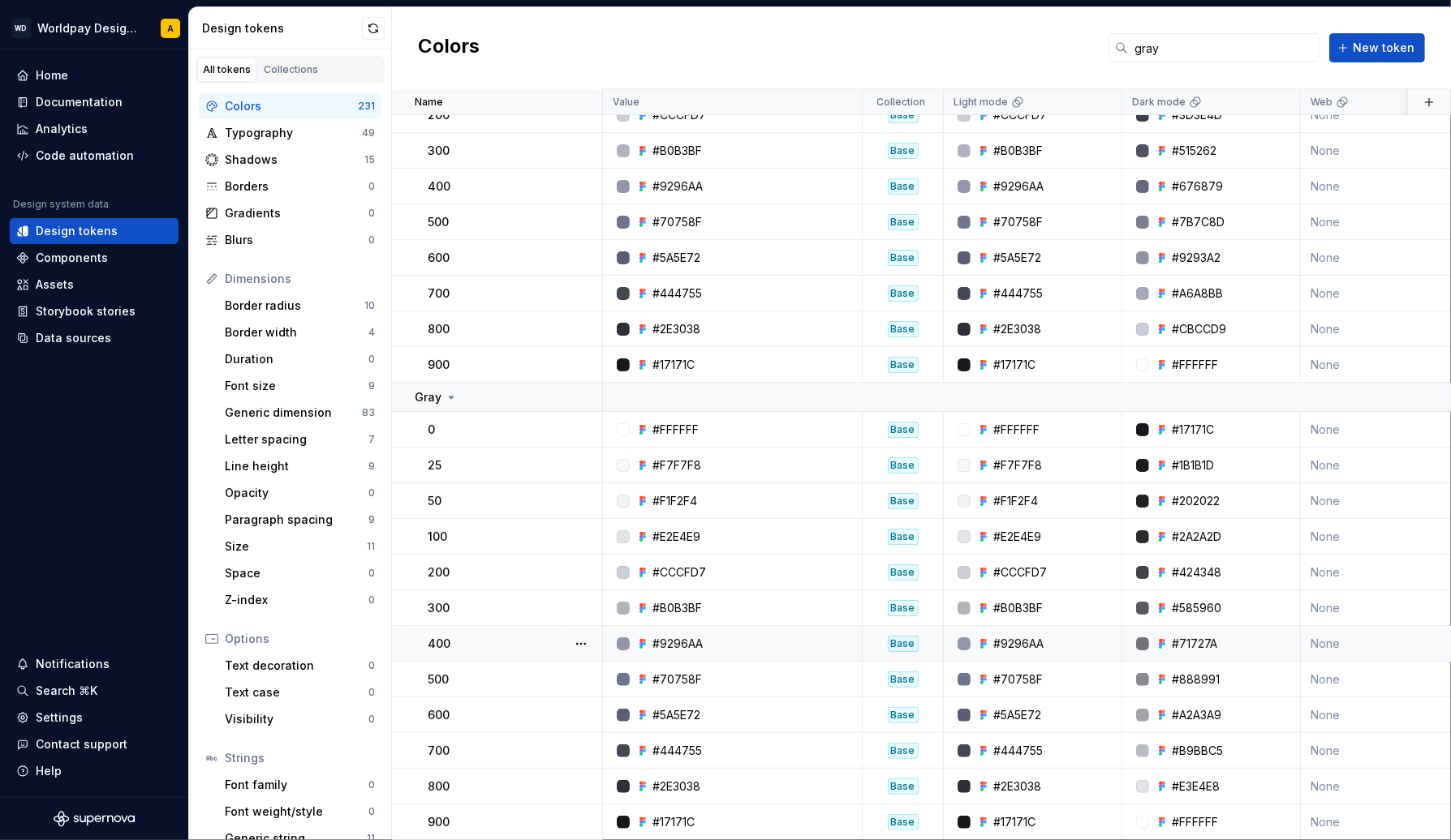
scroll to position [189, 0]
click at [680, 641] on div "#9296AA" at bounding box center [677, 643] width 51 height 16
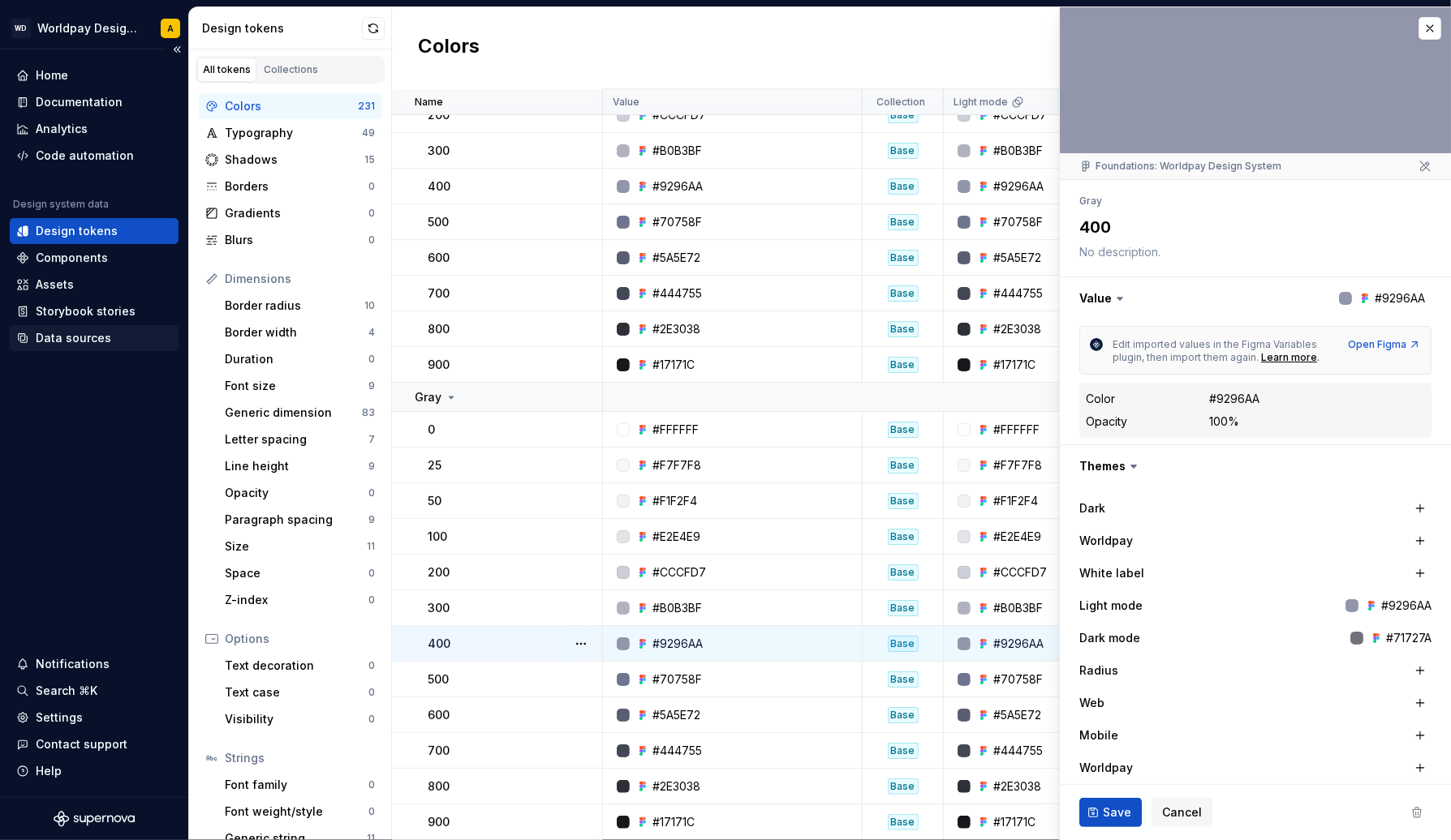
click at [82, 334] on div "Data sources" at bounding box center [73, 338] width 75 height 16
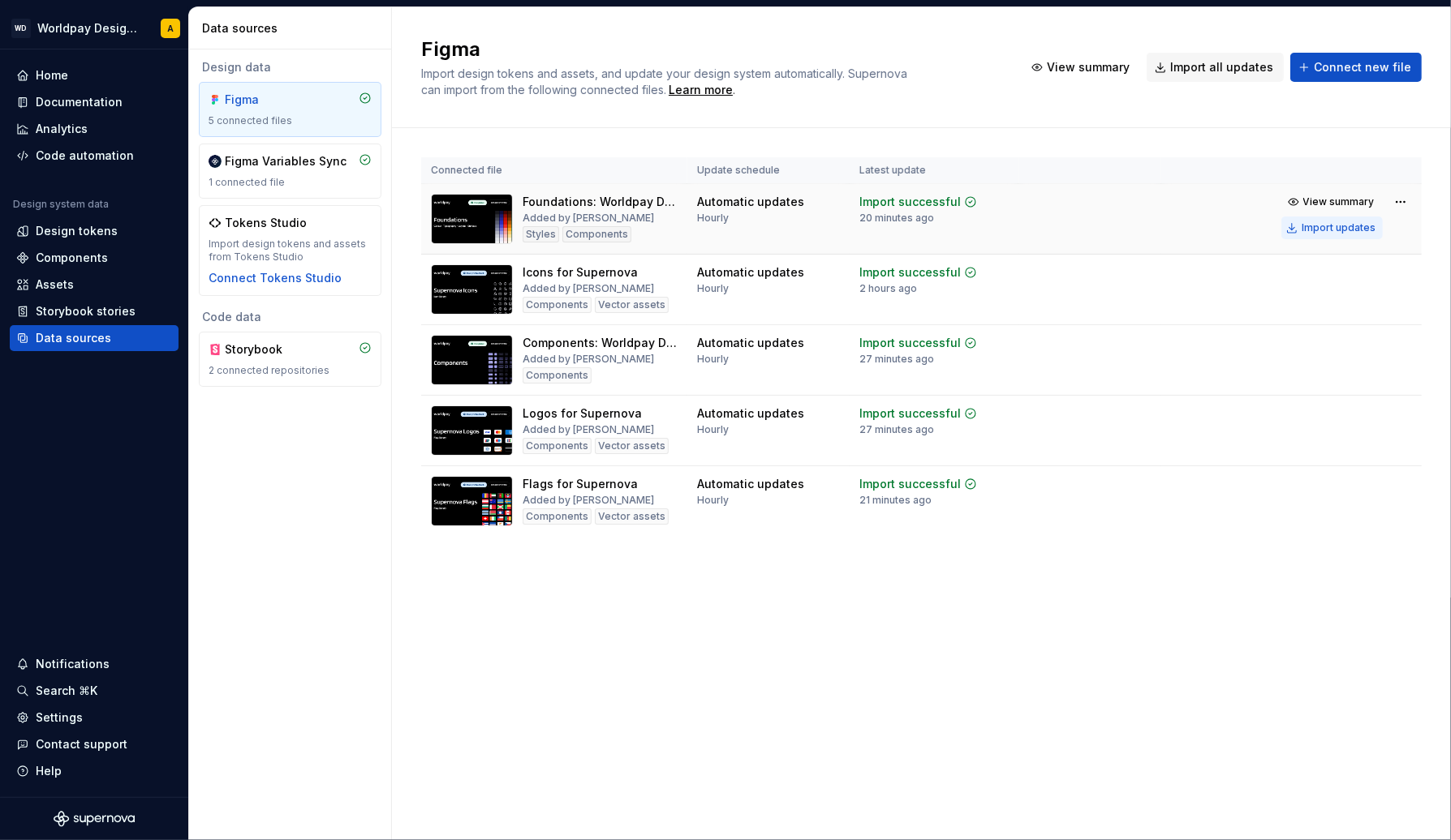
click at [1322, 225] on div "Import updates" at bounding box center [1338, 228] width 74 height 13
click at [69, 229] on div "Design tokens" at bounding box center [76, 231] width 82 height 16
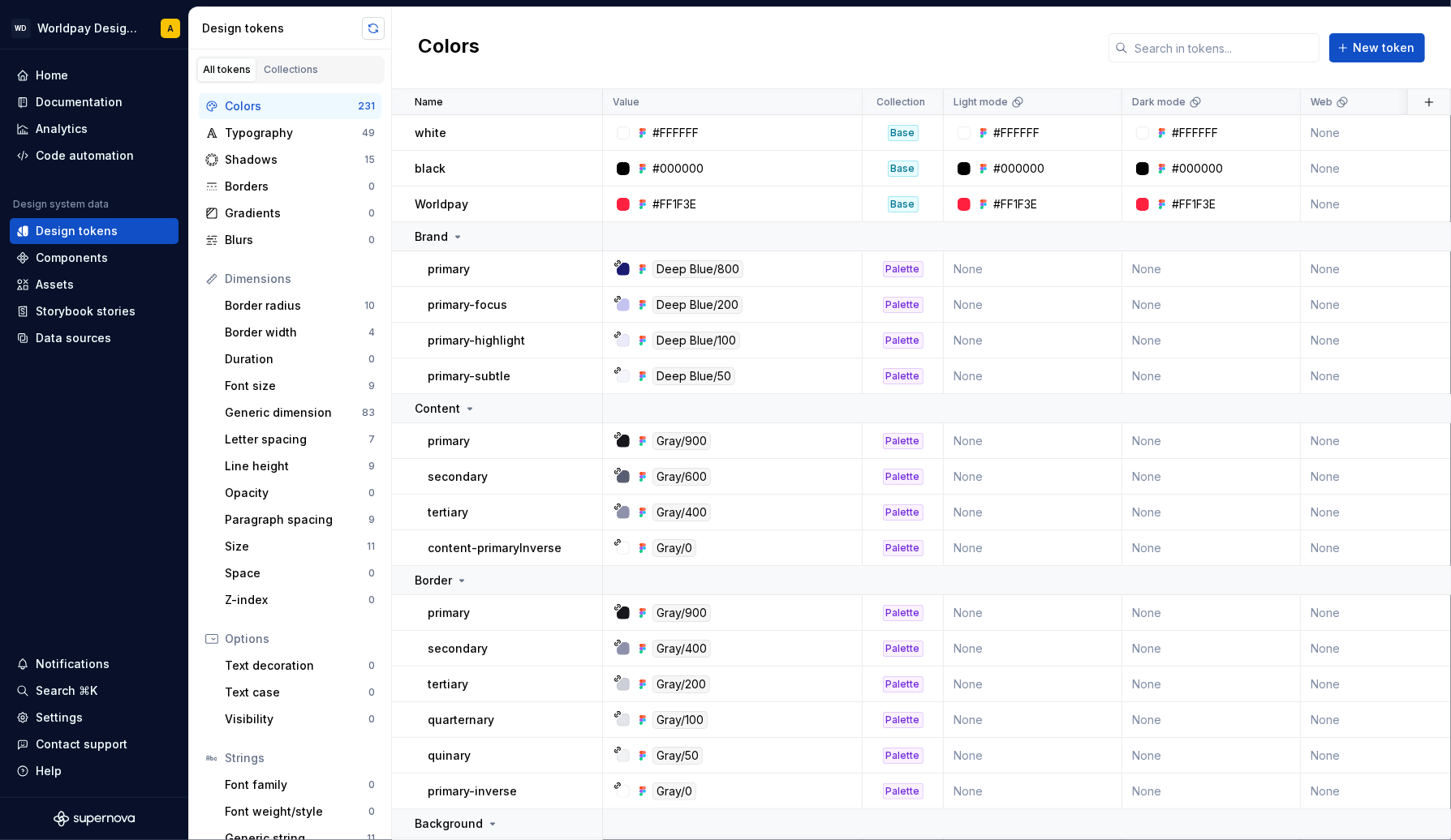
click at [372, 27] on button "button" at bounding box center [373, 28] width 23 height 22
click at [623, 513] on div at bounding box center [623, 513] width 13 height 13
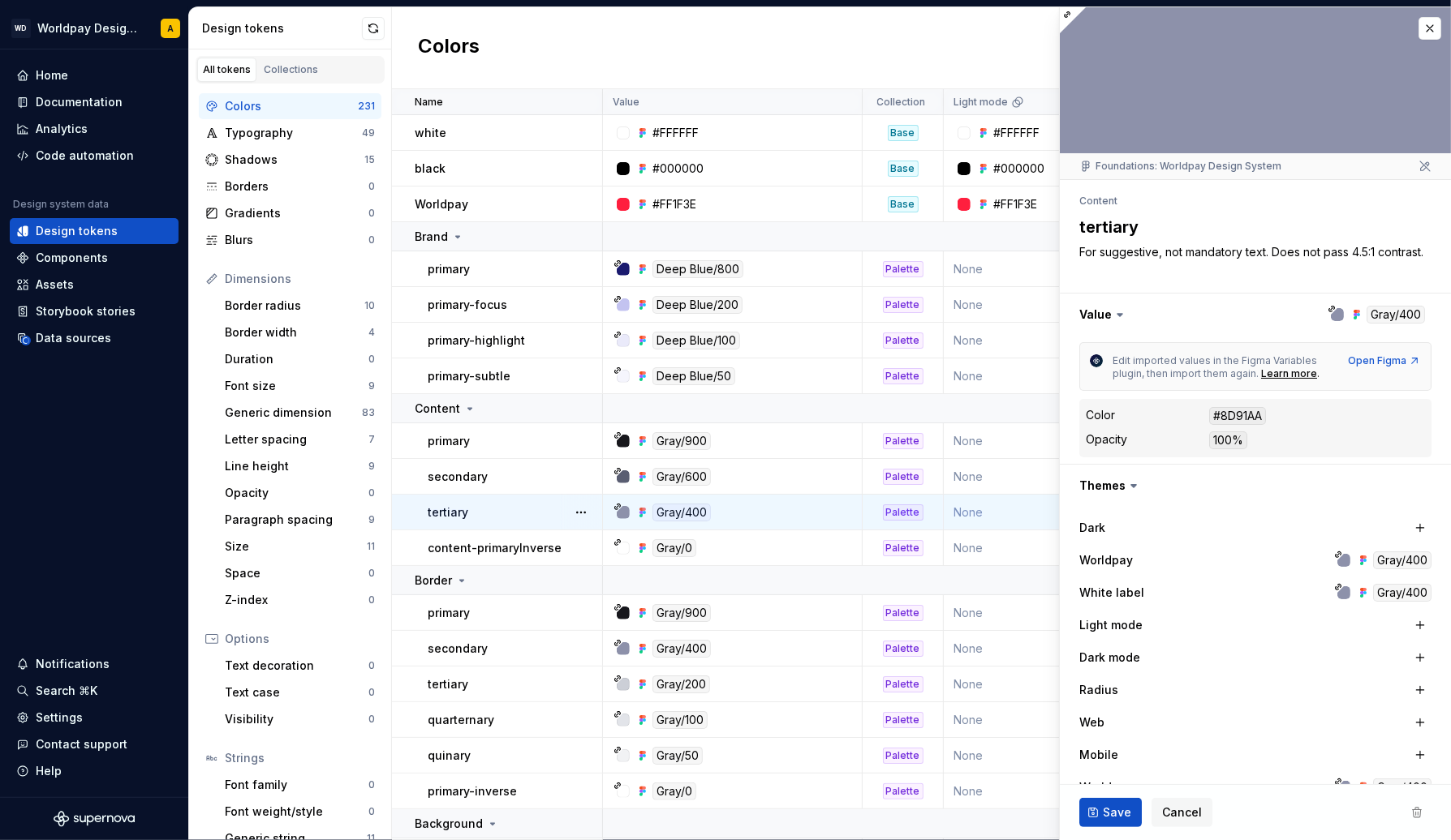
type textarea "*"
click at [624, 39] on div "Colors New token" at bounding box center [921, 48] width 1059 height 82
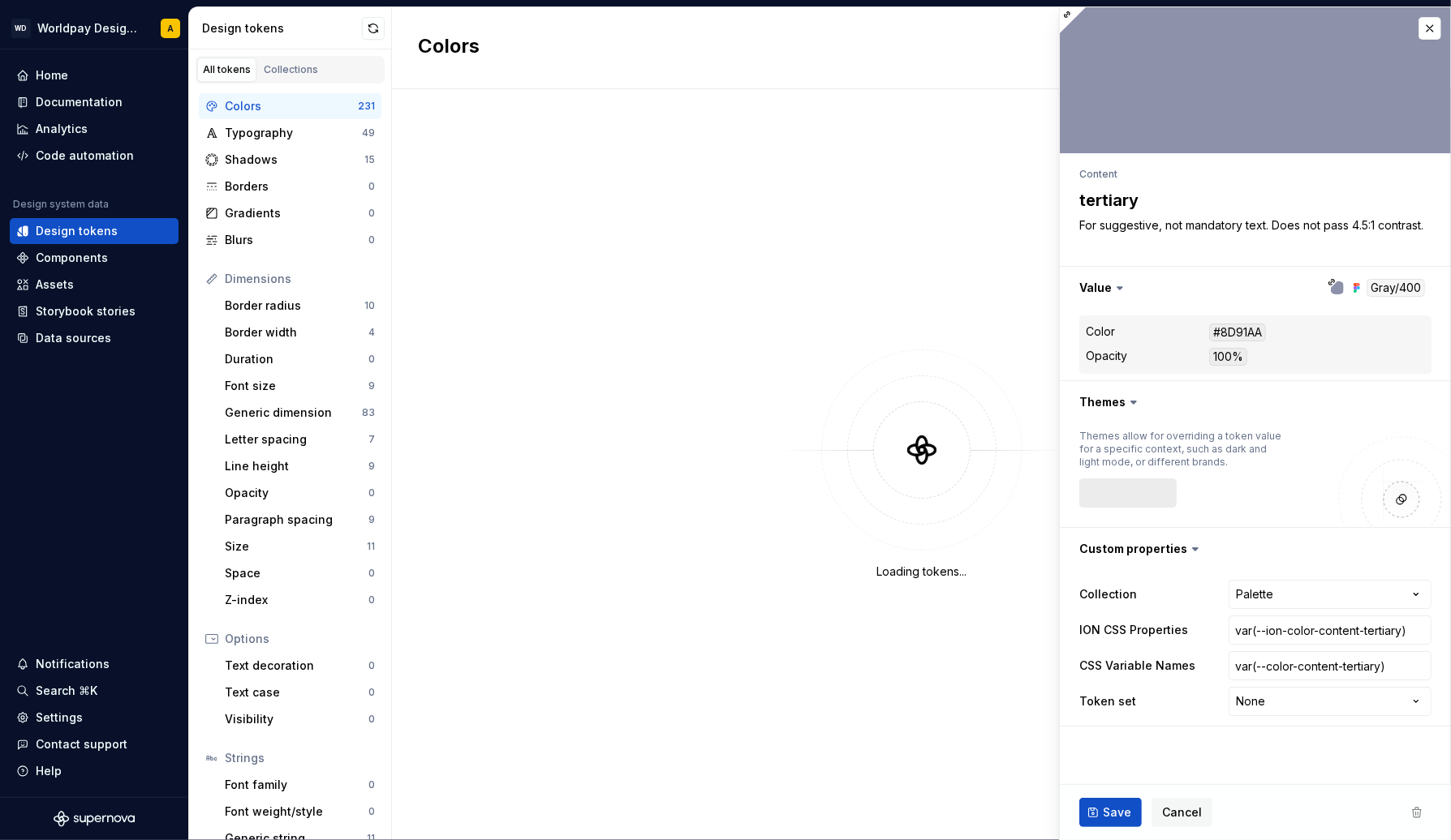
type textarea "*"
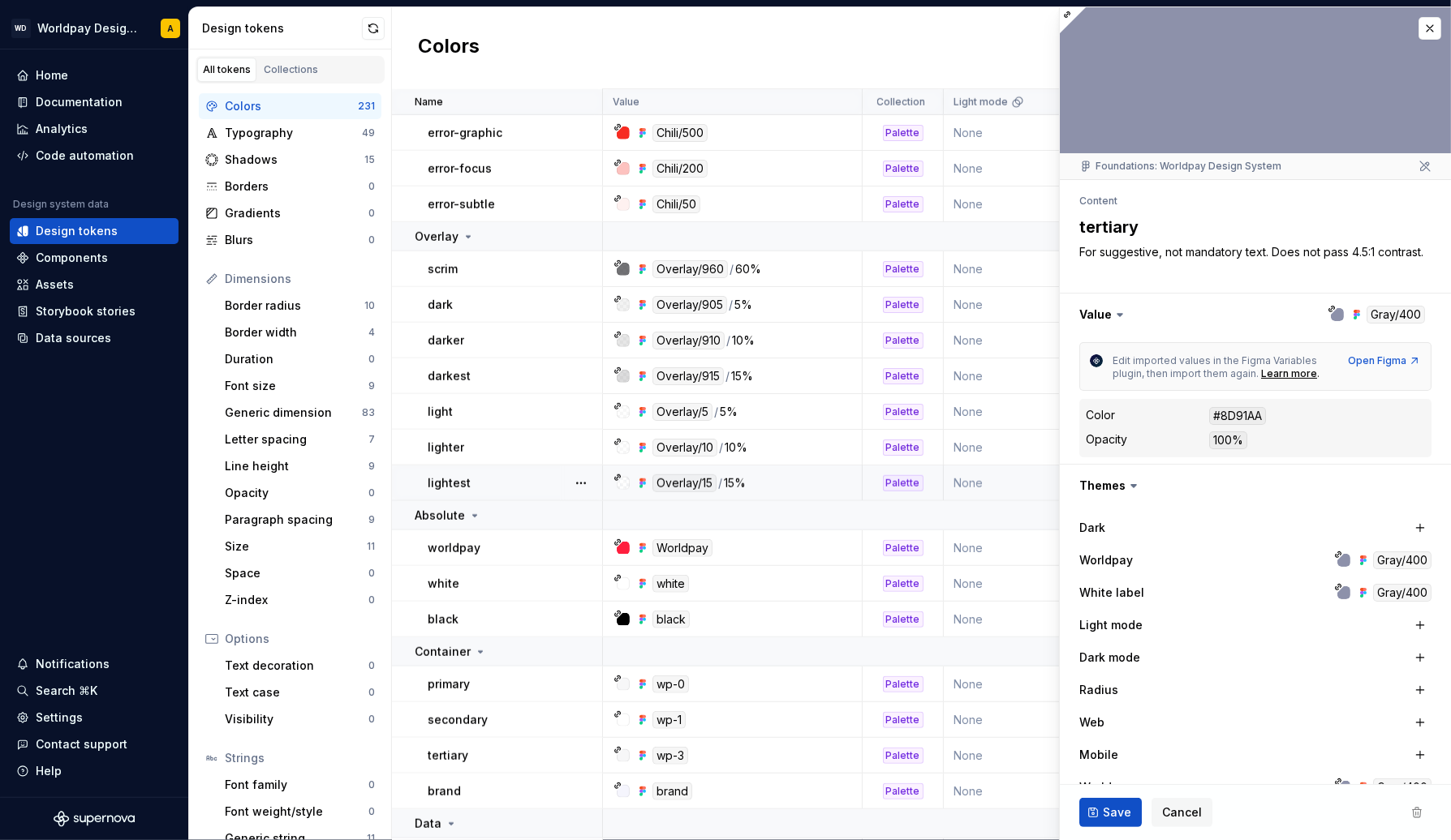
scroll to position [1324, 0]
click at [1445, 24] on div at bounding box center [1255, 81] width 391 height 146
click at [1430, 24] on button "button" at bounding box center [1429, 28] width 23 height 22
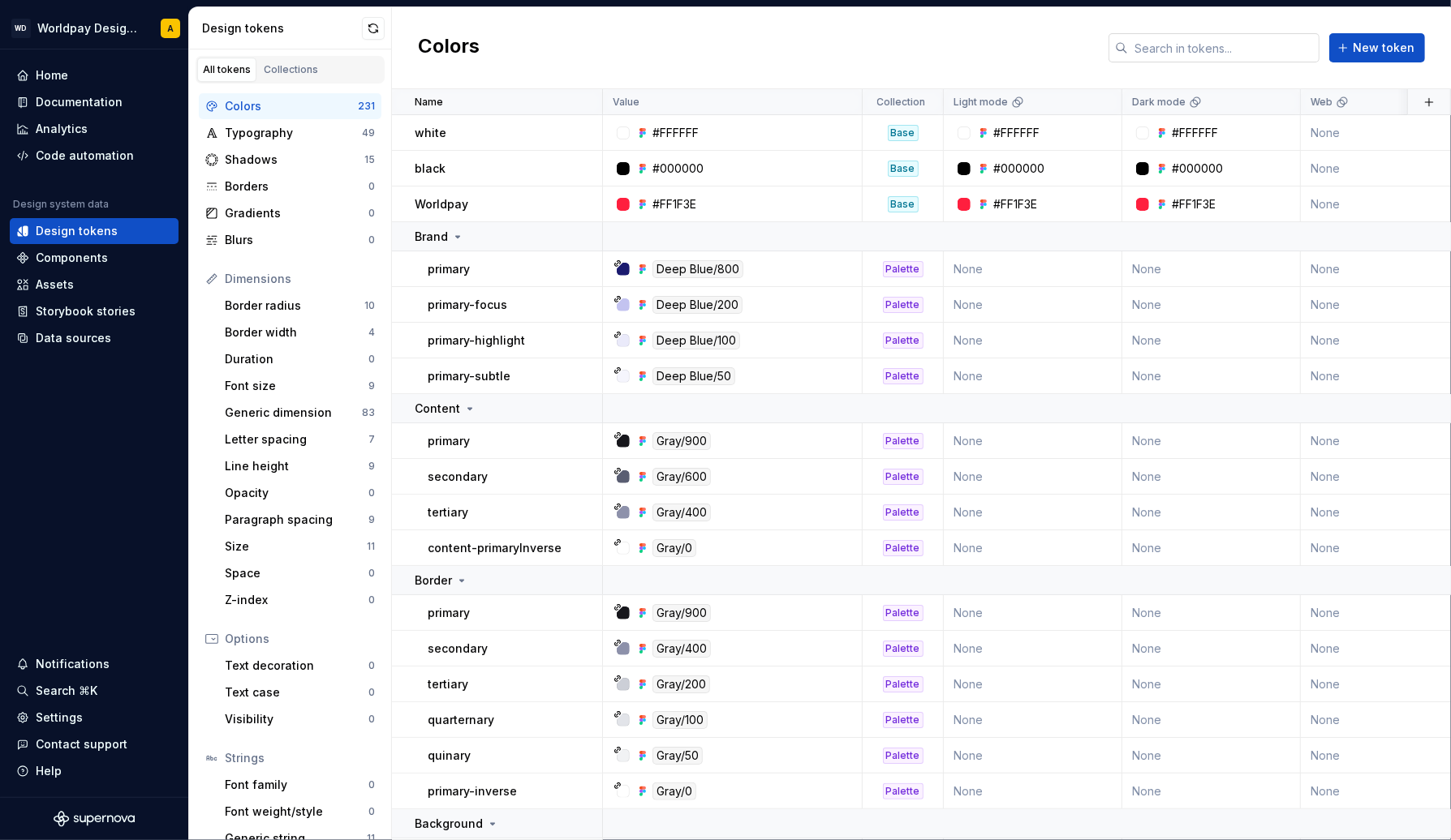
click at [1234, 52] on input "text" at bounding box center [1223, 47] width 191 height 29
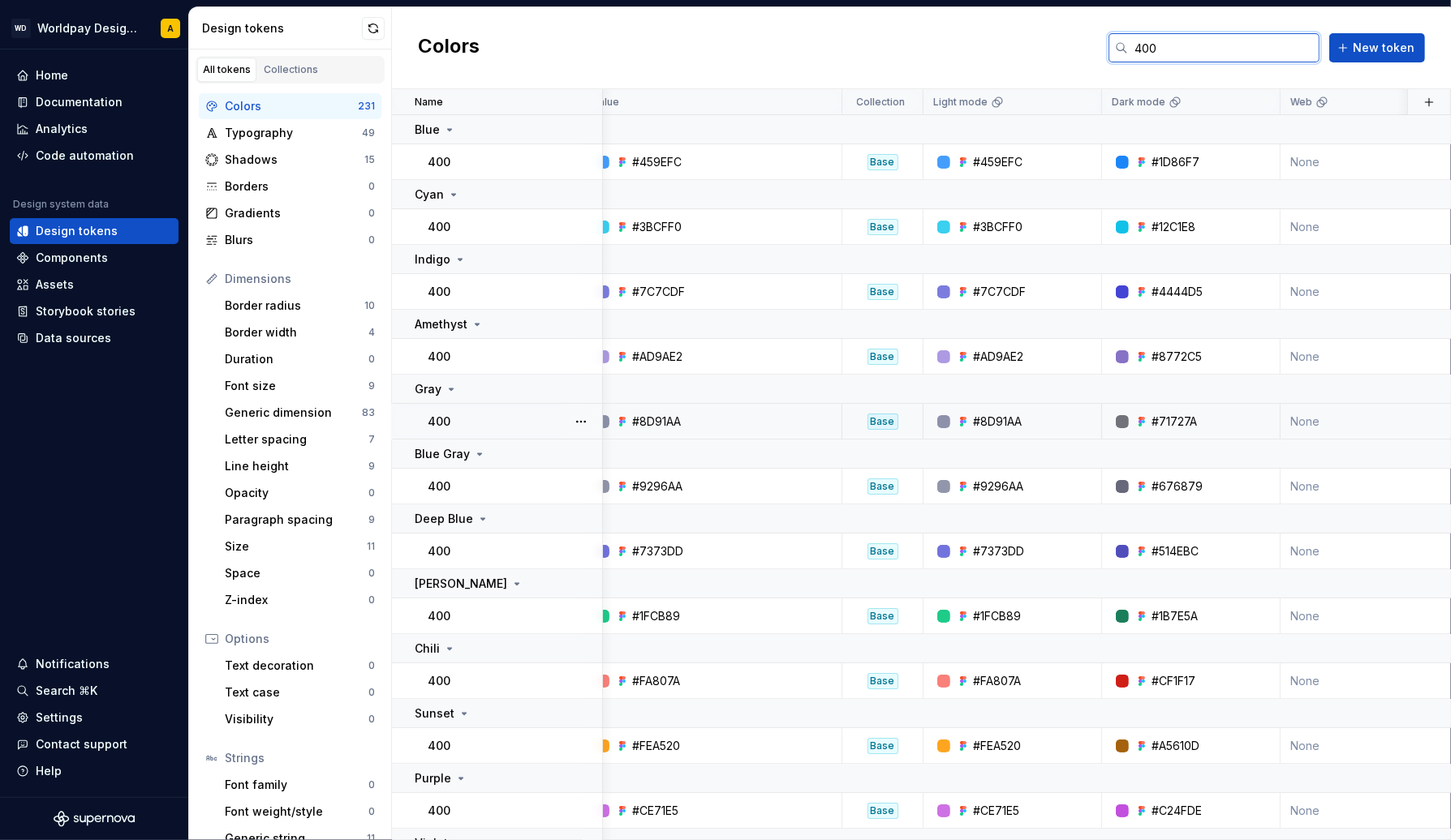
scroll to position [0, 26]
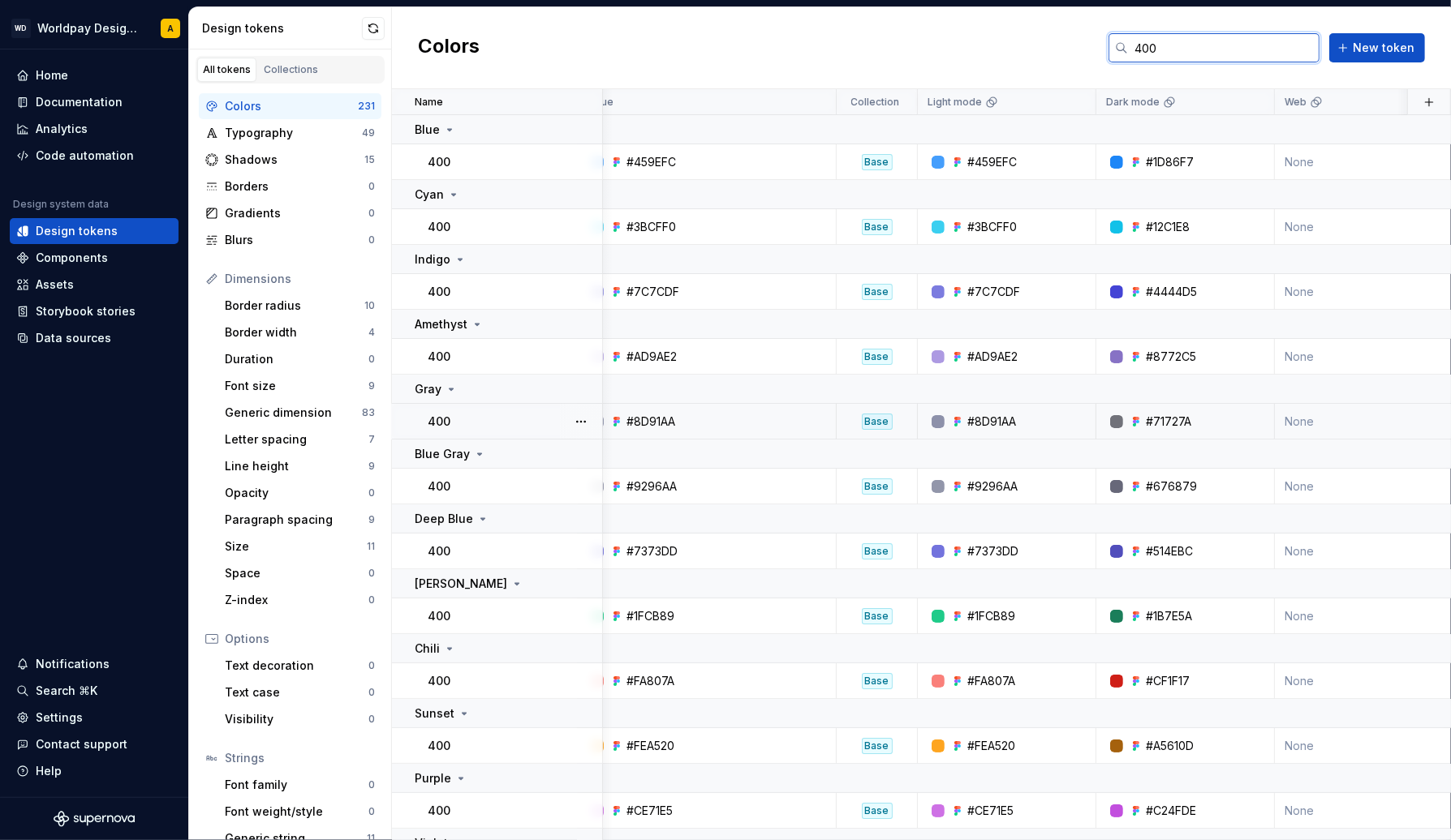
type input "400"
drag, startPoint x: 682, startPoint y: 417, endPoint x: 618, endPoint y: 418, distance: 64.0
click at [618, 418] on div "#8D91AA" at bounding box center [711, 421] width 248 height 16
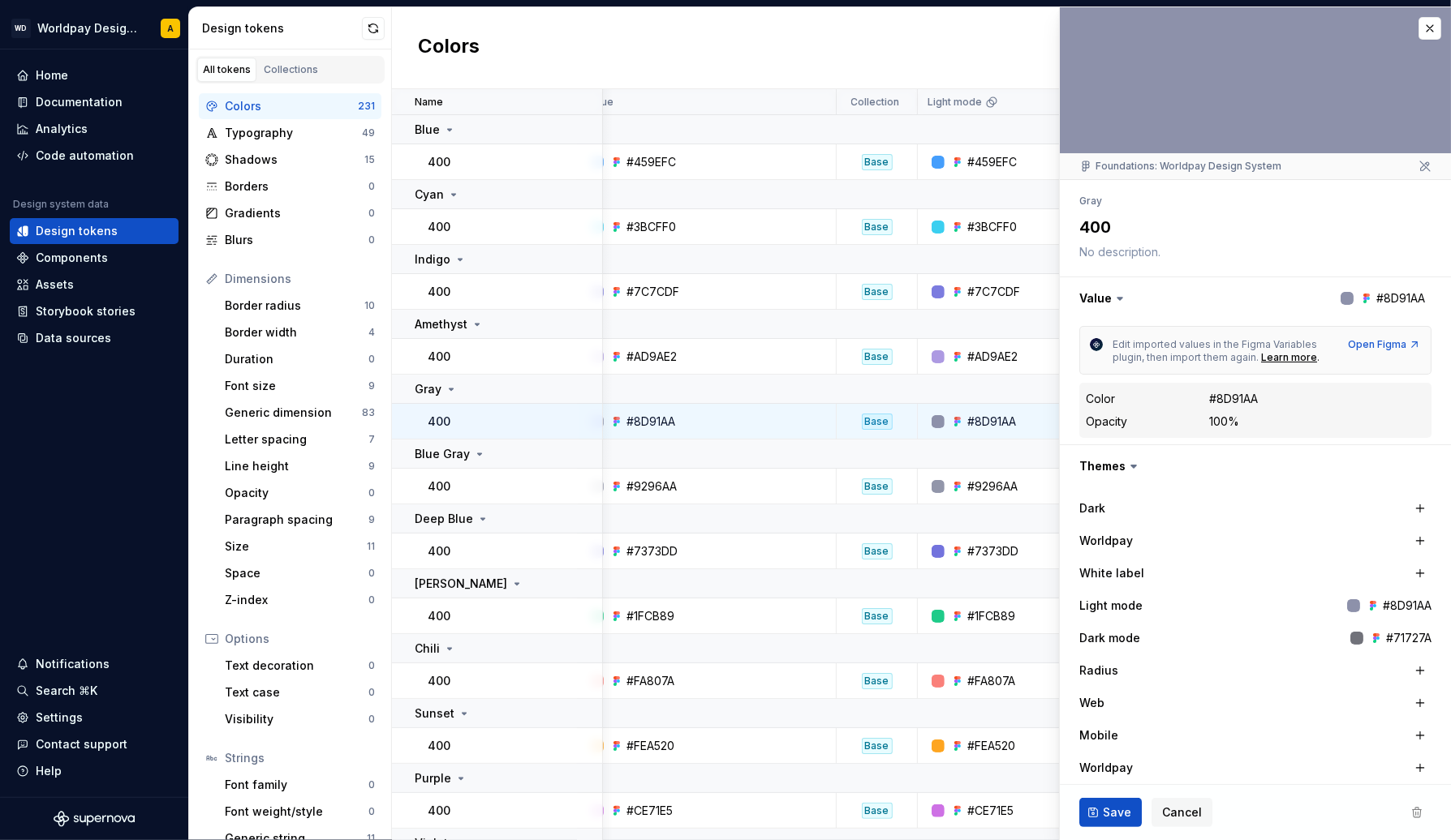
type textarea "*"
click at [1423, 22] on button "button" at bounding box center [1429, 28] width 23 height 22
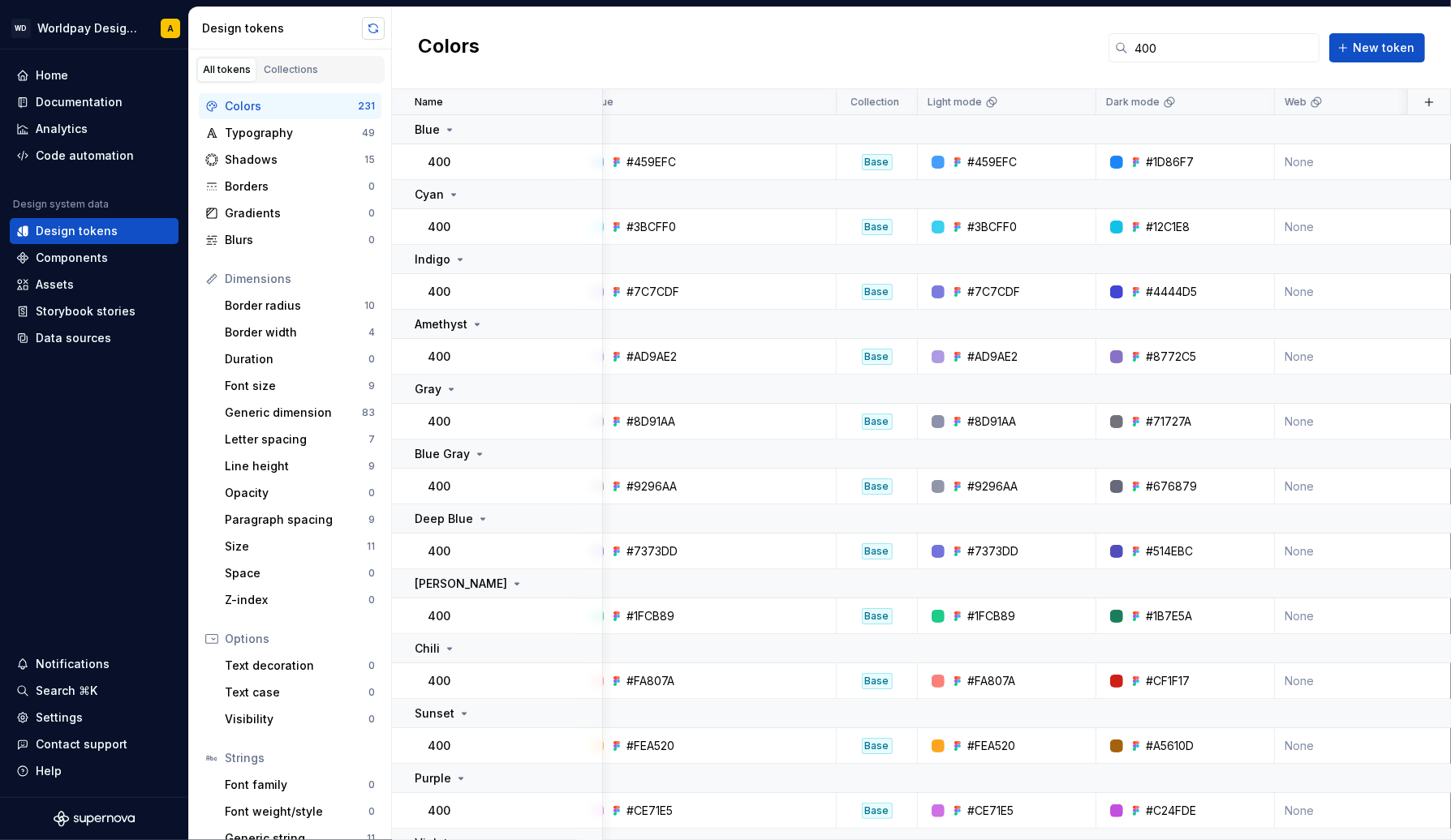
click at [365, 27] on button "button" at bounding box center [373, 28] width 23 height 22
click at [75, 333] on div "Data sources" at bounding box center [73, 338] width 75 height 16
